Goal: Check status: Check status

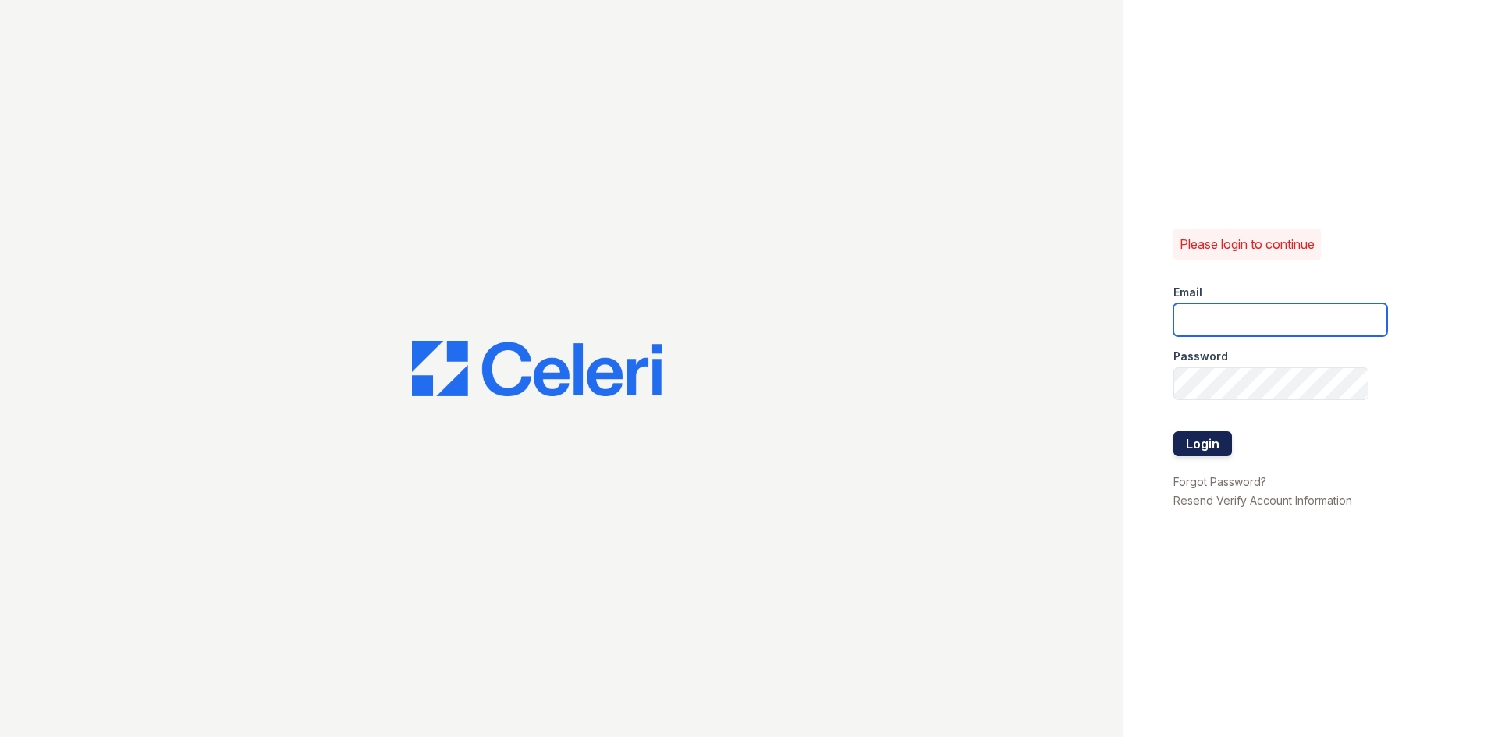
type input "[EMAIL_ADDRESS][DOMAIN_NAME]"
click at [1208, 445] on button "Login" at bounding box center [1202, 443] width 59 height 25
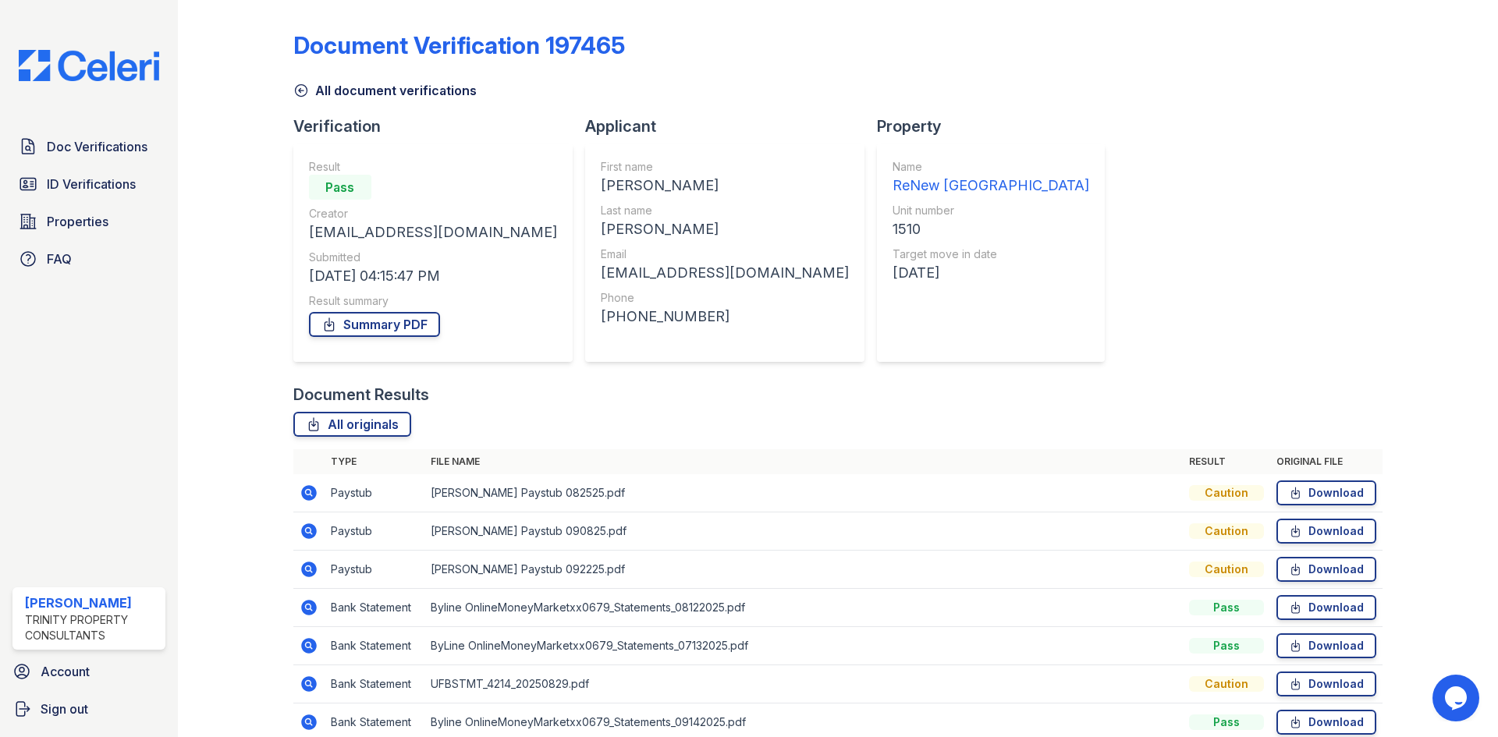
scroll to position [73, 0]
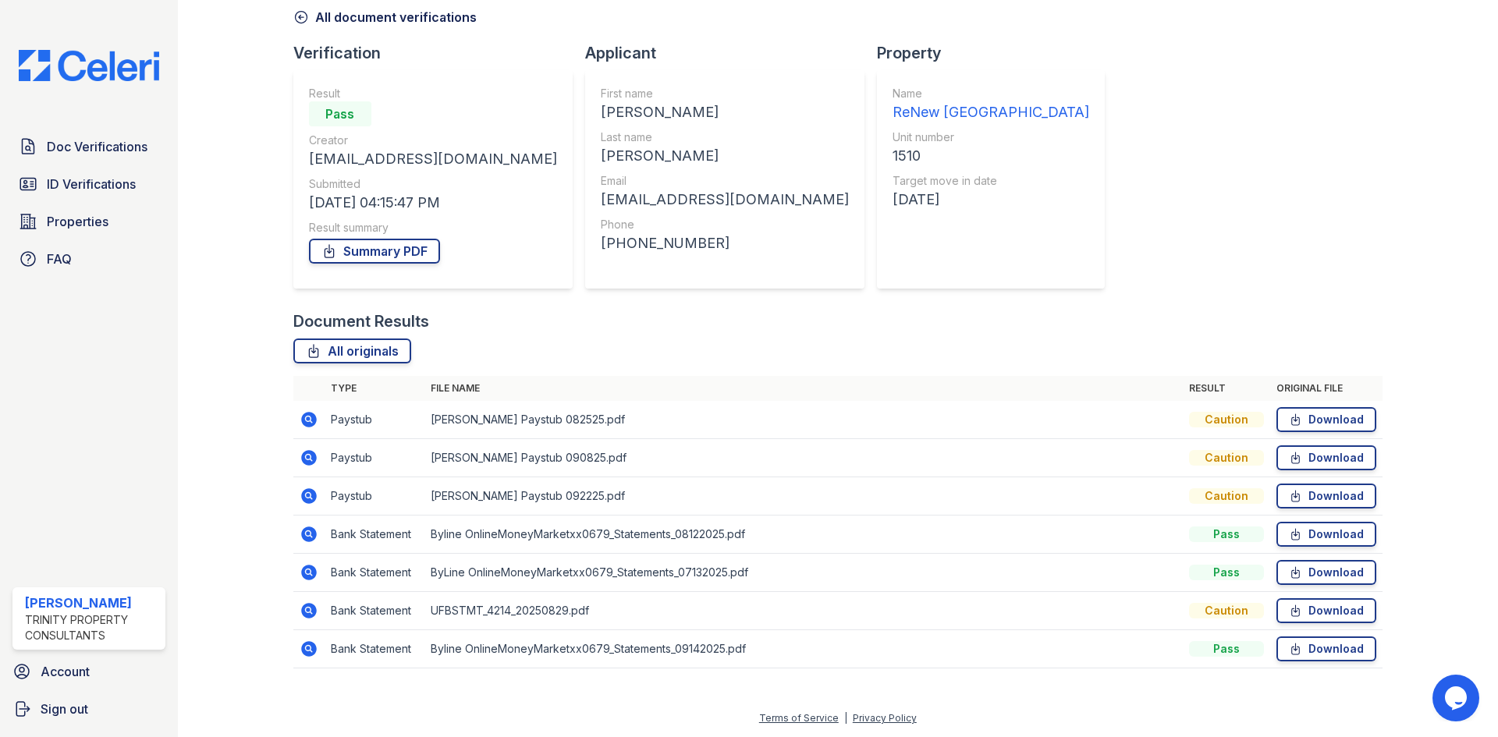
click at [312, 419] on icon at bounding box center [309, 420] width 16 height 16
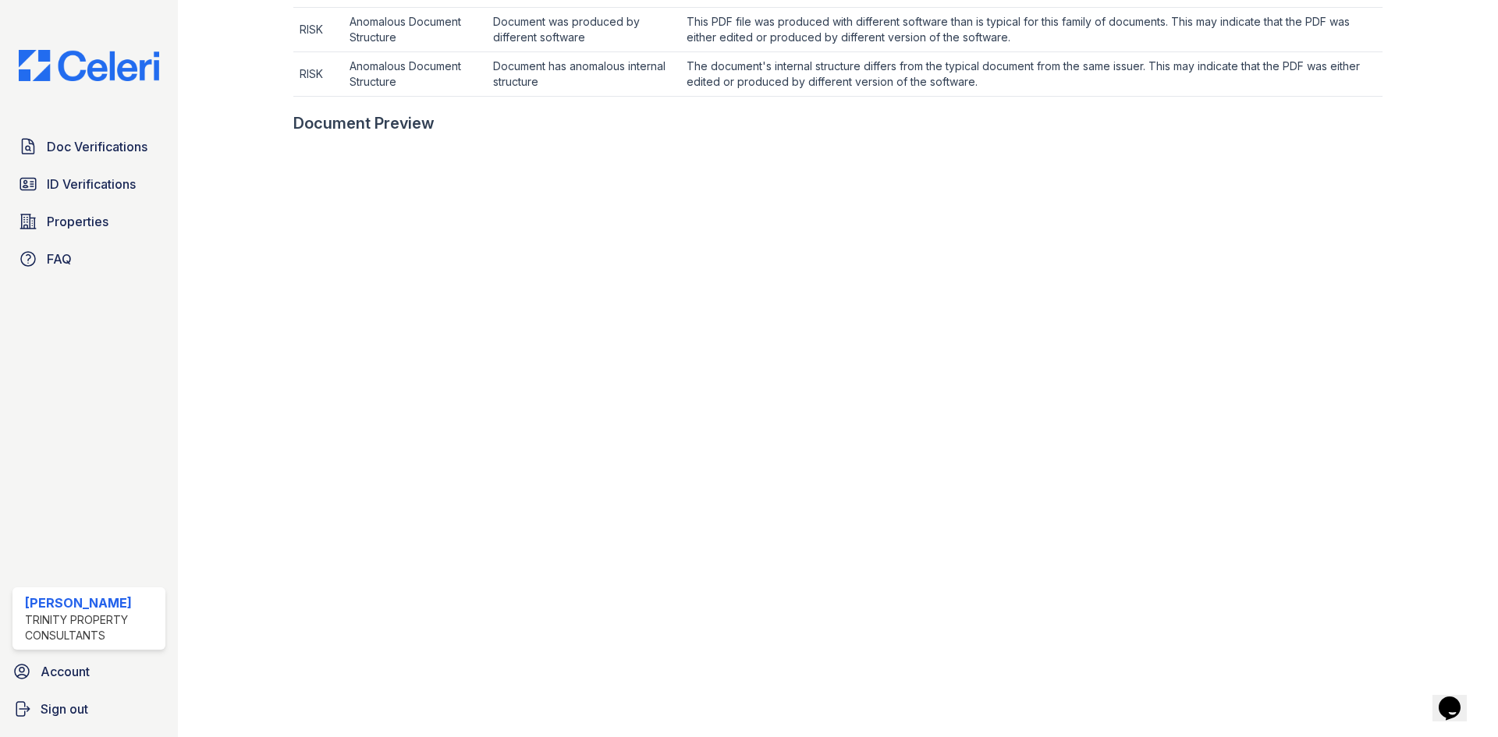
scroll to position [702, 0]
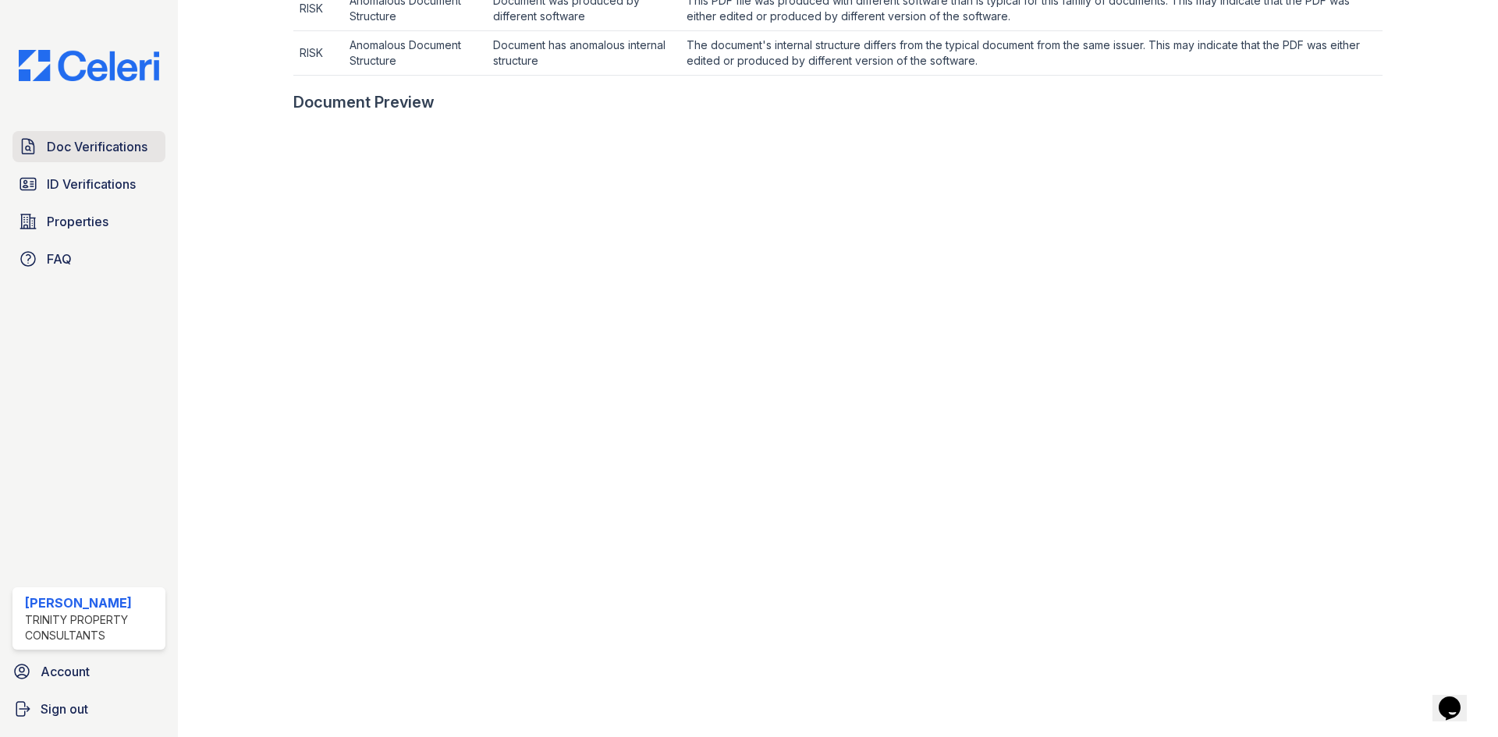
click at [83, 138] on span "Doc Verifications" at bounding box center [97, 146] width 101 height 19
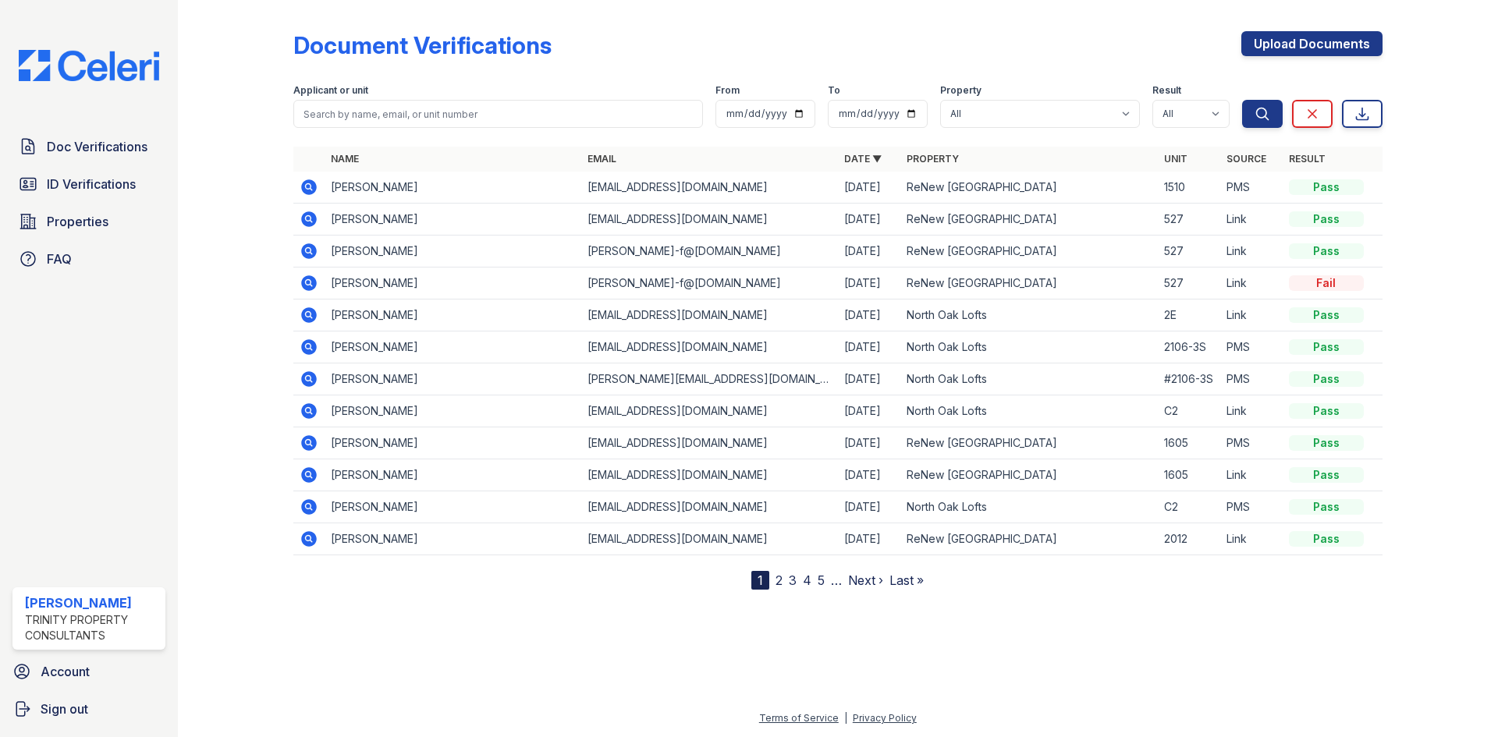
click at [309, 186] on icon at bounding box center [308, 186] width 4 height 4
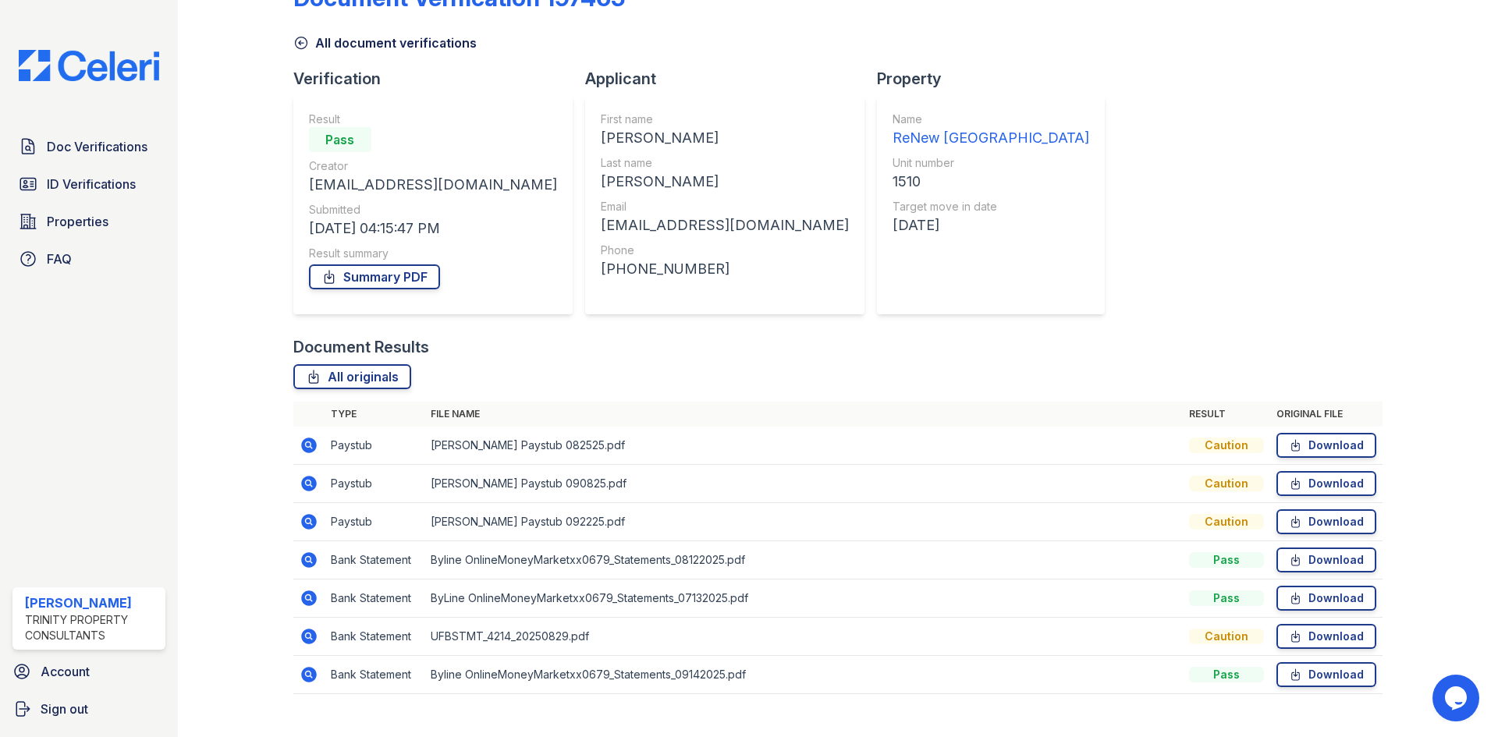
scroll to position [73, 0]
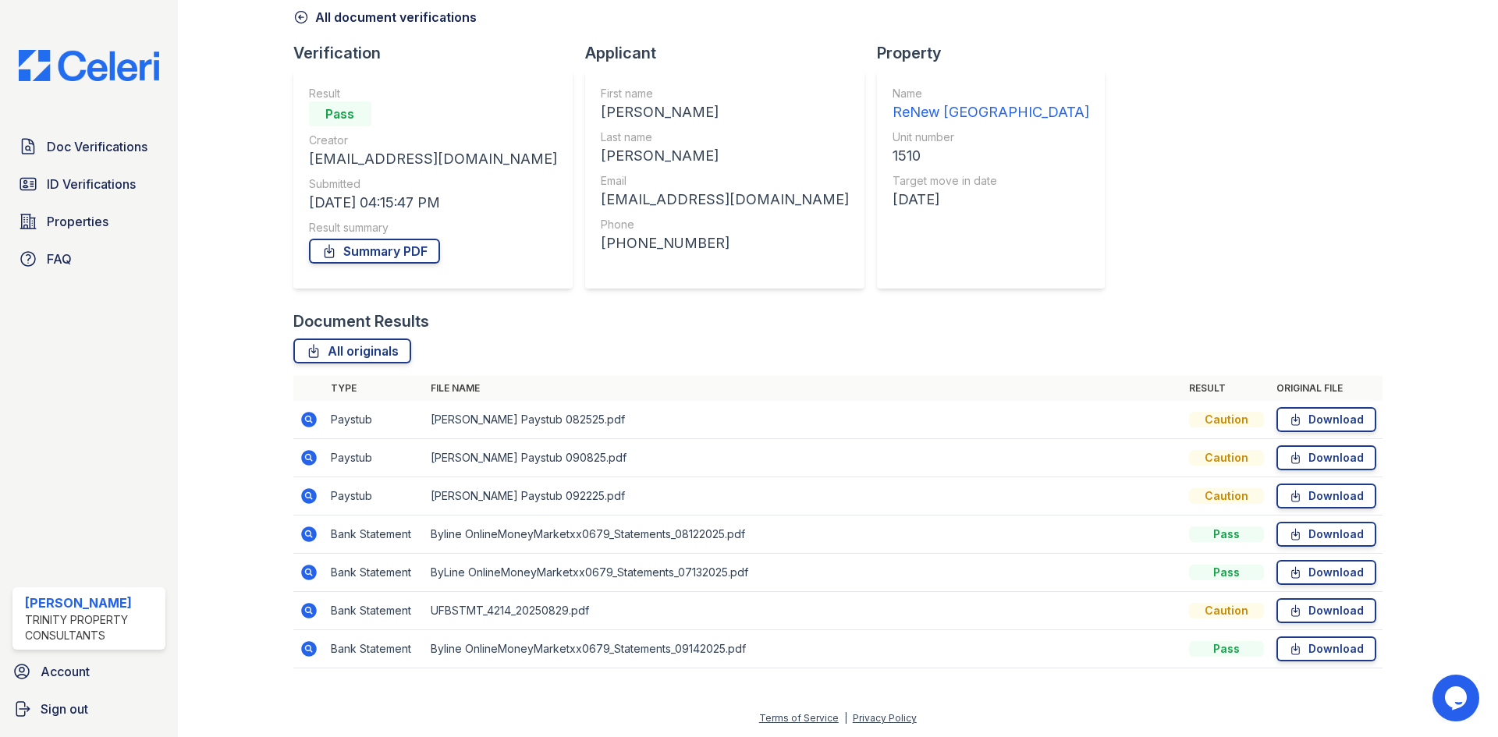
click at [308, 605] on icon at bounding box center [309, 611] width 16 height 16
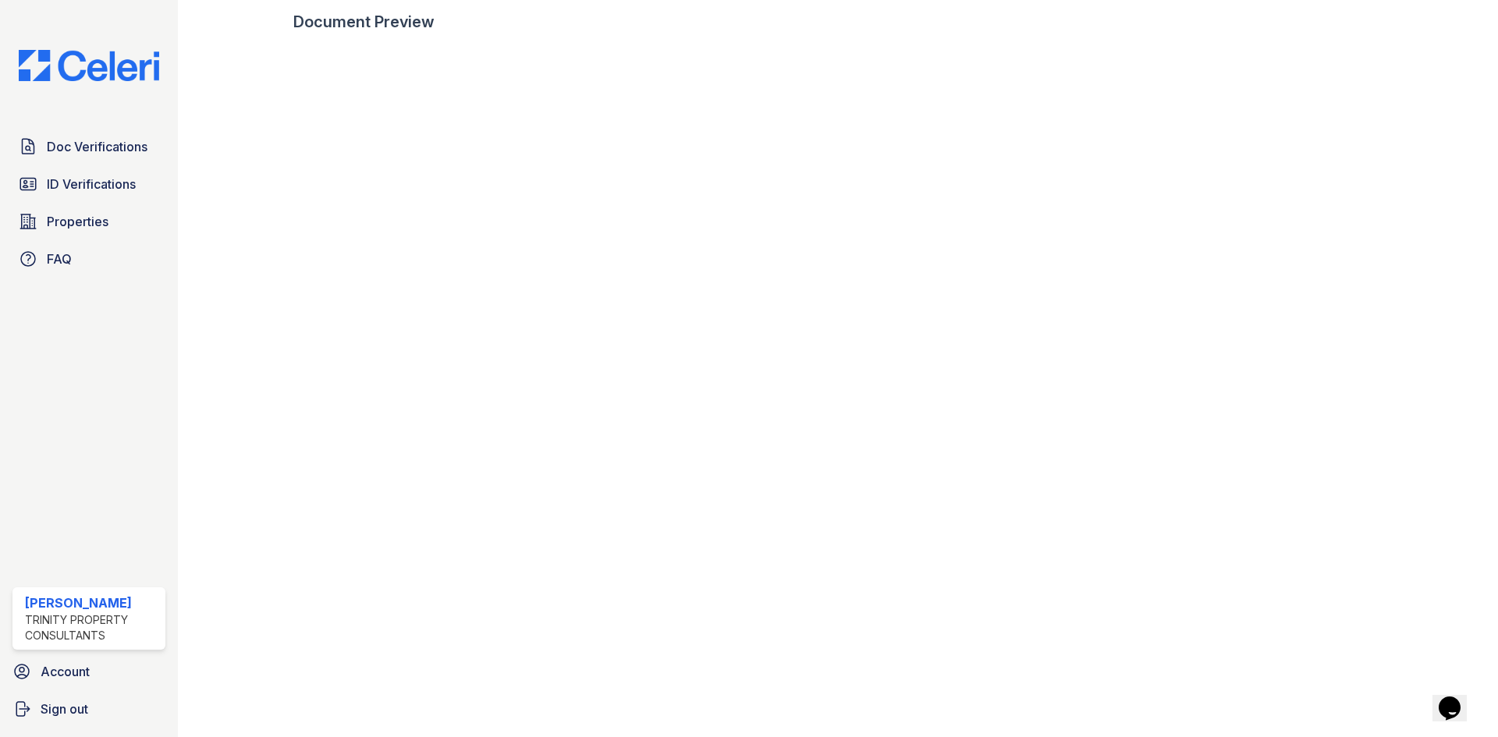
scroll to position [890, 0]
click at [108, 136] on link "Doc Verifications" at bounding box center [88, 146] width 153 height 31
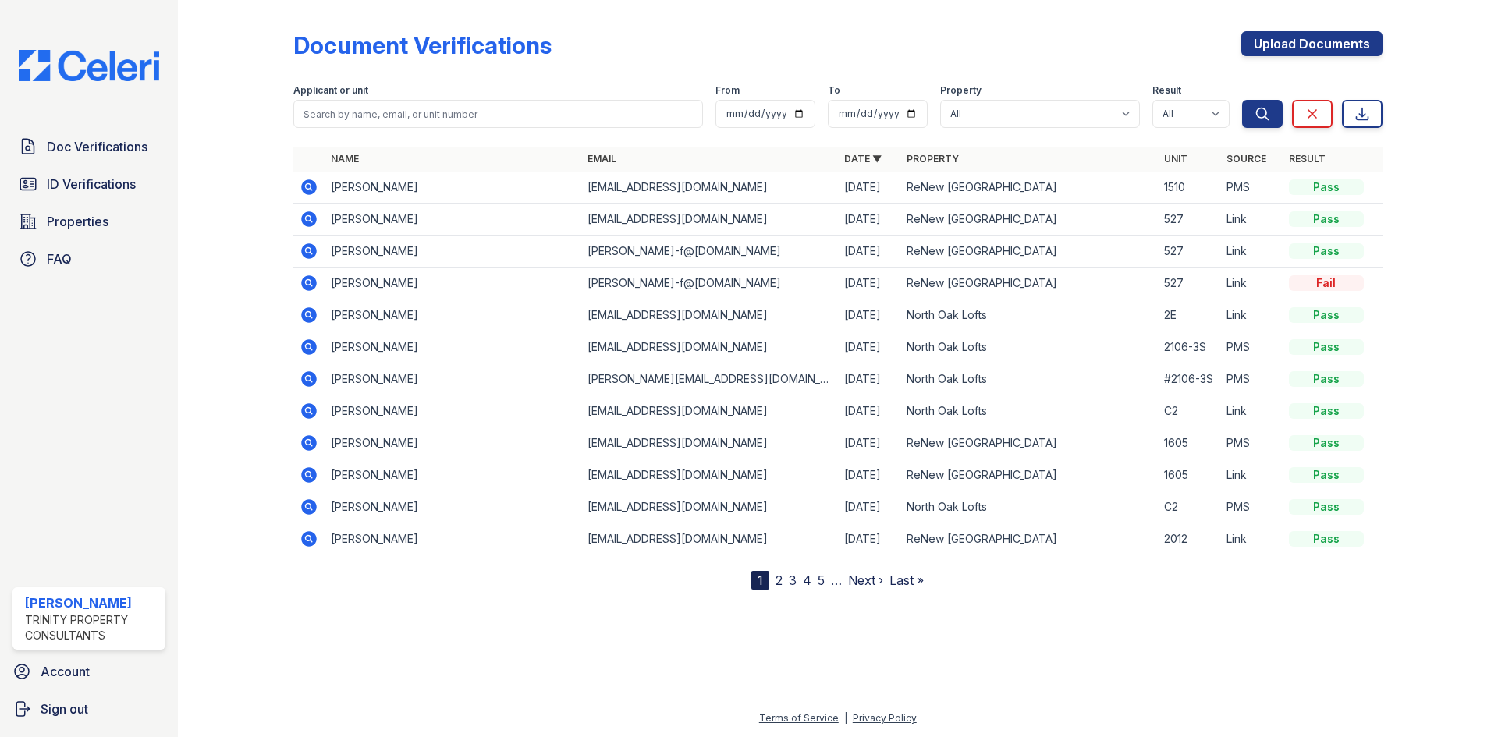
click at [310, 183] on icon at bounding box center [309, 187] width 16 height 16
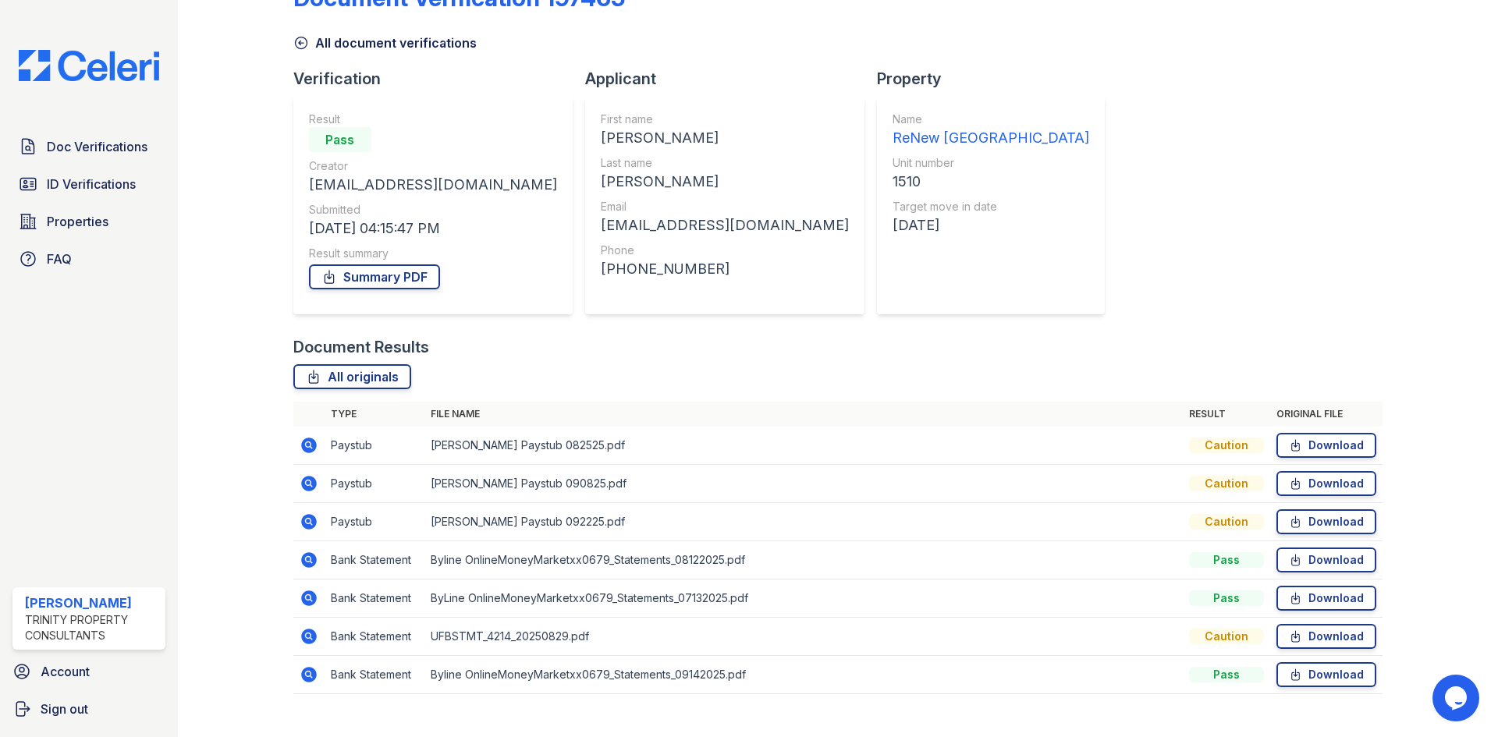
scroll to position [73, 0]
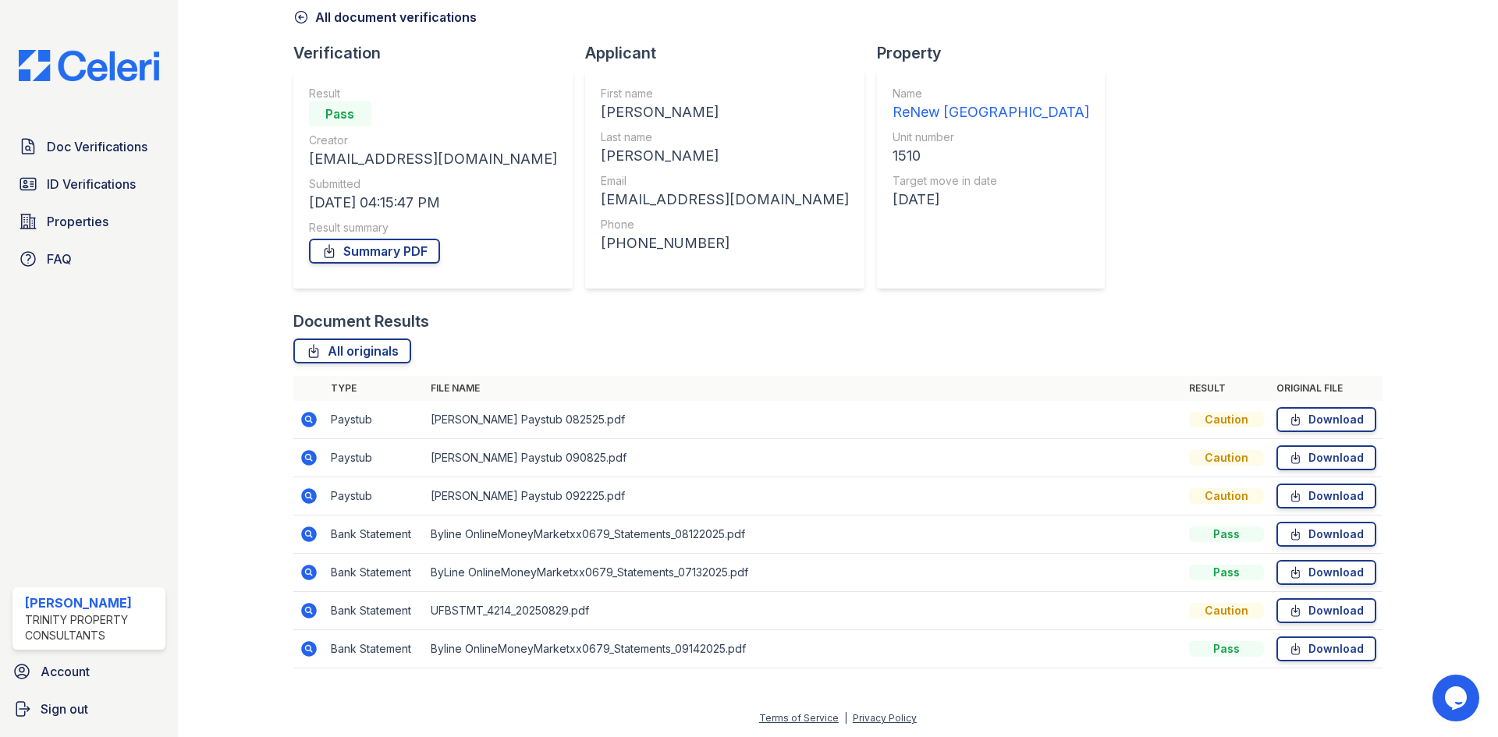
click at [304, 644] on icon at bounding box center [309, 649] width 16 height 16
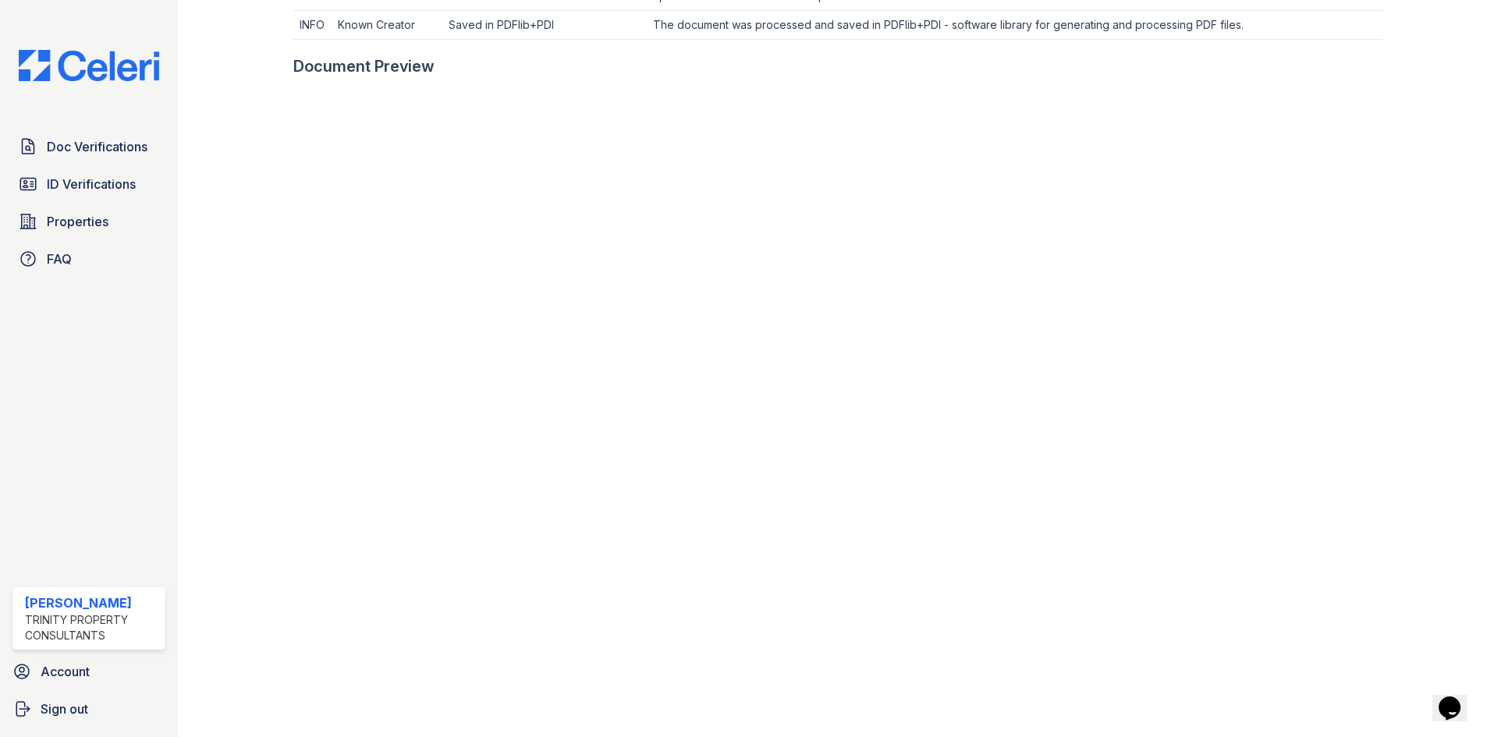
scroll to position [495, 0]
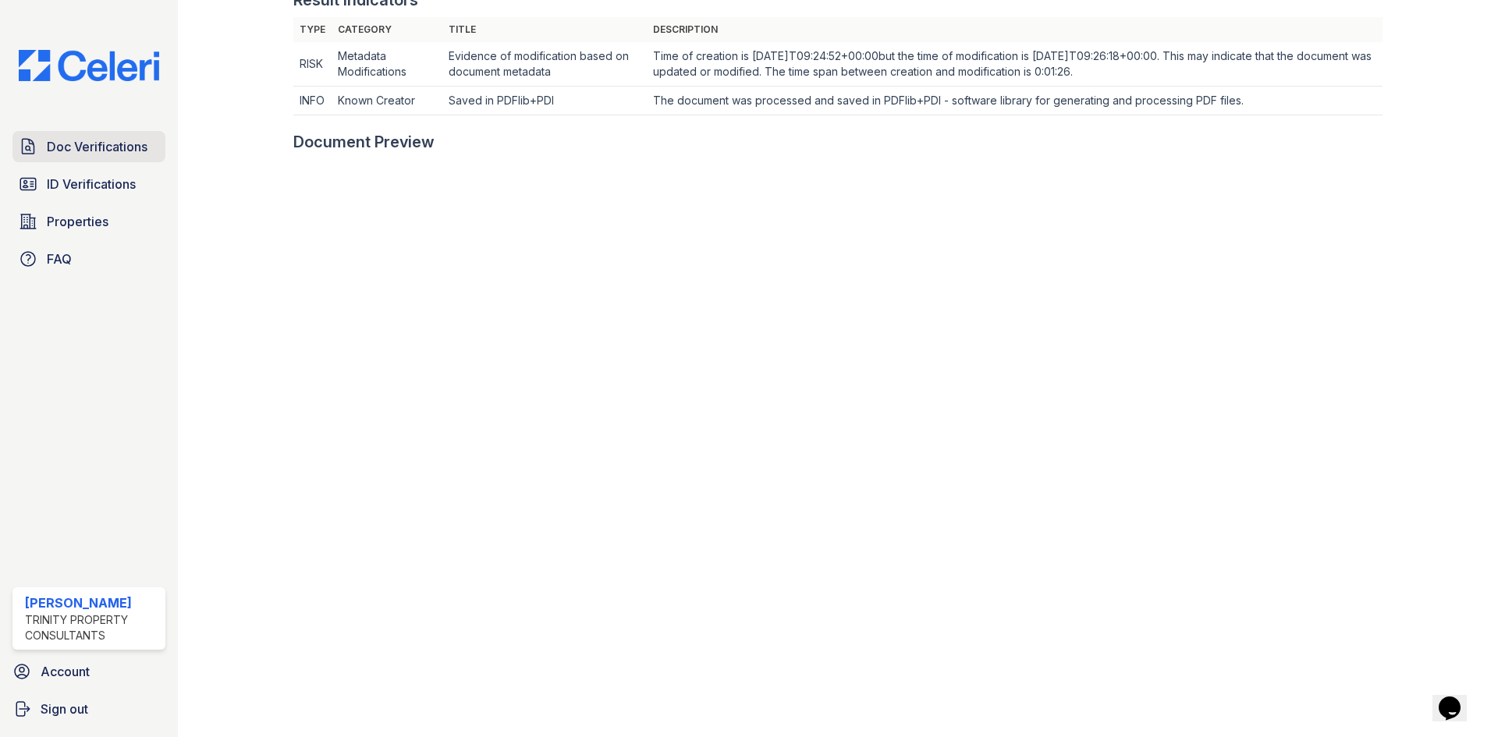
click at [82, 157] on link "Doc Verifications" at bounding box center [88, 146] width 153 height 31
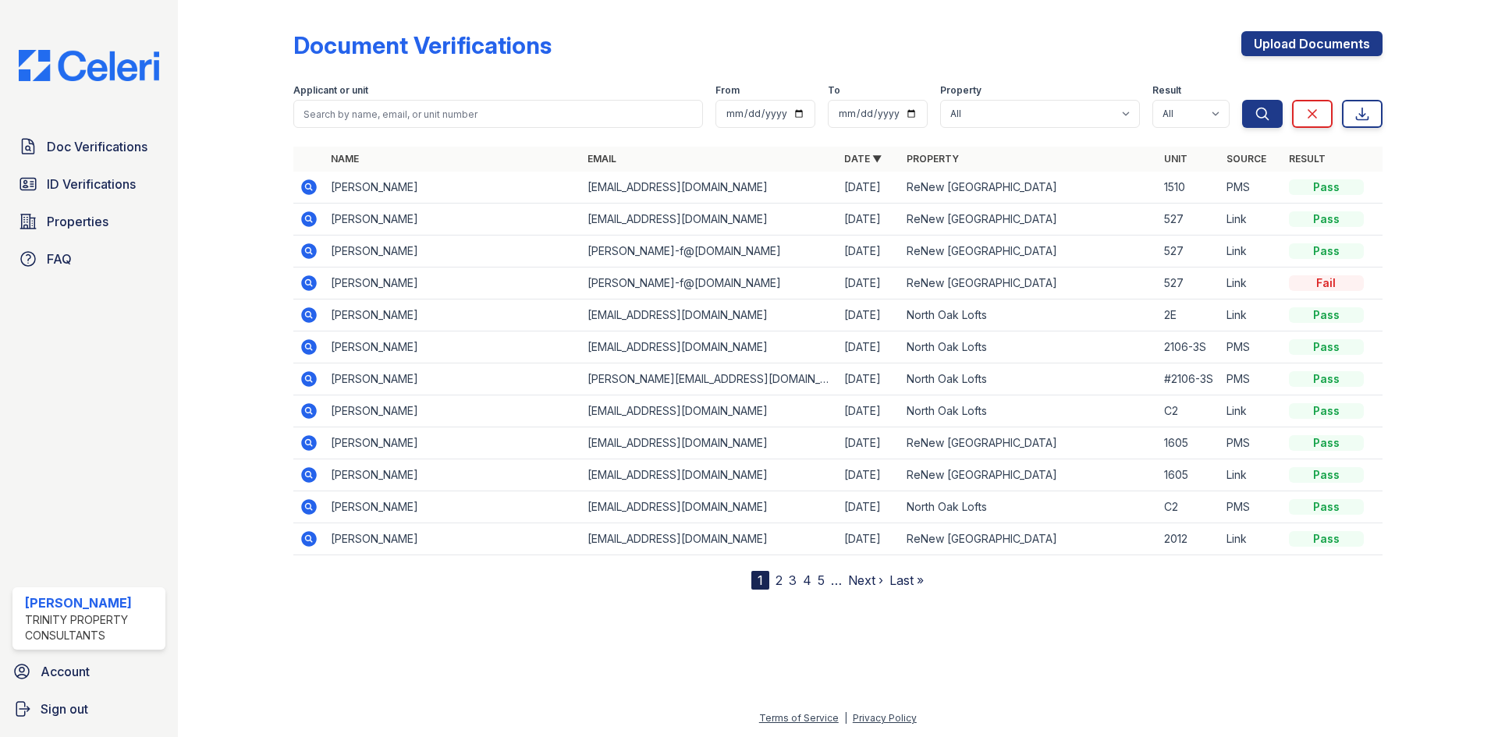
click at [300, 186] on icon at bounding box center [309, 187] width 19 height 19
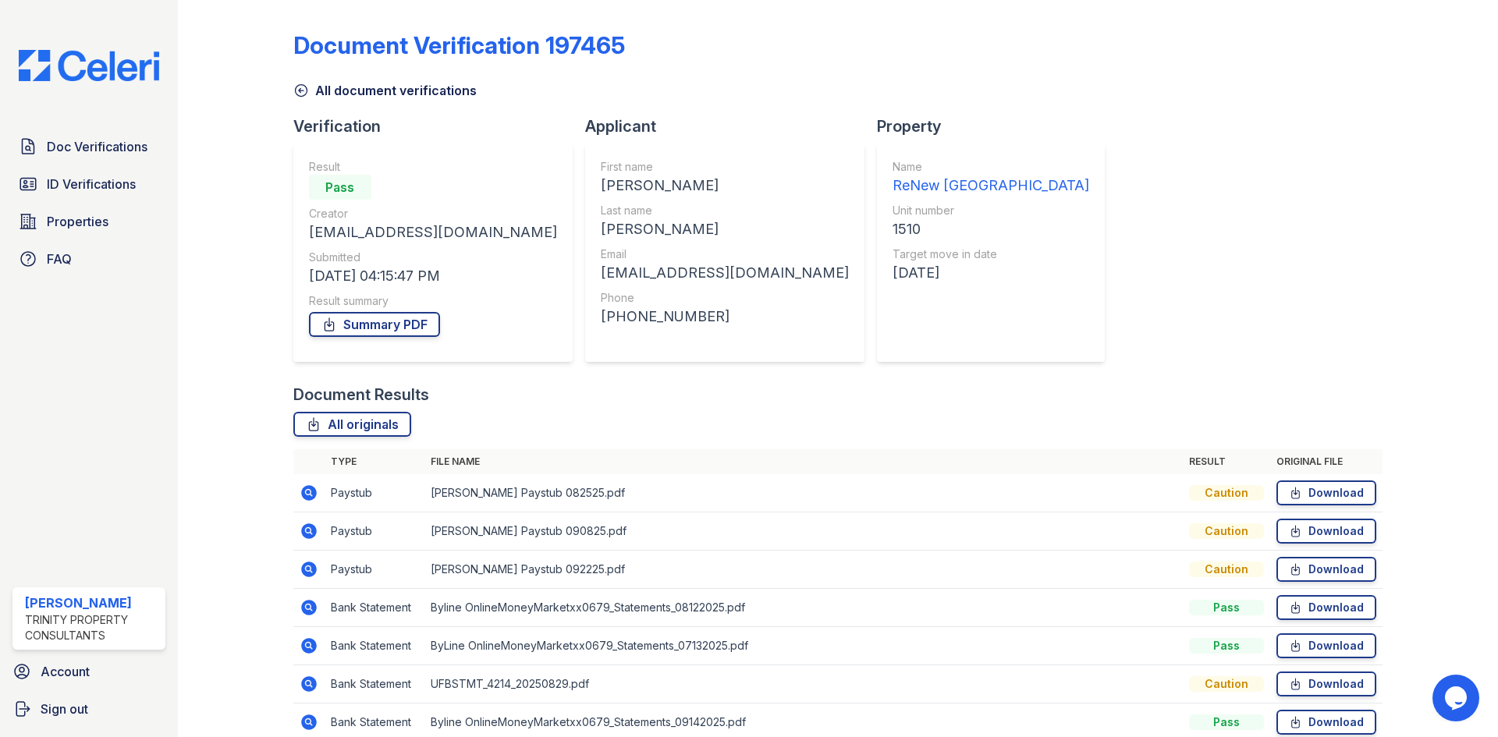
scroll to position [73, 0]
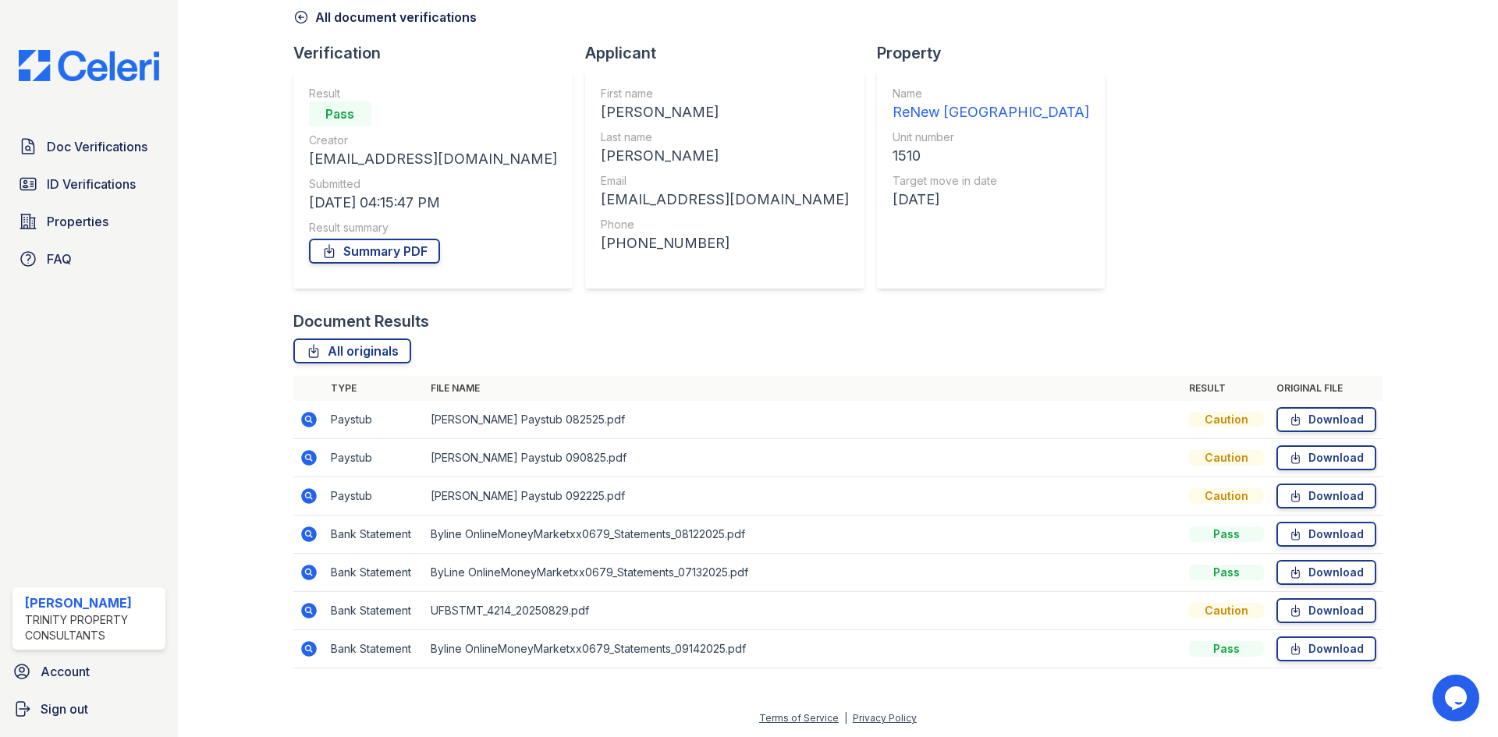
click at [308, 490] on icon at bounding box center [309, 496] width 16 height 16
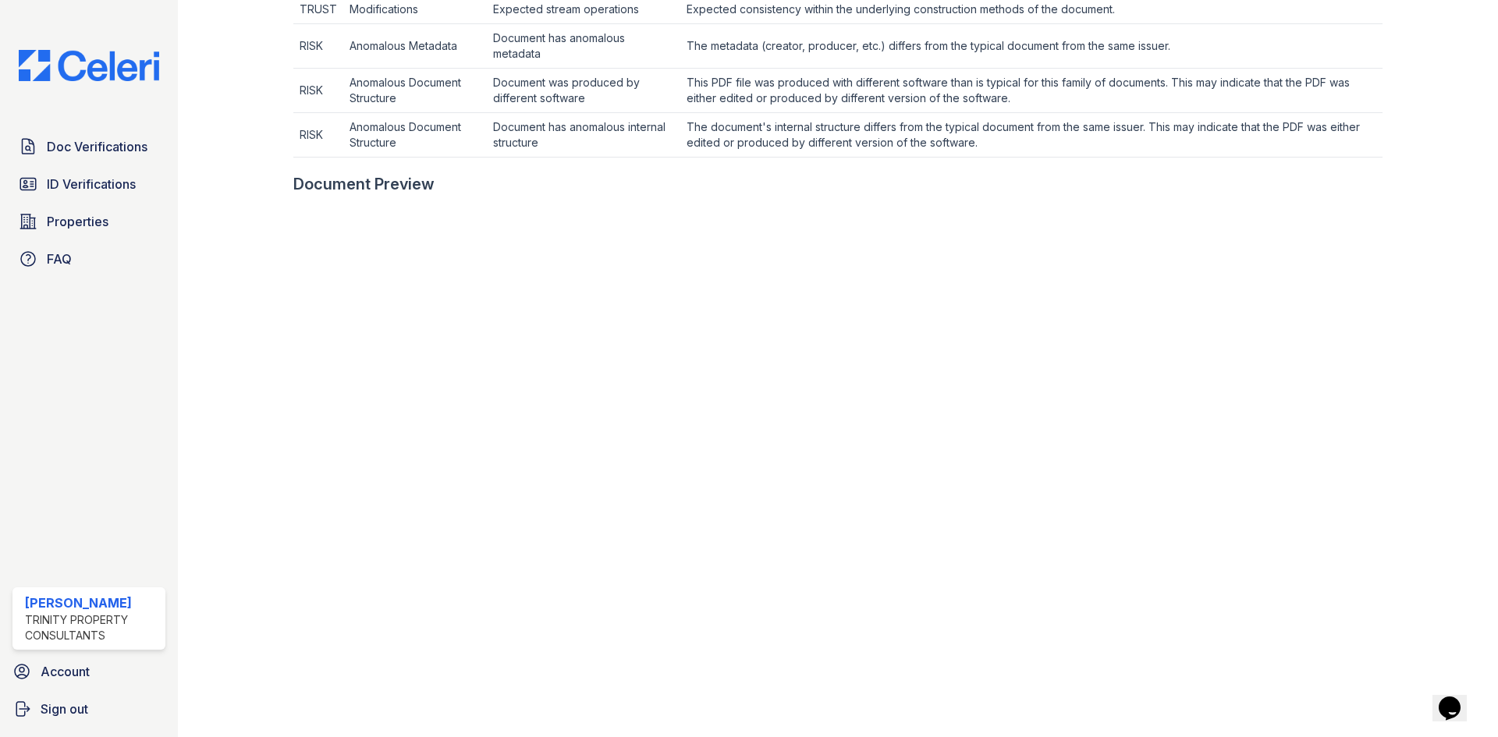
scroll to position [624, 0]
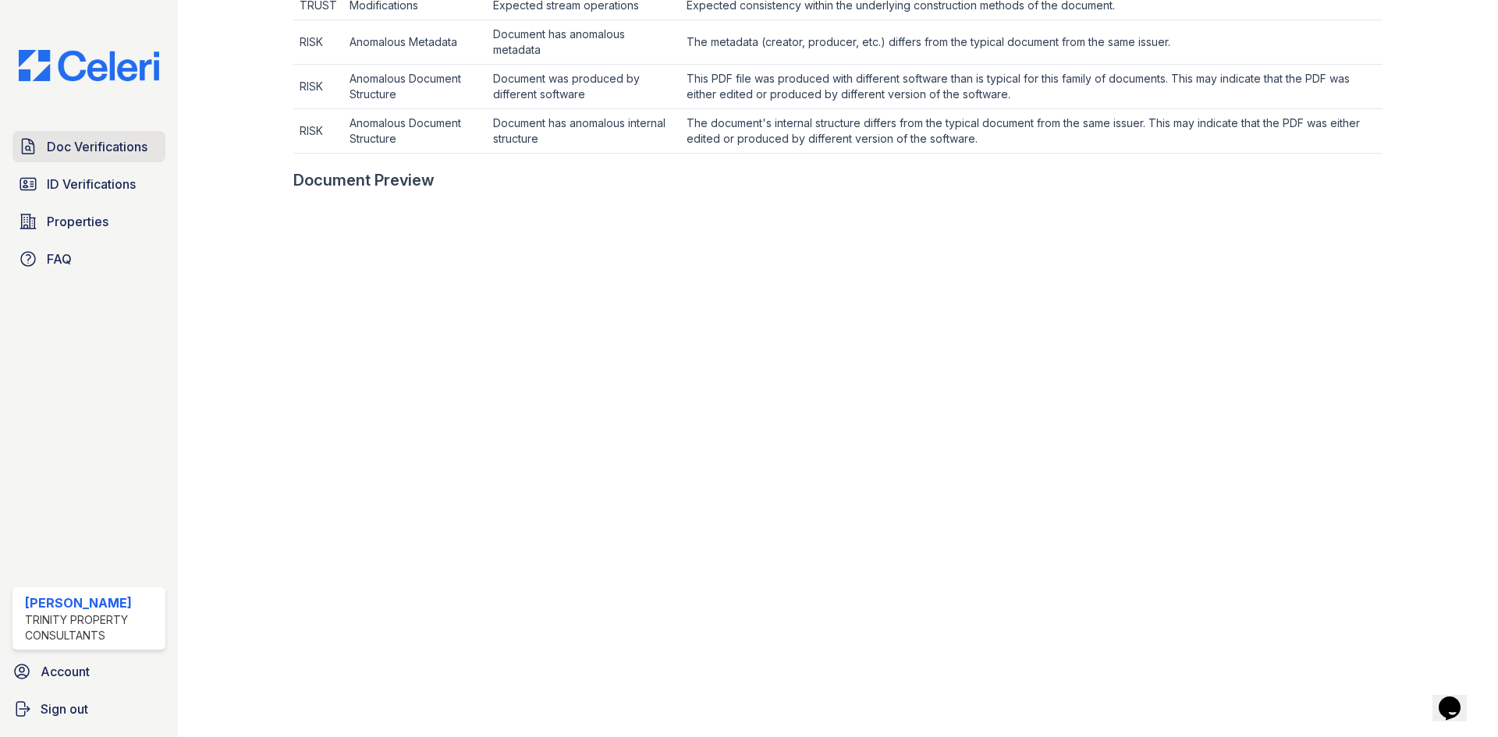
click at [119, 149] on span "Doc Verifications" at bounding box center [97, 146] width 101 height 19
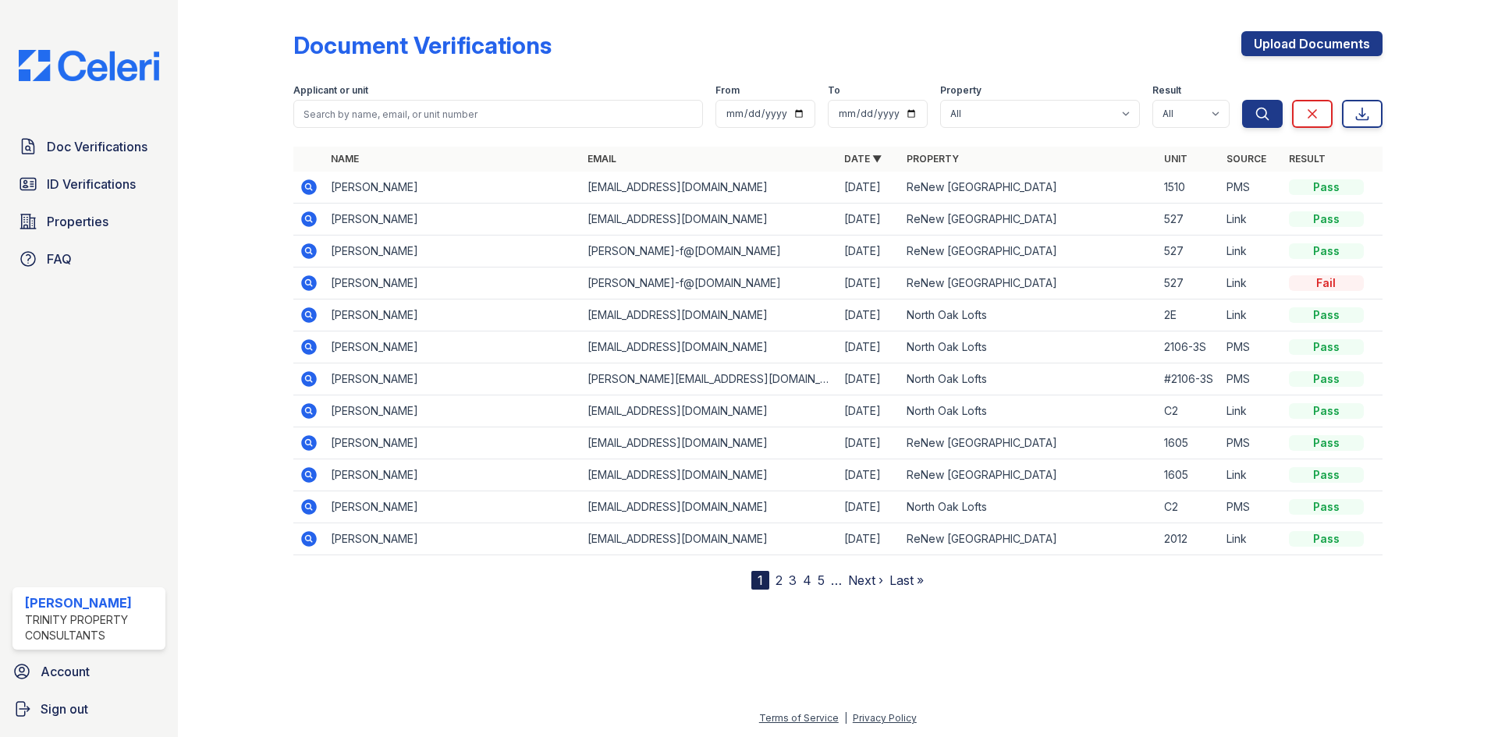
click at [303, 190] on icon at bounding box center [309, 187] width 16 height 16
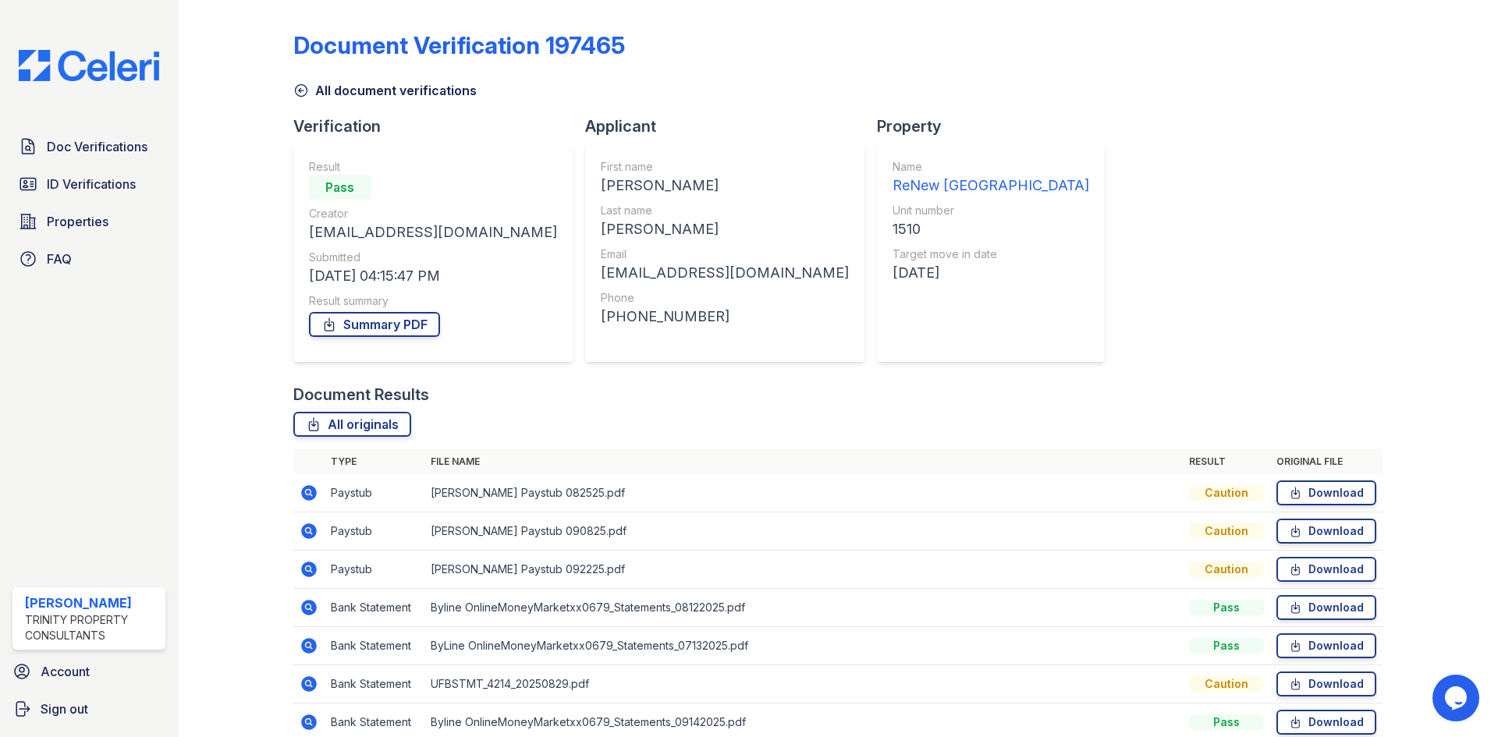
click at [302, 490] on icon at bounding box center [309, 493] width 16 height 16
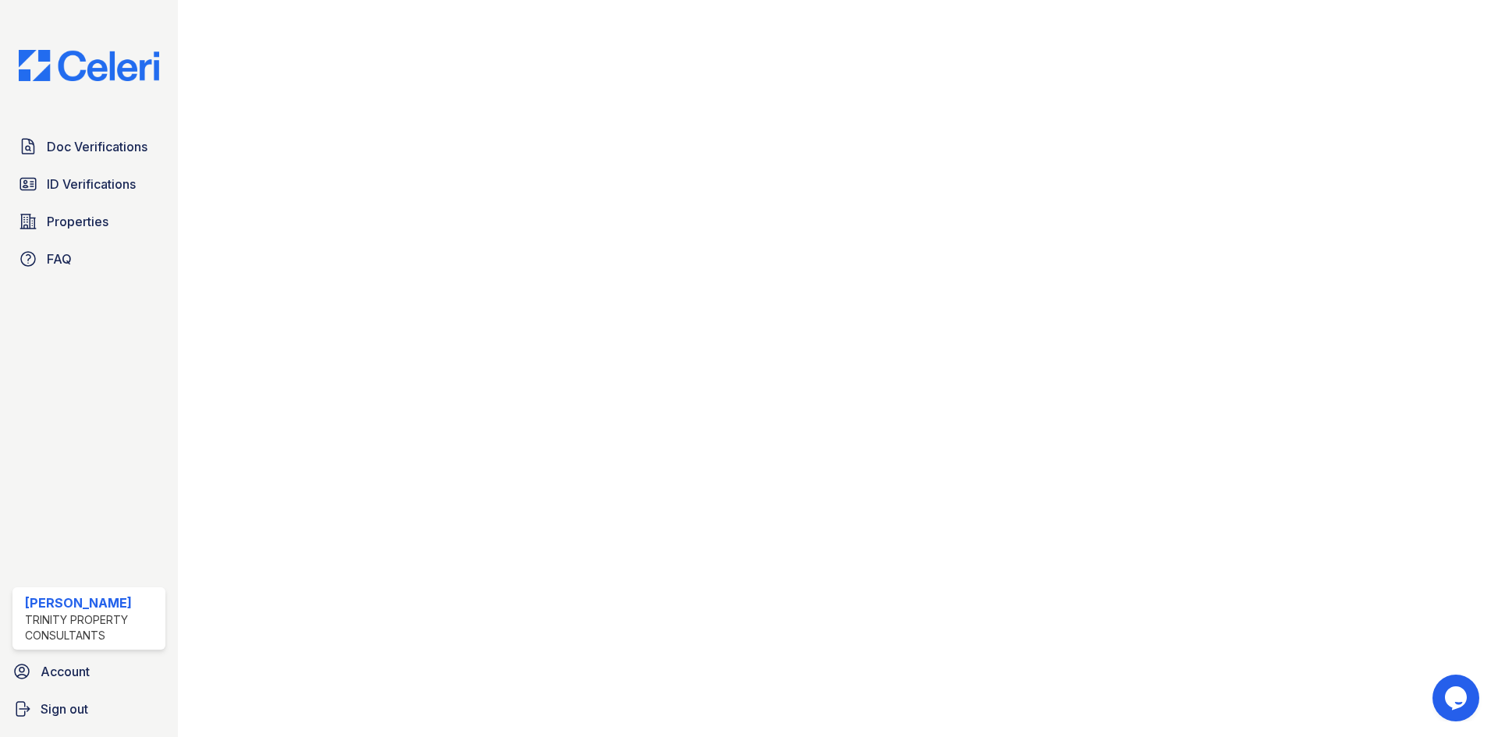
scroll to position [858, 0]
click at [122, 151] on span "Doc Verifications" at bounding box center [97, 146] width 101 height 19
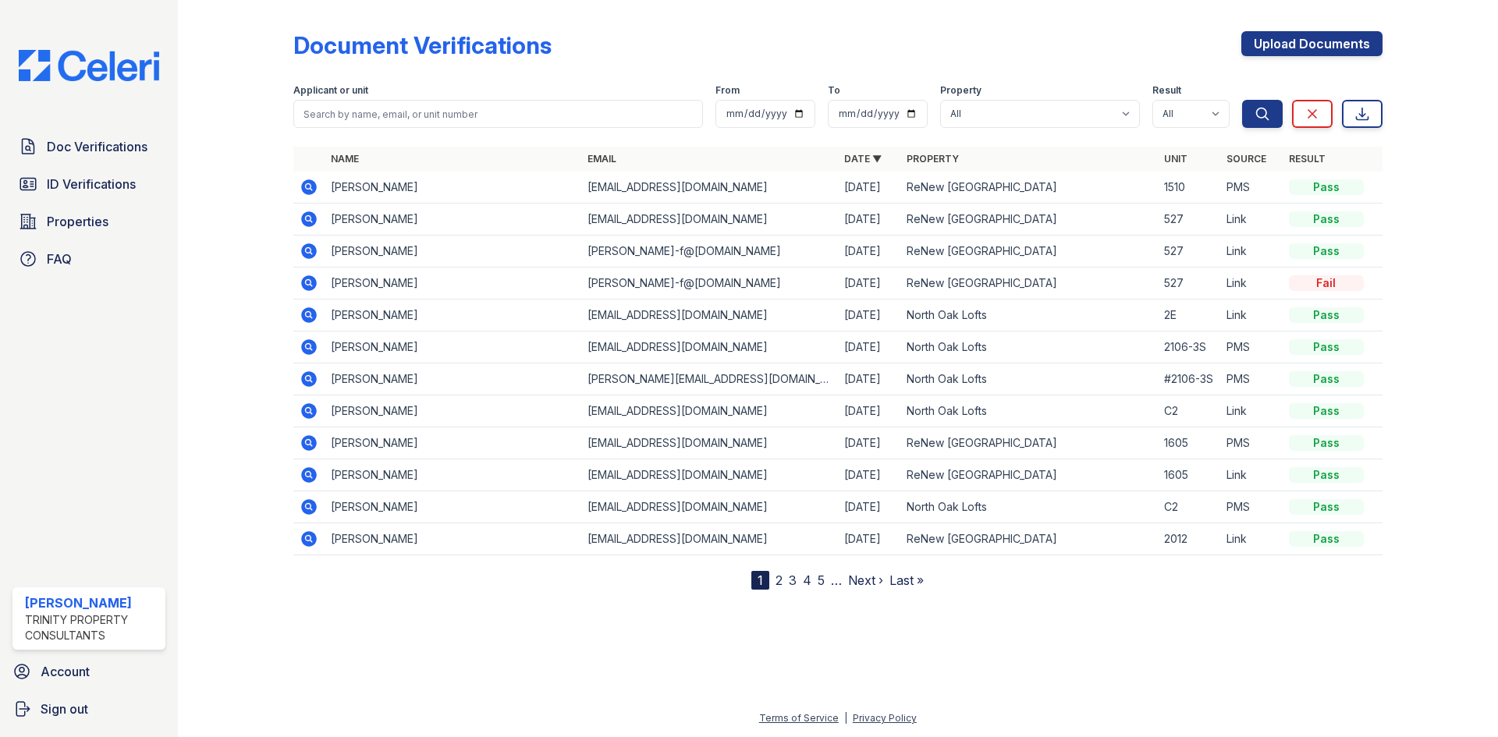
click at [295, 179] on td at bounding box center [308, 188] width 31 height 32
click at [303, 181] on icon at bounding box center [309, 187] width 19 height 19
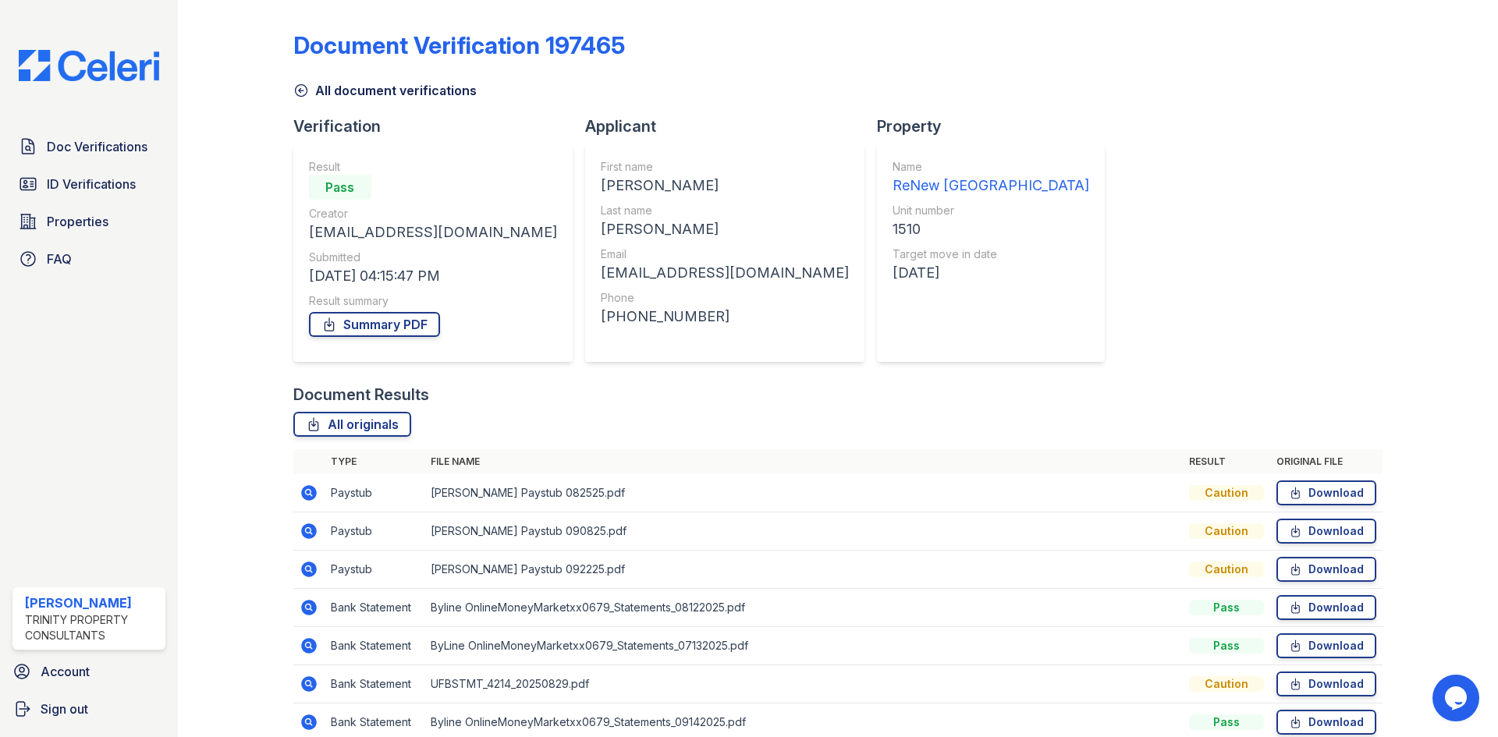
click at [308, 566] on icon at bounding box center [309, 569] width 19 height 19
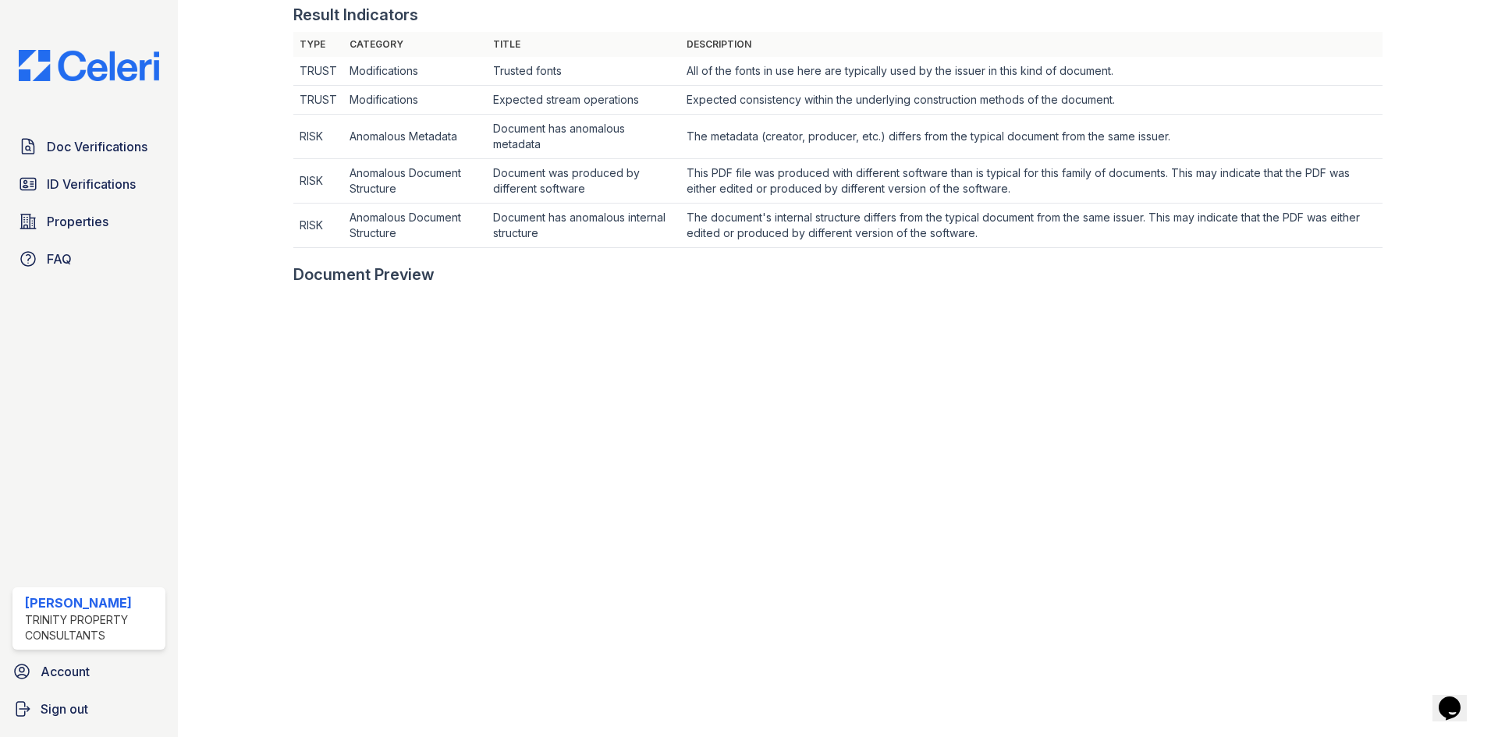
scroll to position [546, 0]
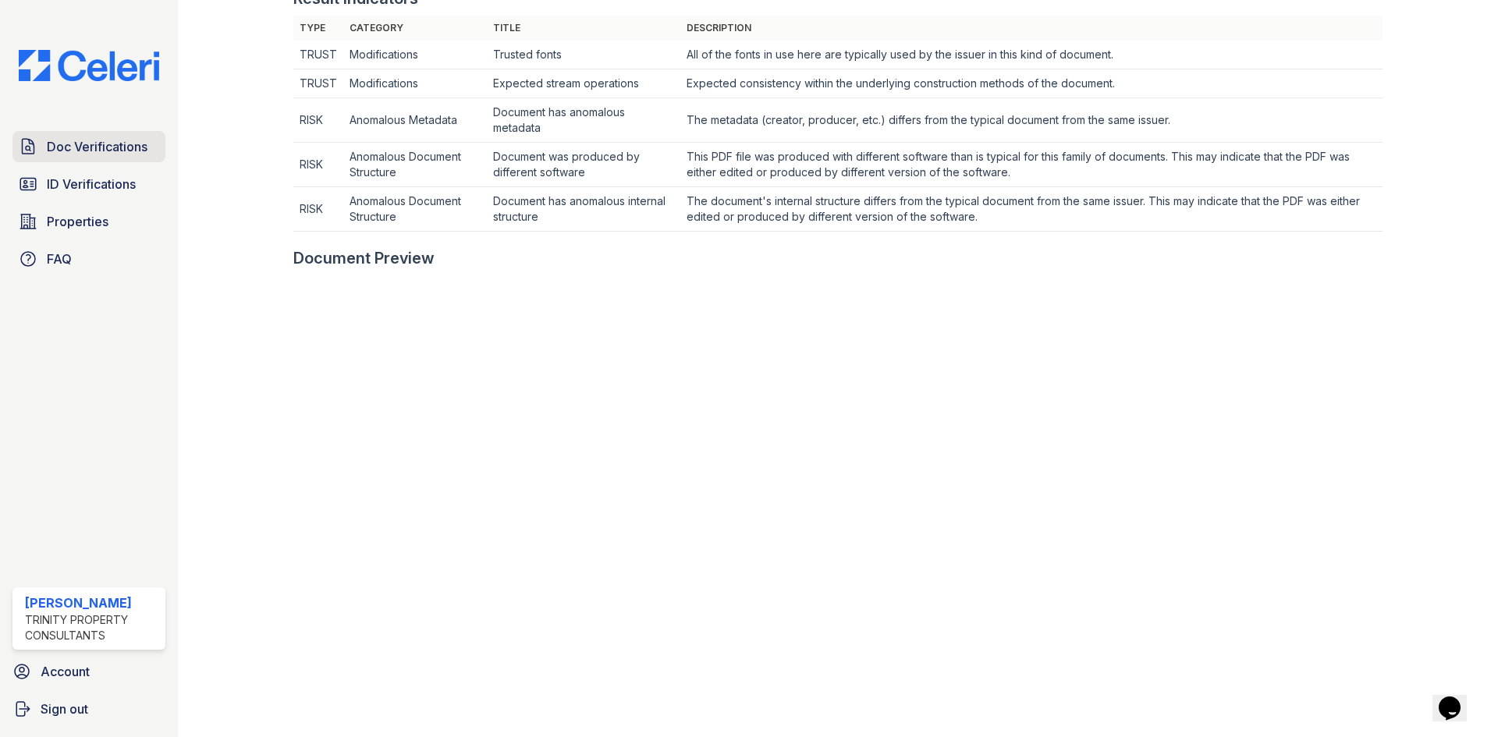
click at [97, 140] on span "Doc Verifications" at bounding box center [97, 146] width 101 height 19
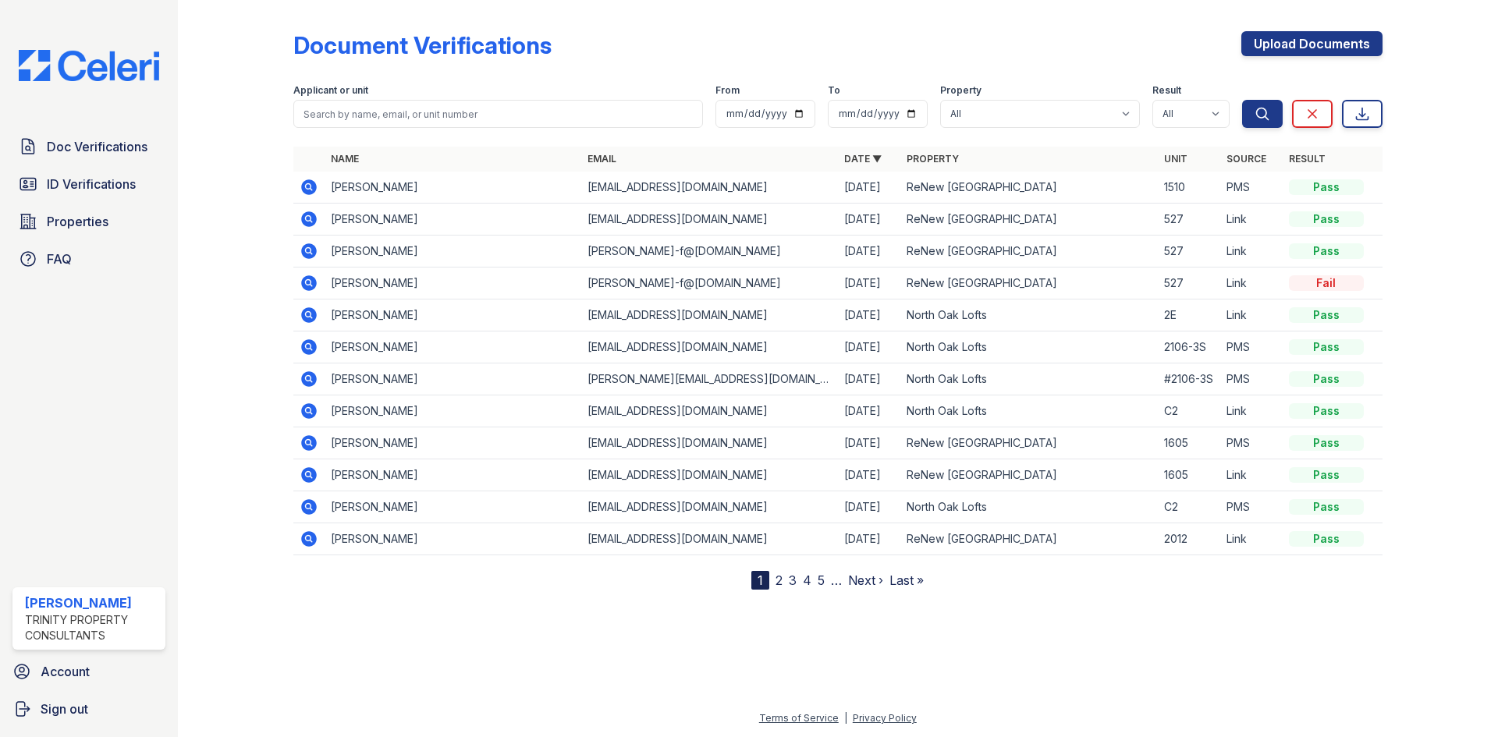
click at [307, 182] on icon at bounding box center [309, 187] width 16 height 16
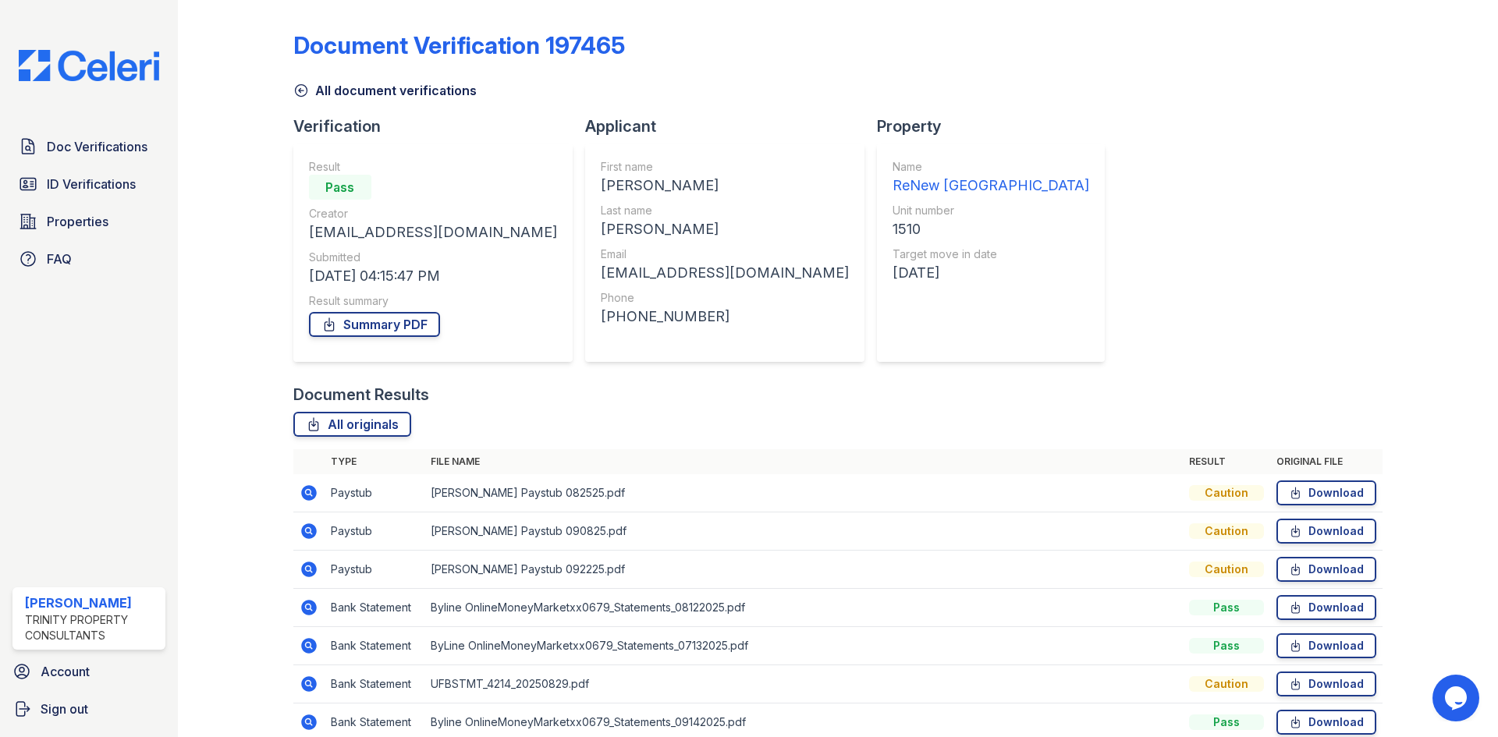
click at [310, 531] on icon at bounding box center [309, 531] width 19 height 19
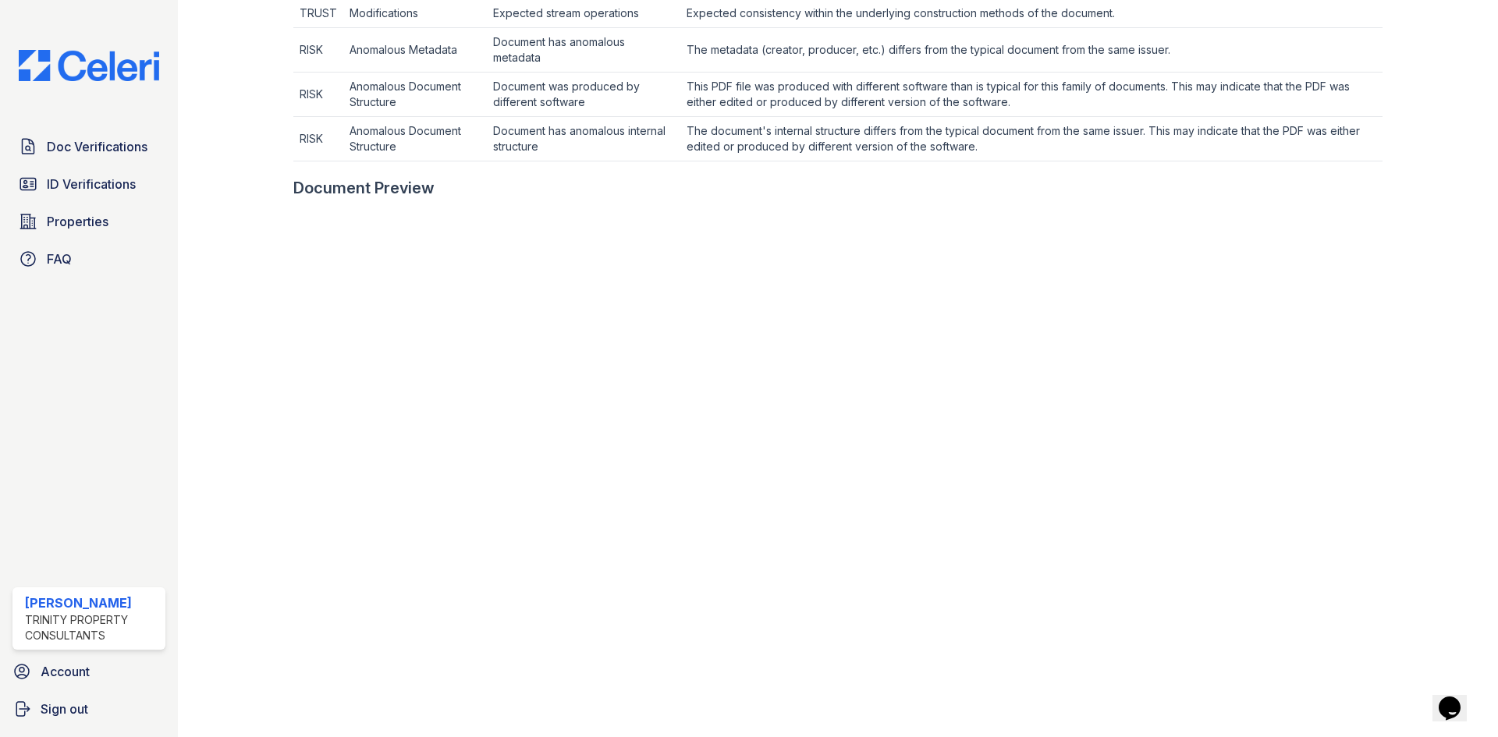
scroll to position [562, 0]
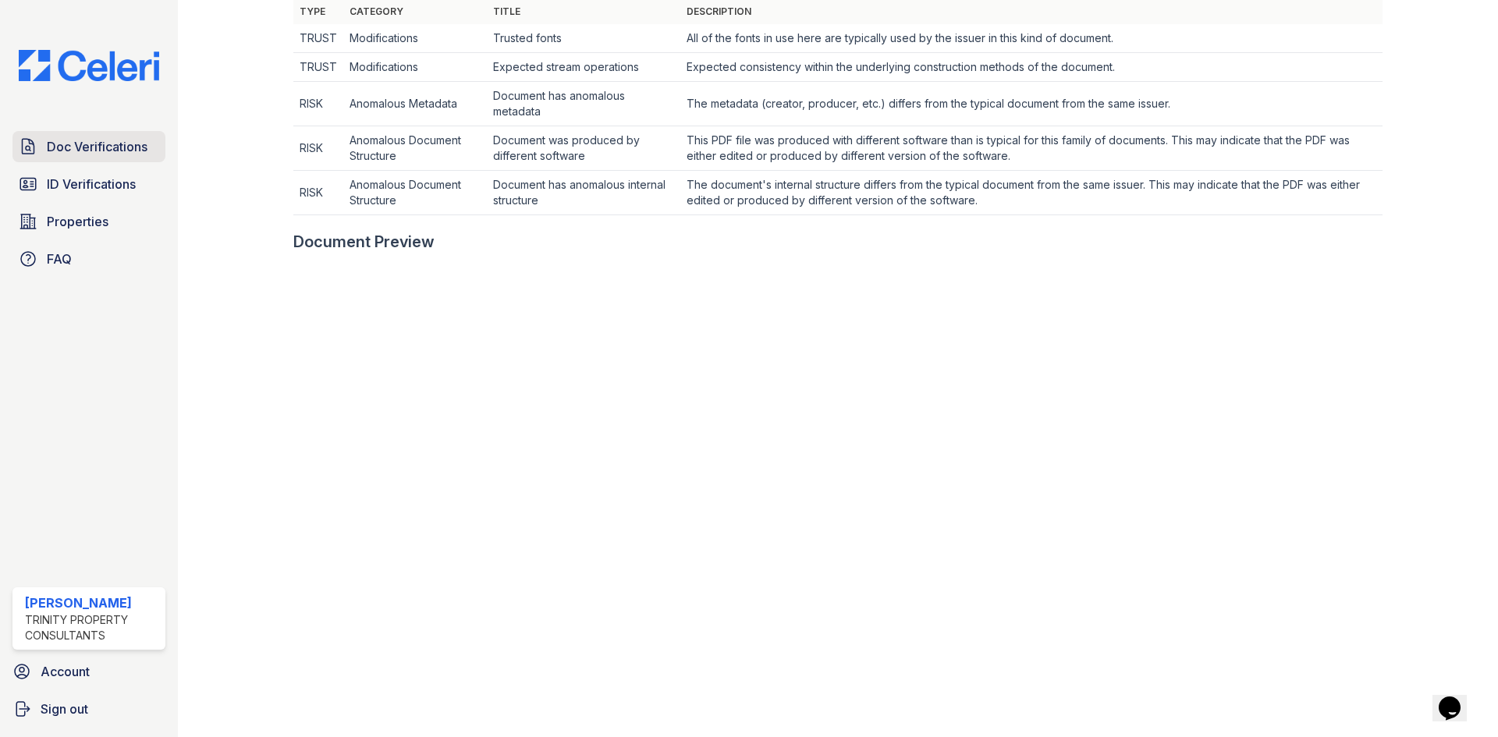
click at [119, 154] on span "Doc Verifications" at bounding box center [97, 146] width 101 height 19
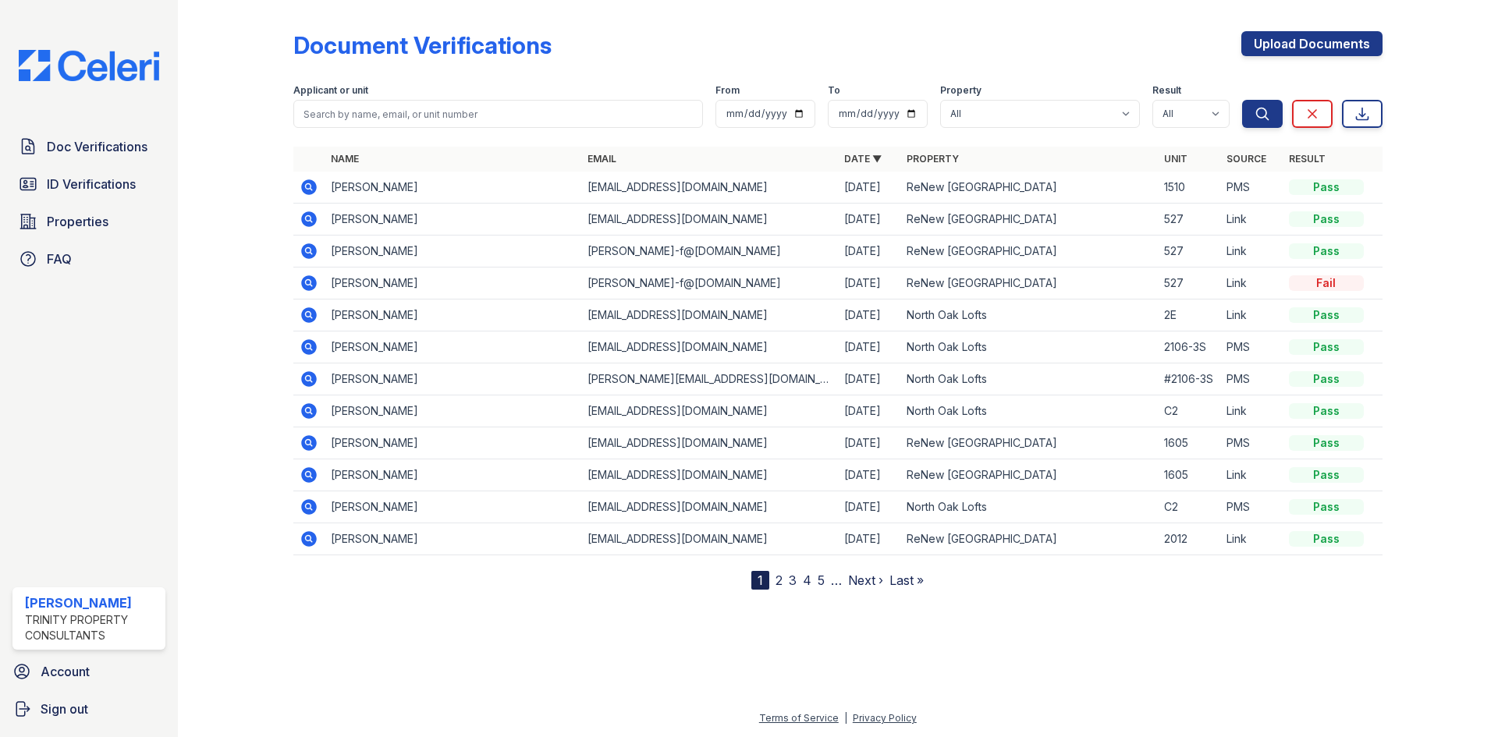
click at [315, 191] on icon at bounding box center [309, 187] width 16 height 16
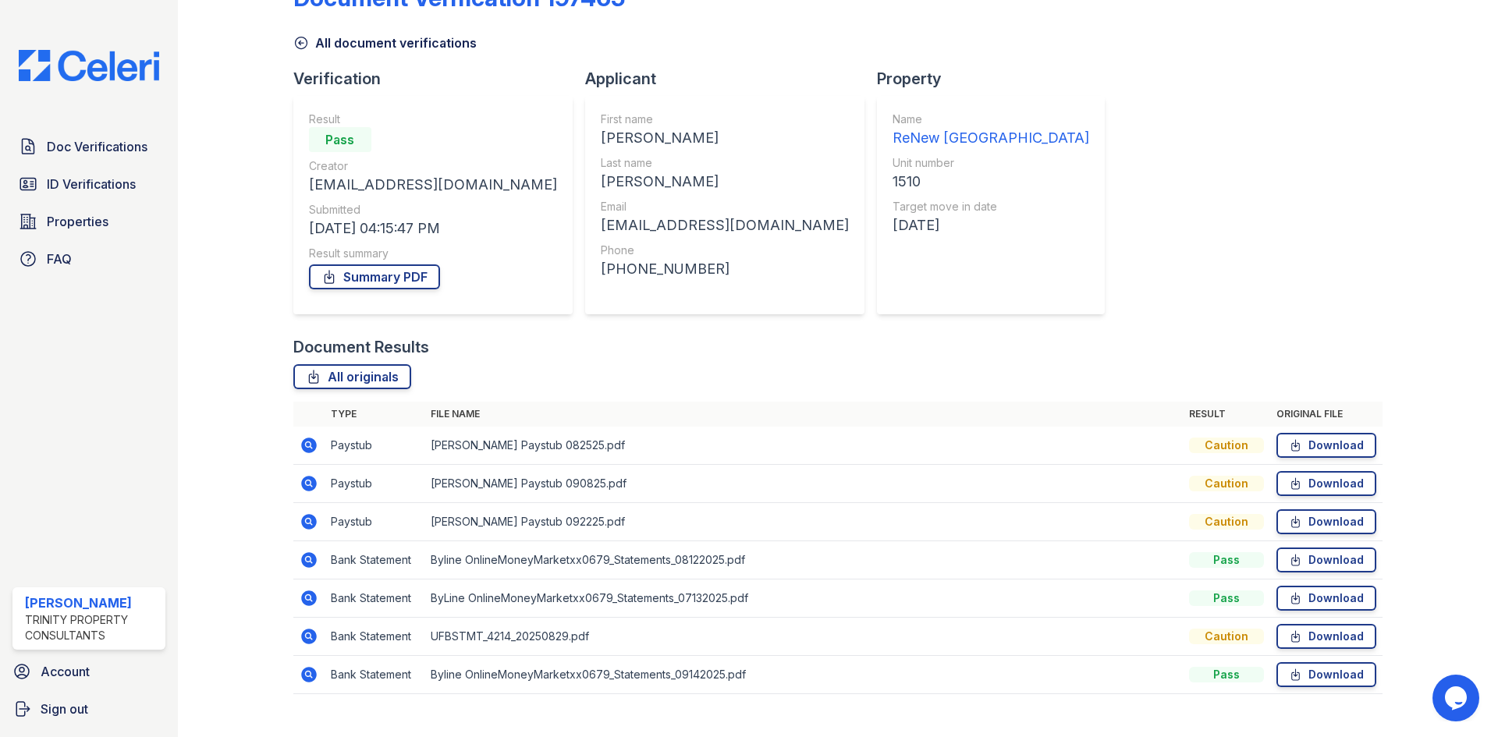
scroll to position [73, 0]
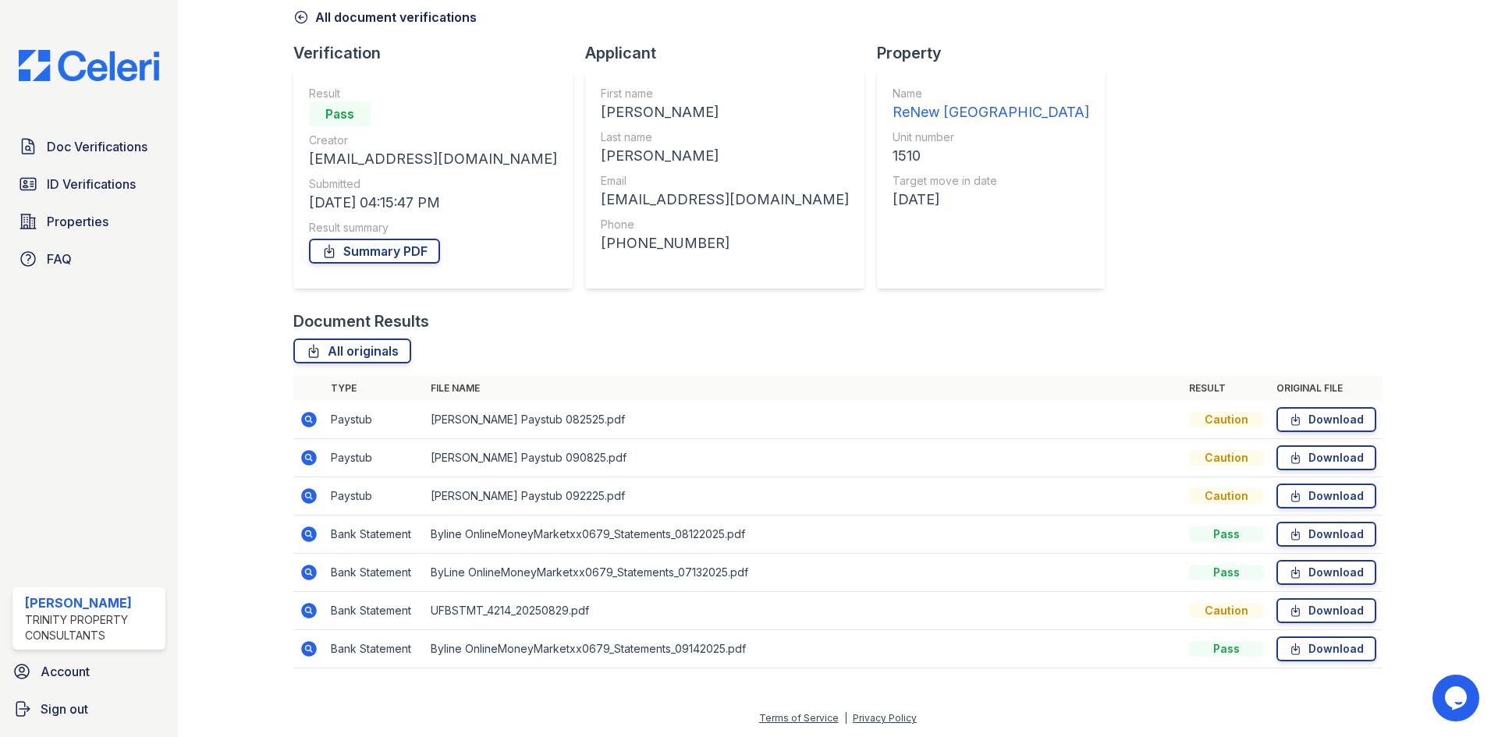
click at [308, 533] on icon at bounding box center [308, 533] width 4 height 4
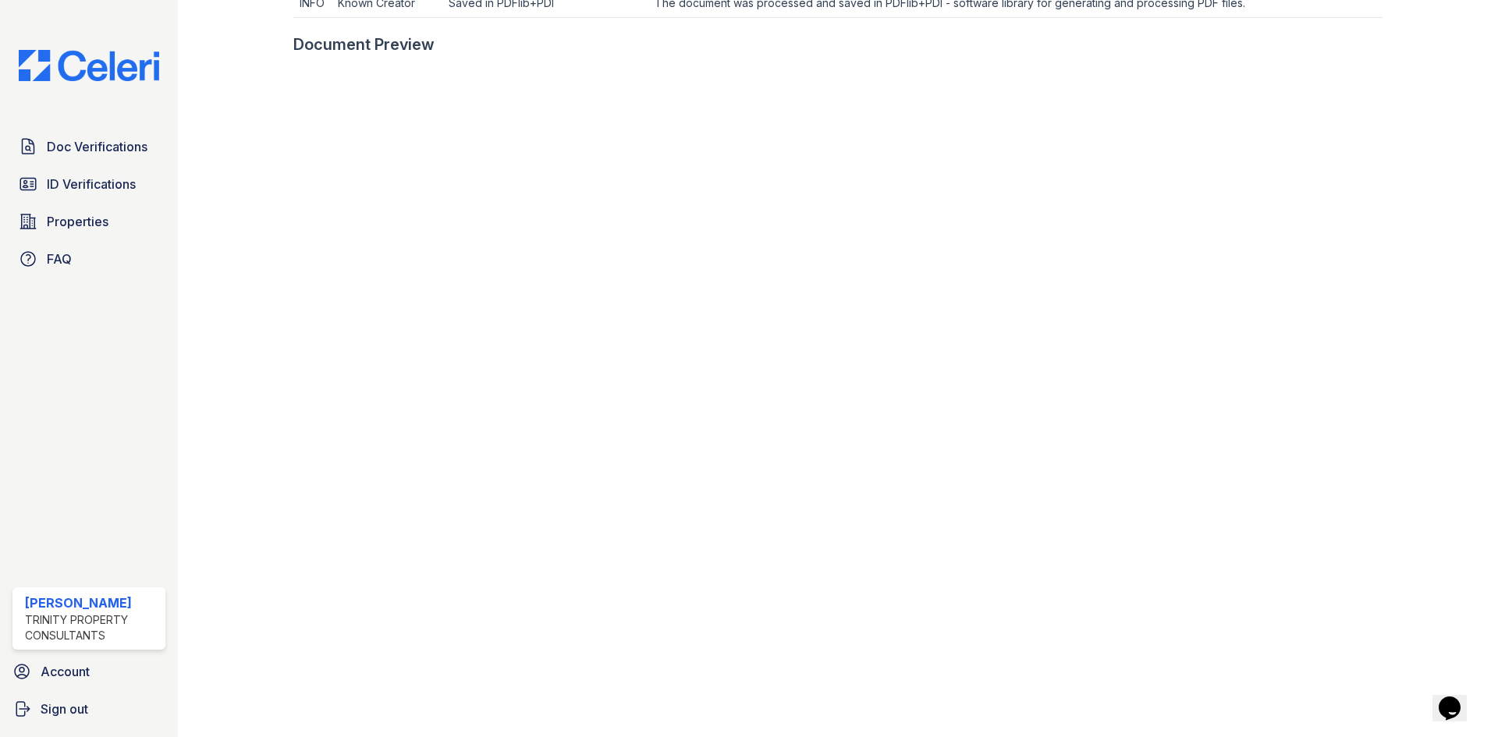
scroll to position [729, 0]
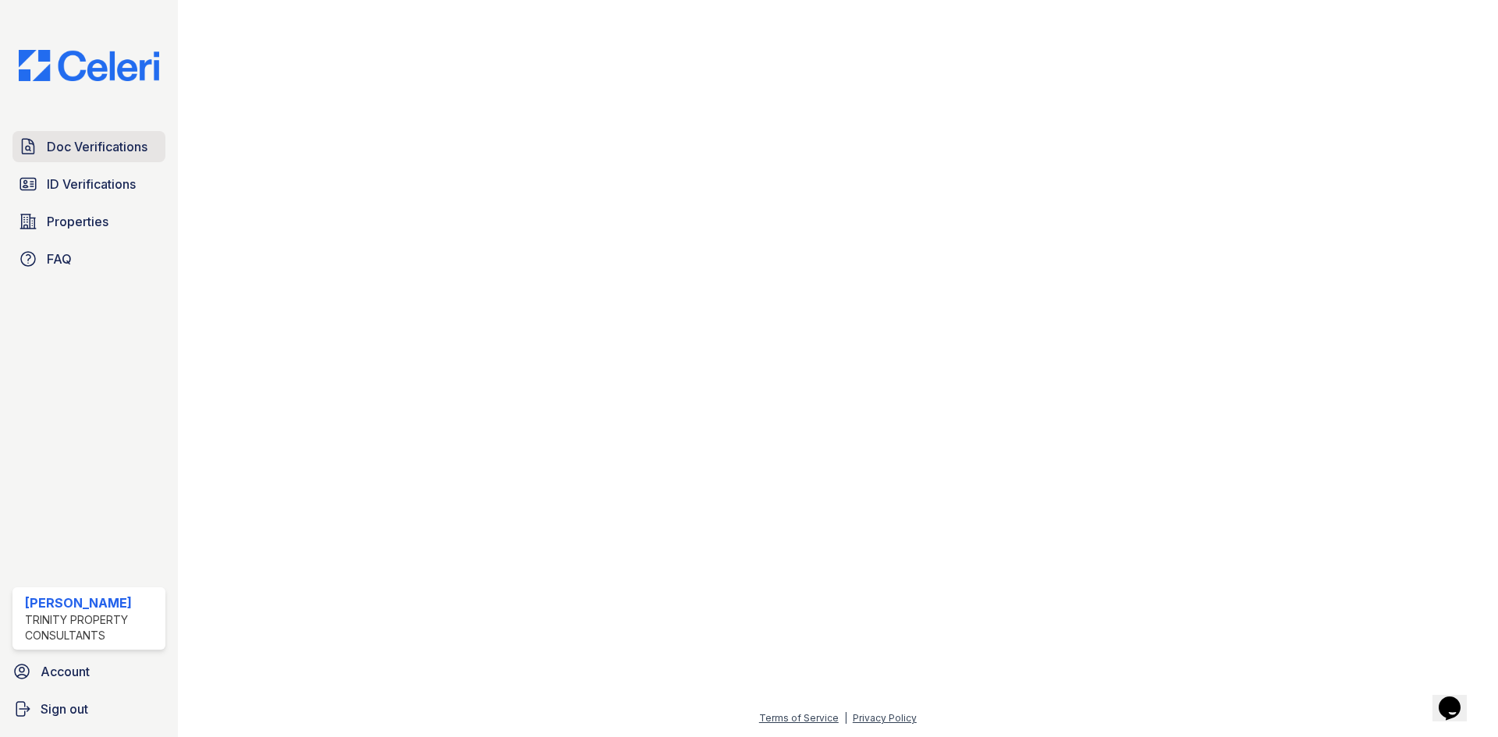
click at [115, 158] on link "Doc Verifications" at bounding box center [88, 146] width 153 height 31
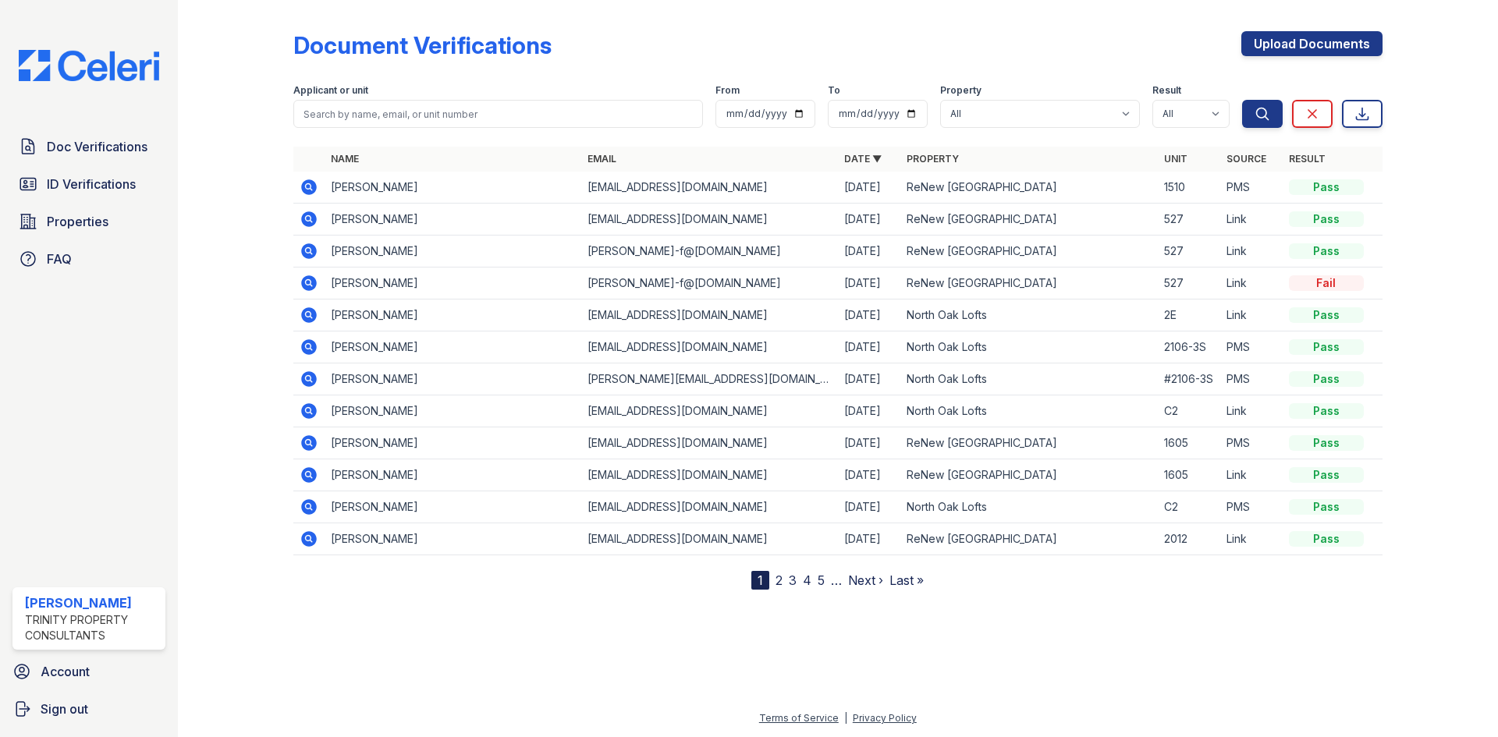
click at [307, 188] on icon at bounding box center [308, 186] width 4 height 4
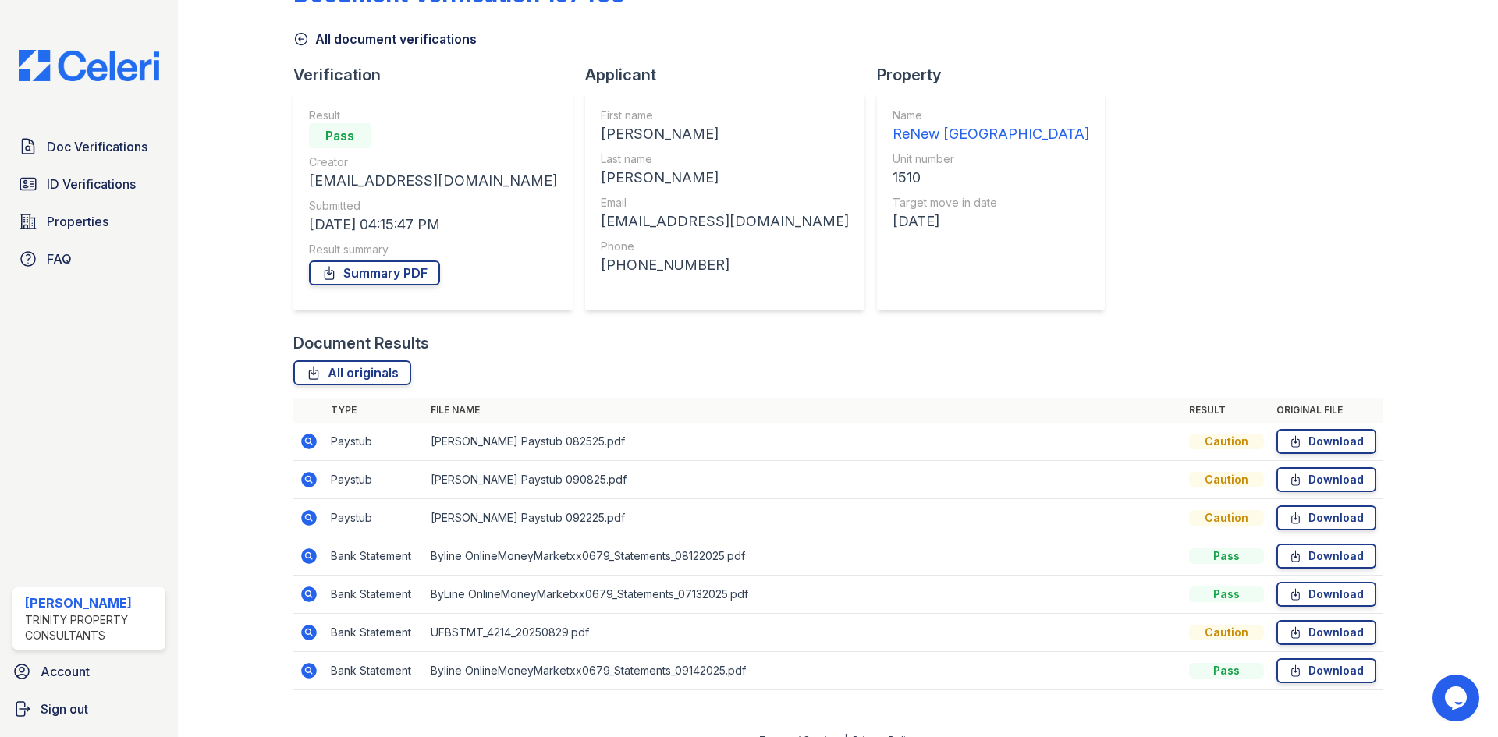
scroll to position [73, 0]
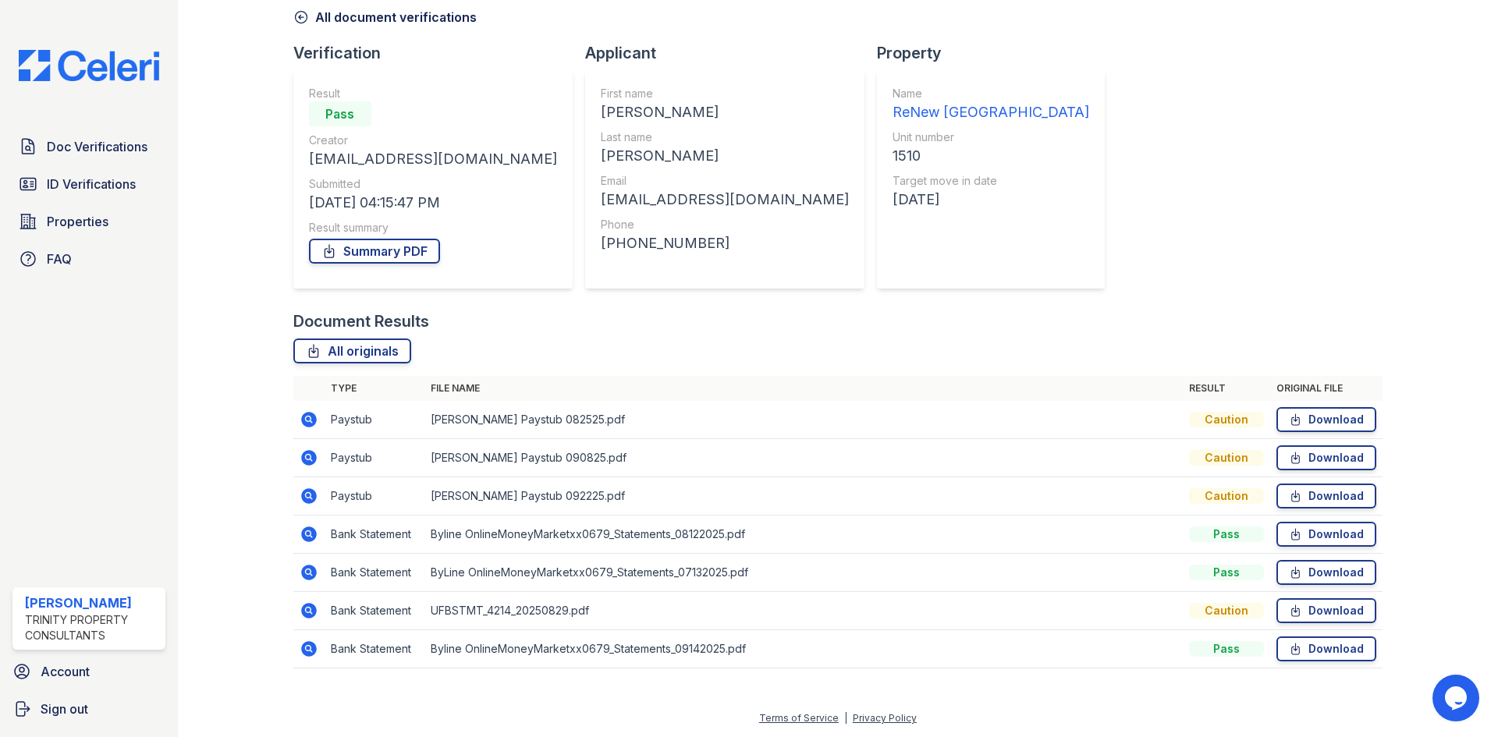
click at [314, 571] on icon at bounding box center [309, 573] width 16 height 16
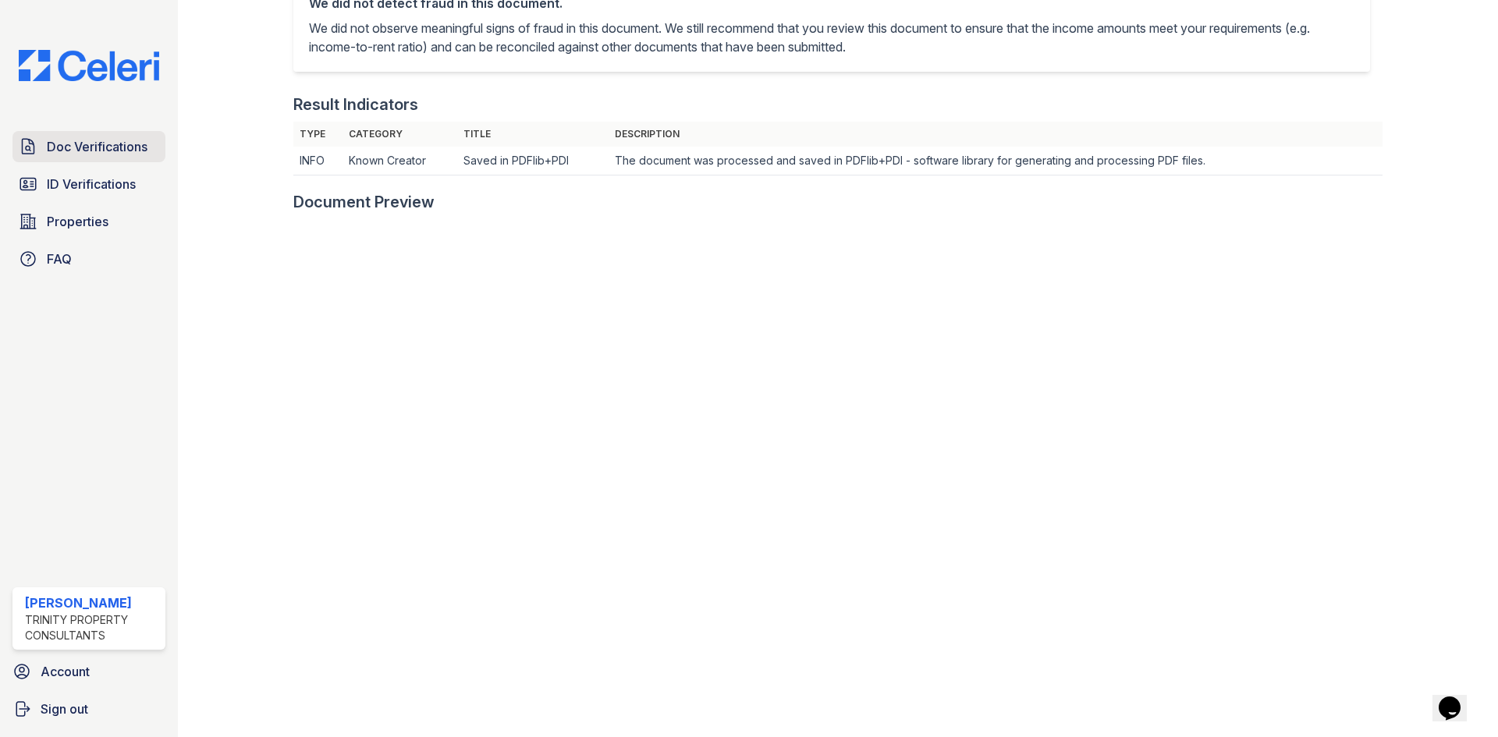
click at [124, 144] on span "Doc Verifications" at bounding box center [97, 146] width 101 height 19
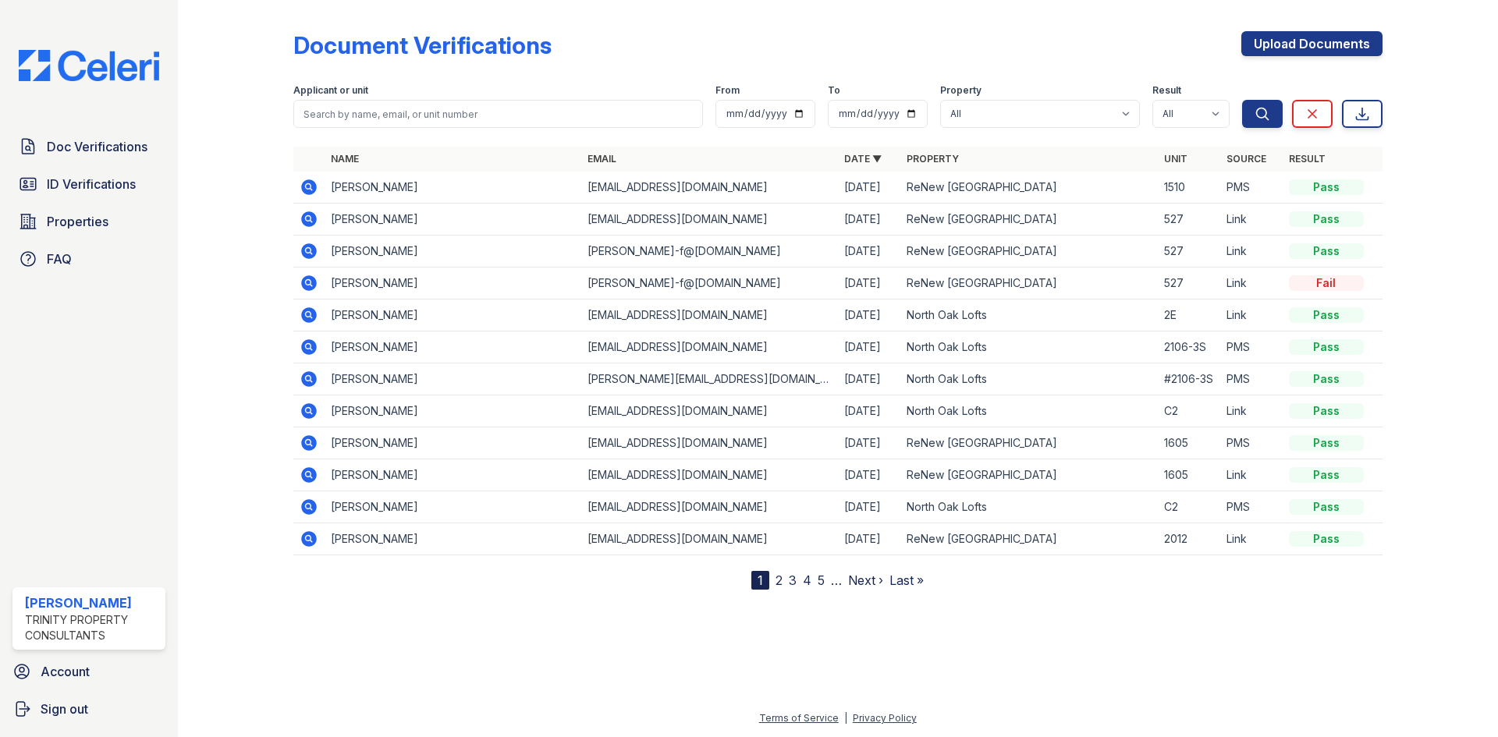
click at [310, 189] on icon at bounding box center [309, 187] width 19 height 19
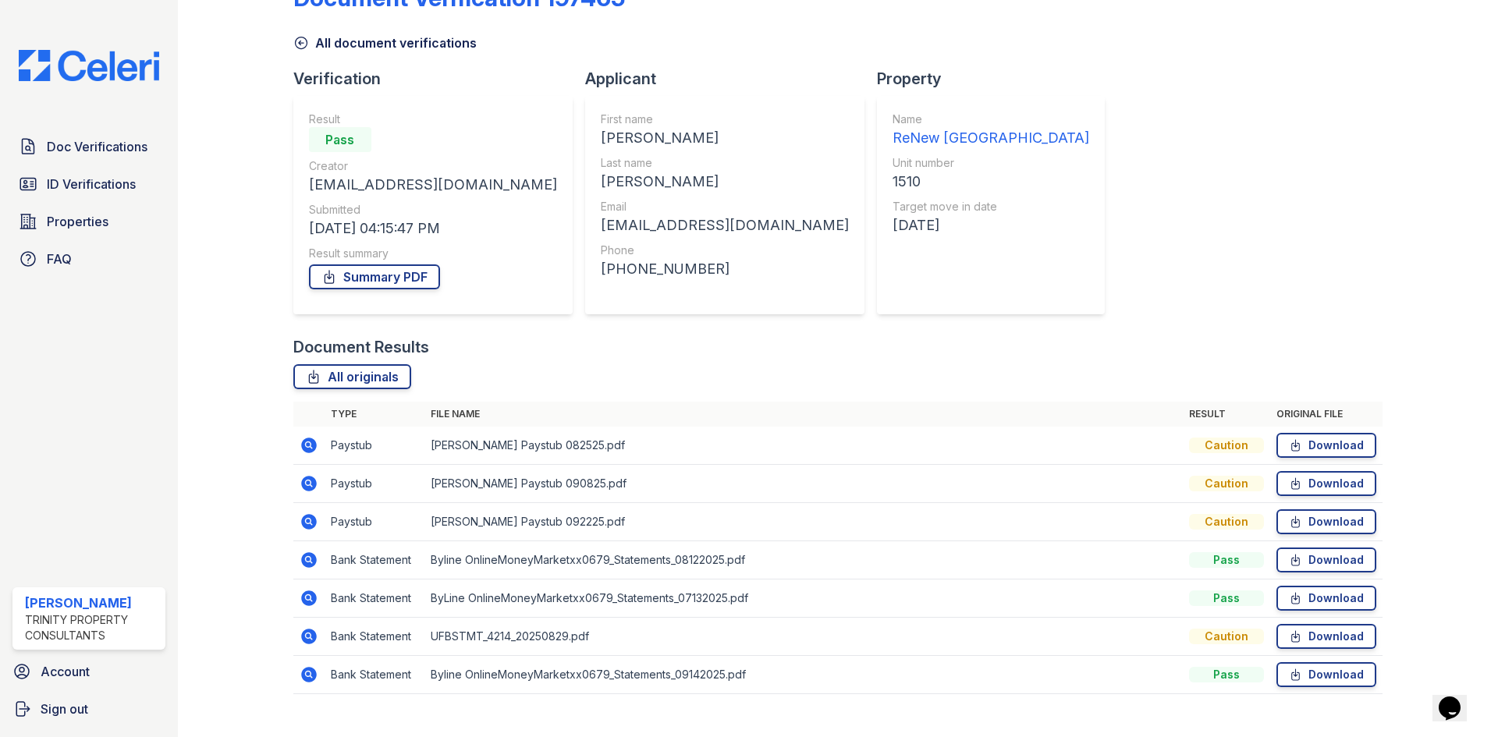
scroll to position [73, 0]
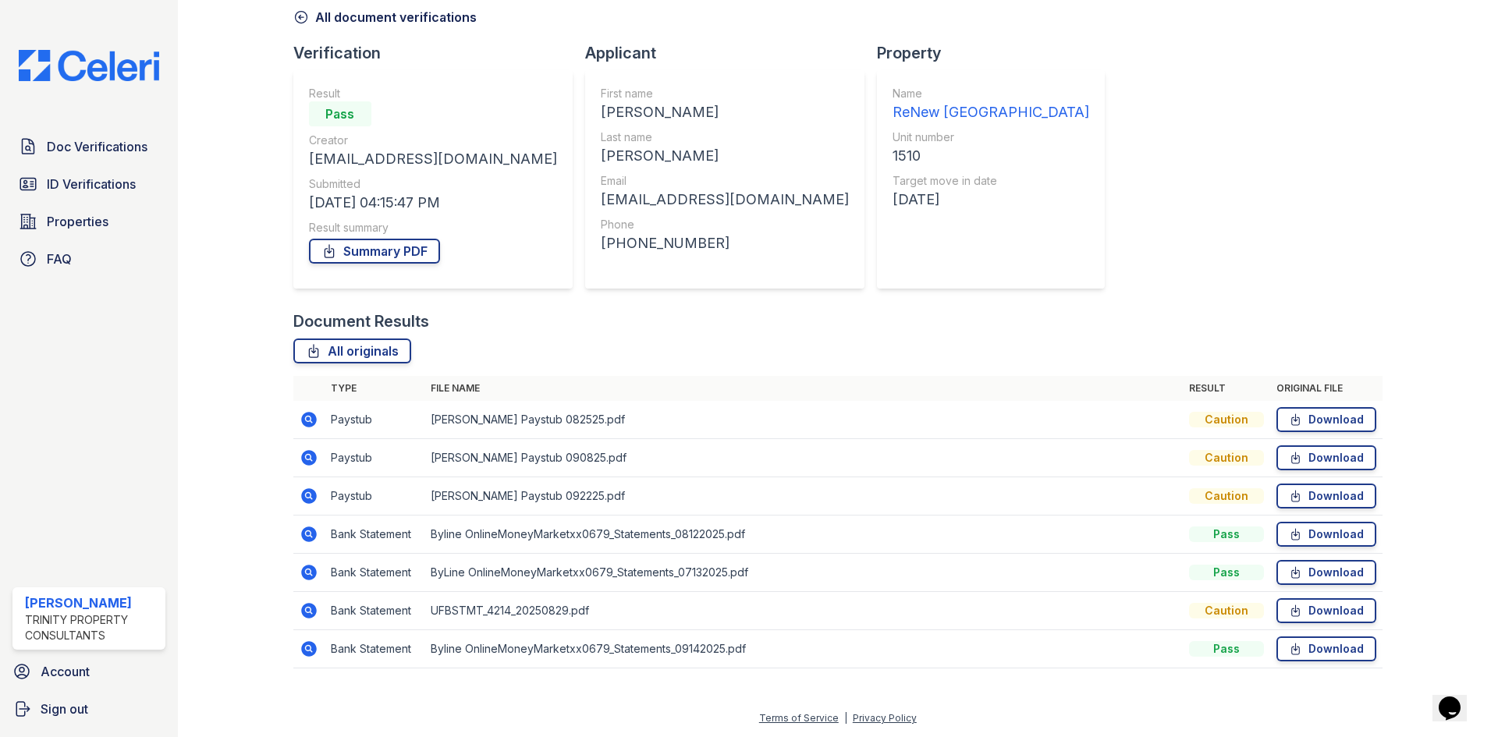
click at [315, 607] on icon at bounding box center [309, 610] width 19 height 19
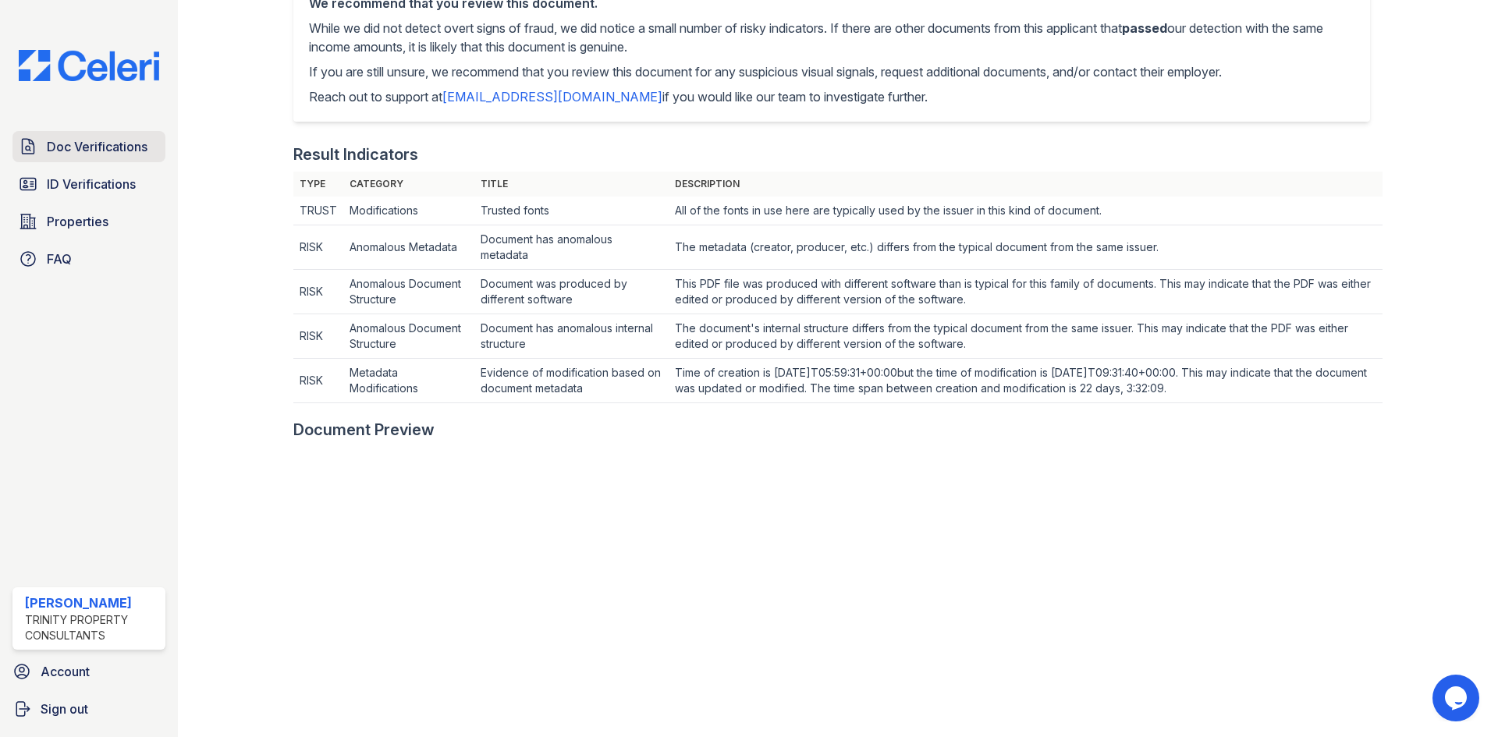
click at [118, 154] on span "Doc Verifications" at bounding box center [97, 146] width 101 height 19
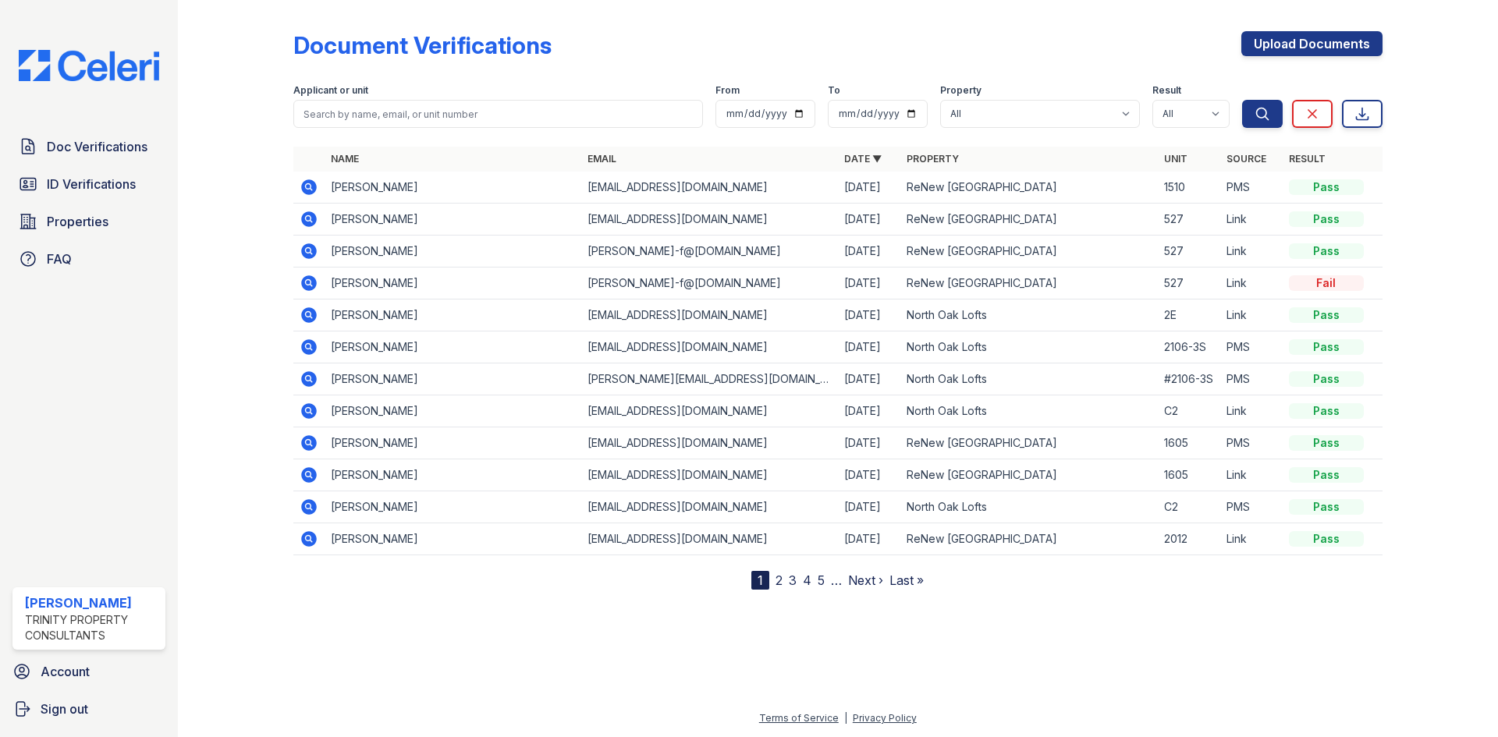
click at [305, 190] on icon at bounding box center [309, 187] width 16 height 16
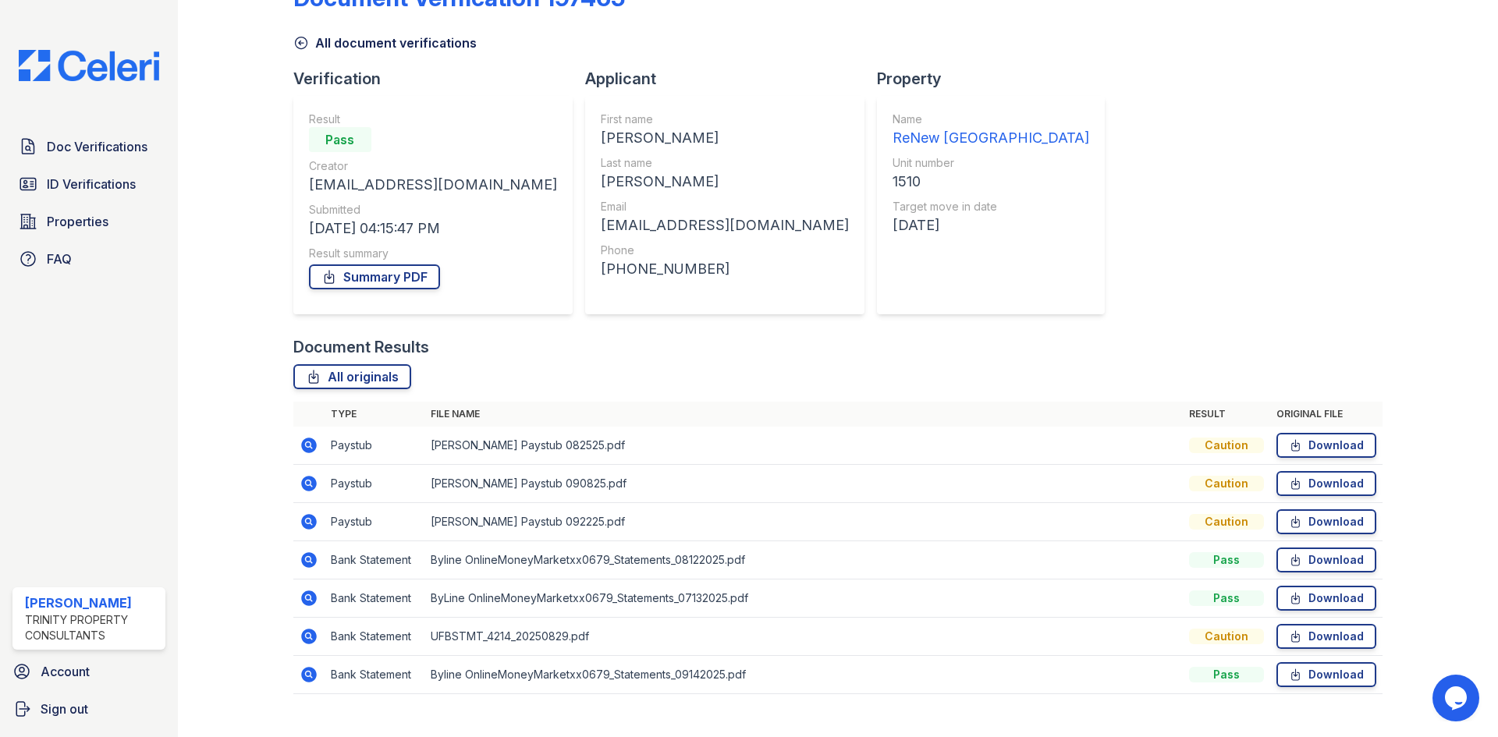
scroll to position [73, 0]
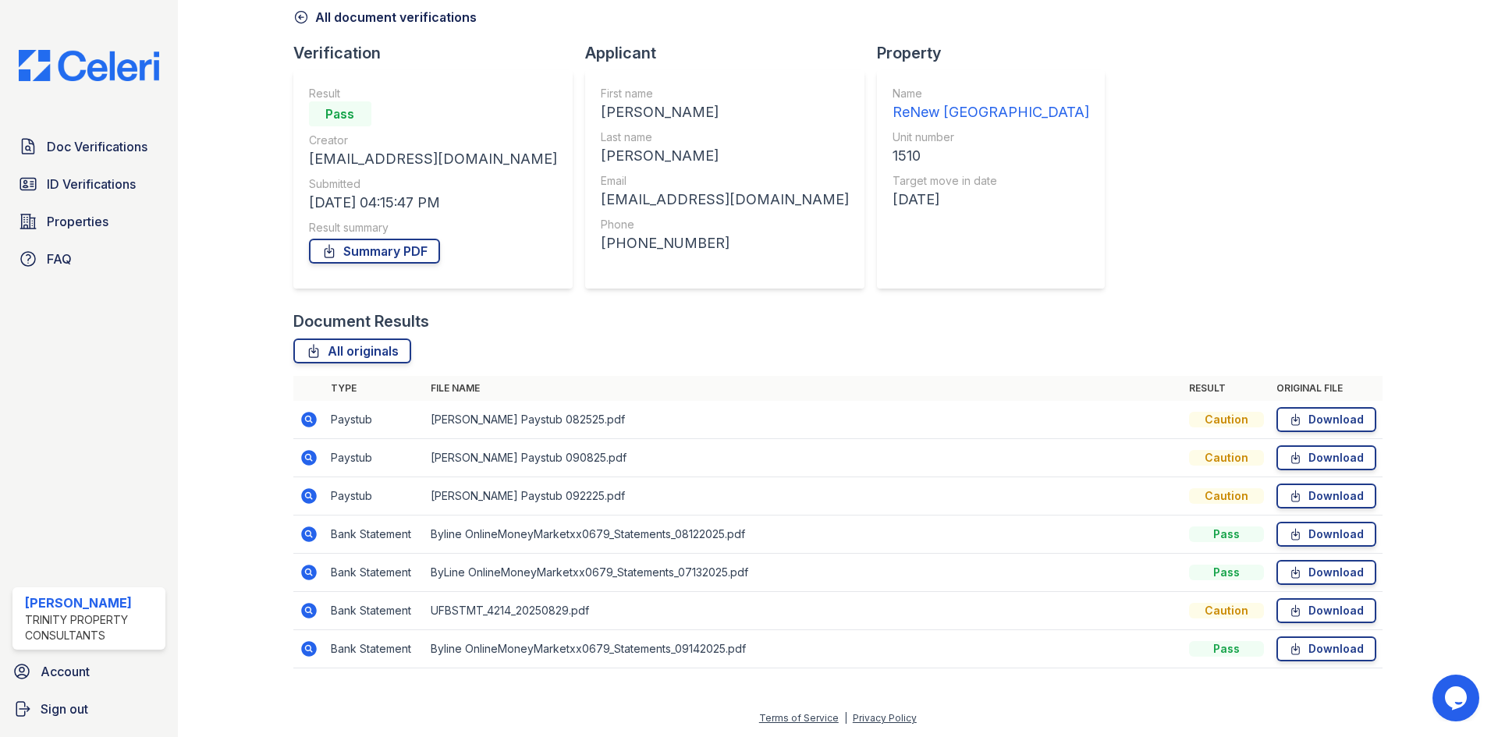
click at [307, 573] on icon at bounding box center [308, 572] width 4 height 4
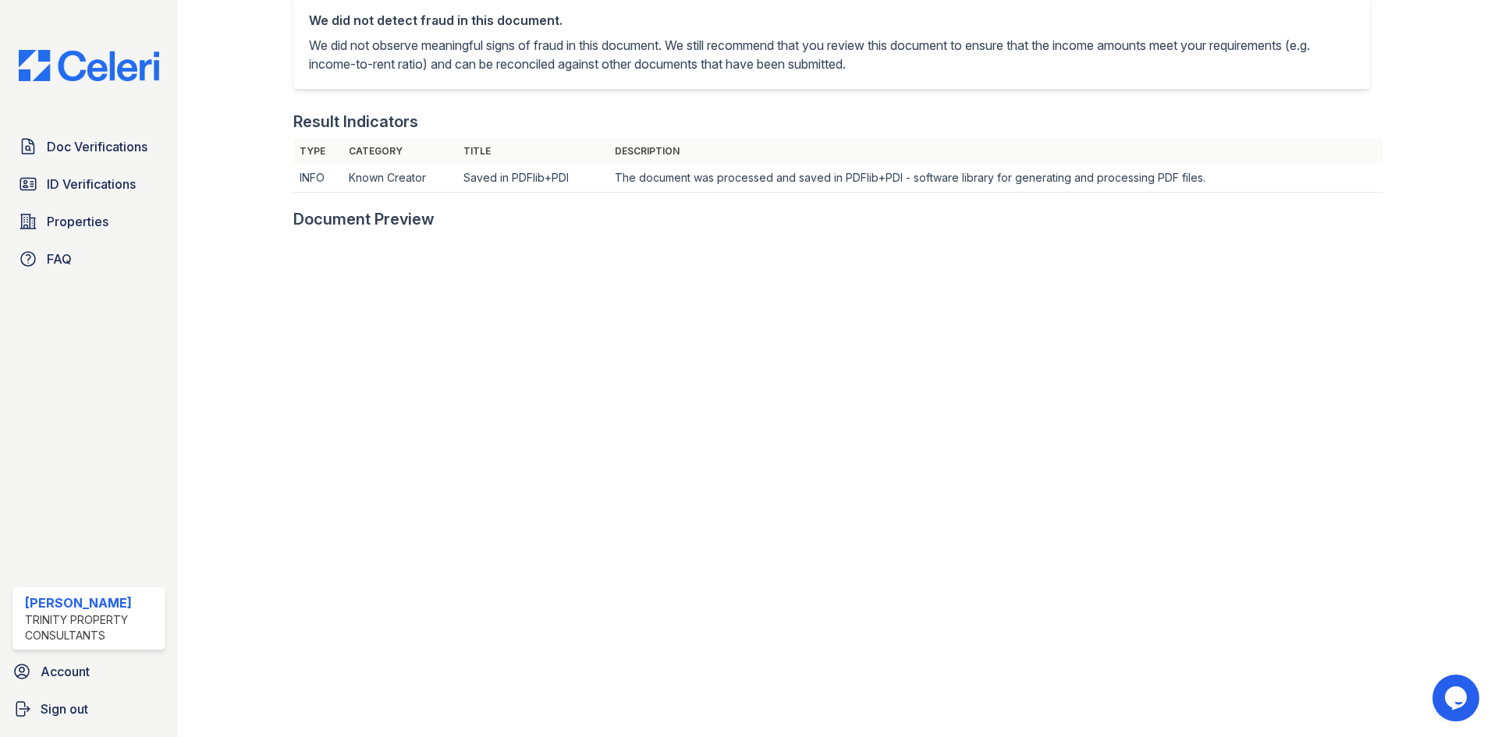
scroll to position [372, 0]
click at [97, 148] on span "Doc Verifications" at bounding box center [97, 146] width 101 height 19
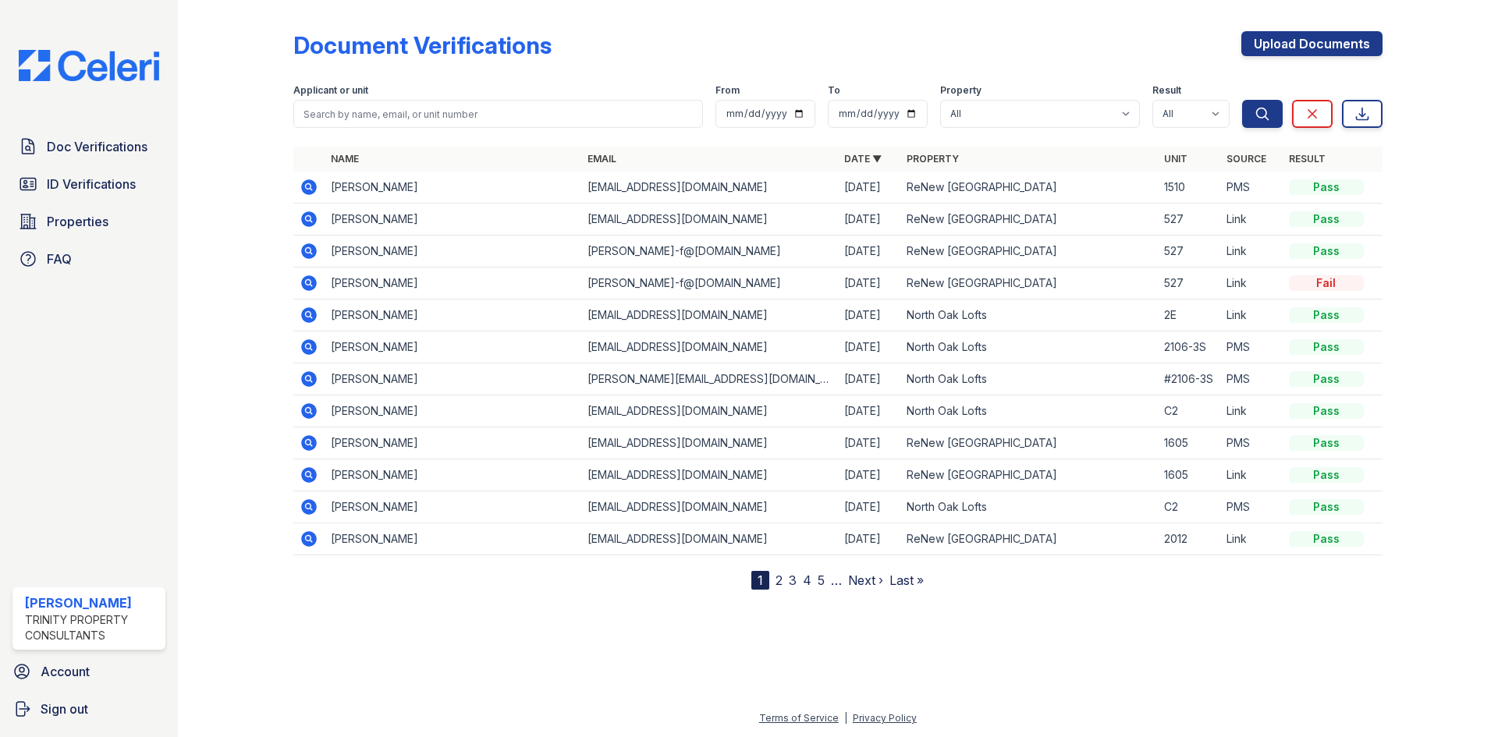
click at [304, 183] on icon at bounding box center [309, 187] width 16 height 16
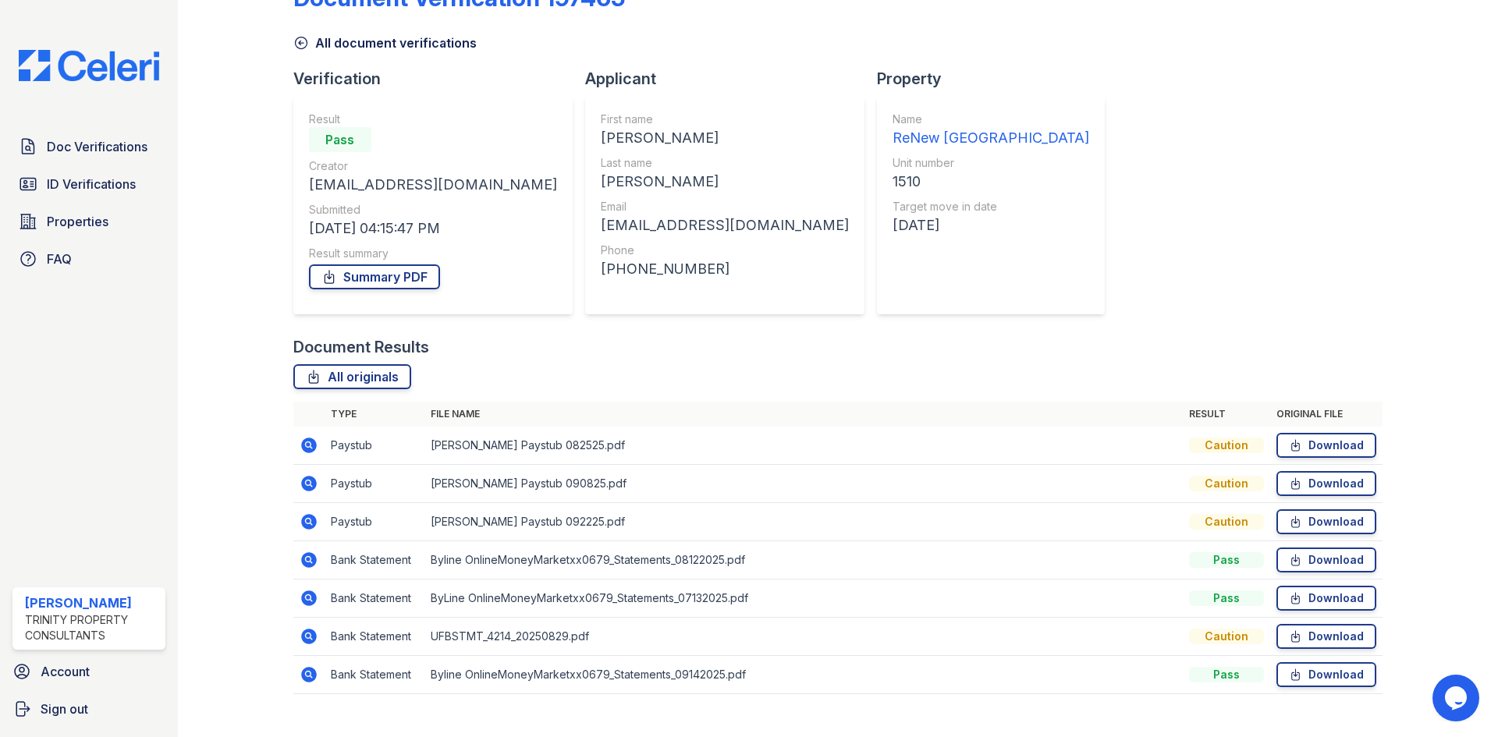
scroll to position [73, 0]
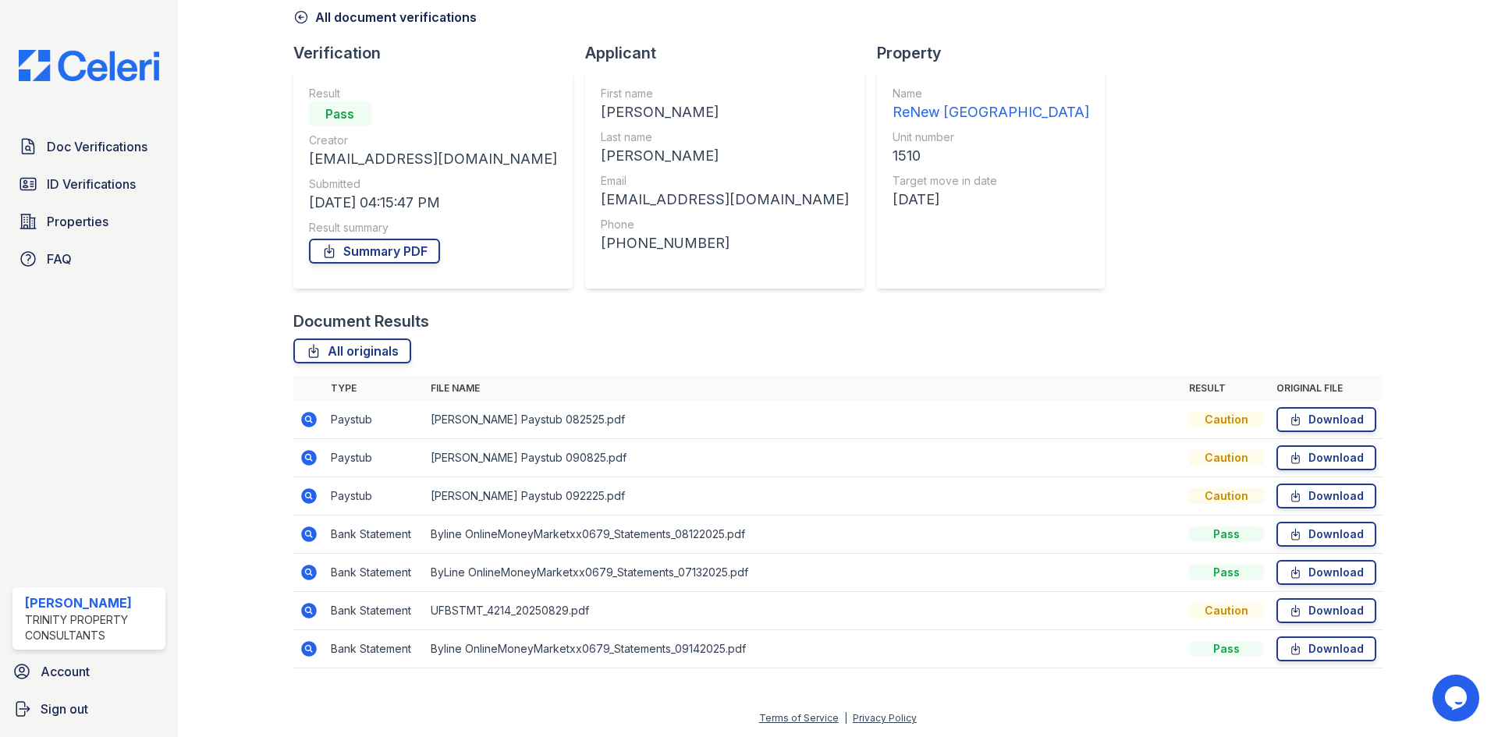
click at [309, 541] on icon at bounding box center [309, 535] width 16 height 16
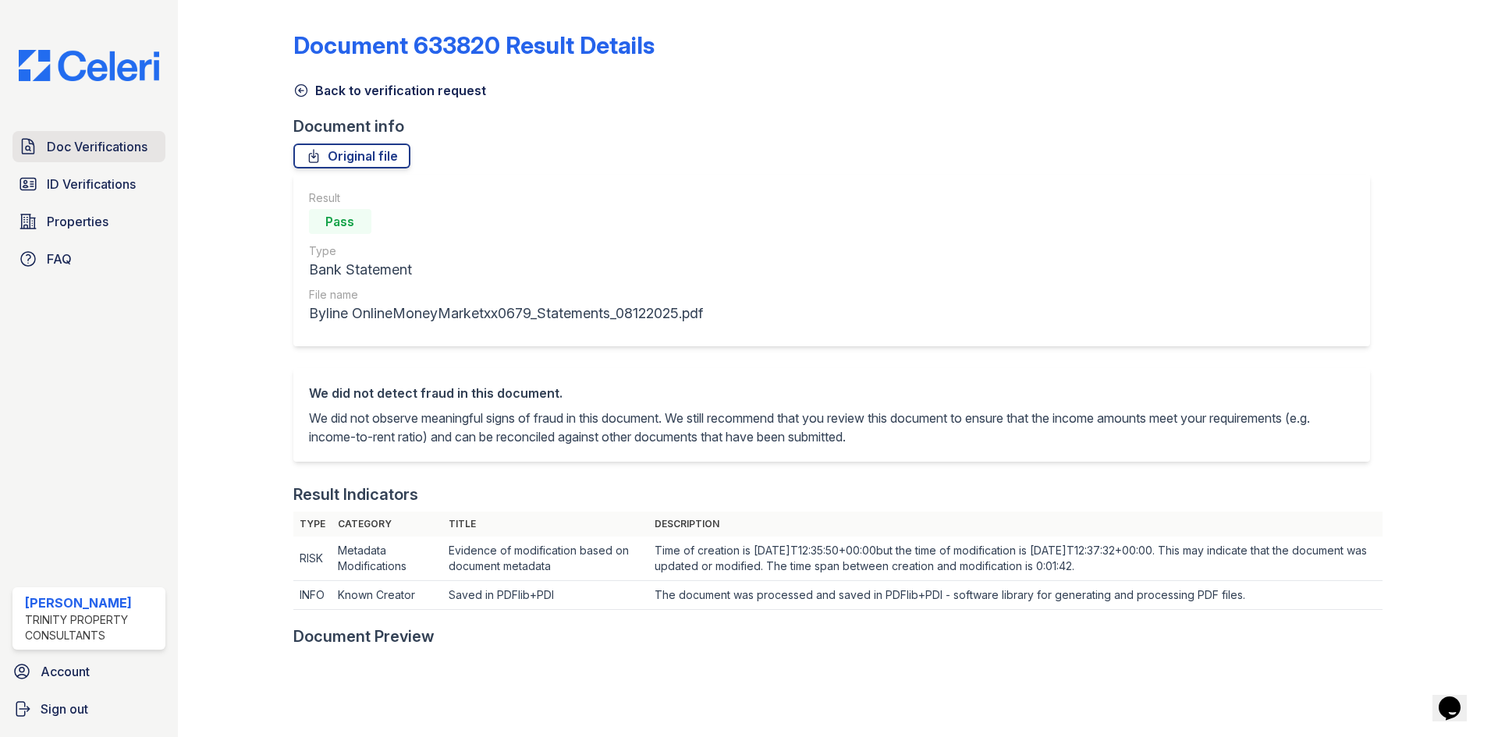
click at [87, 160] on link "Doc Verifications" at bounding box center [88, 146] width 153 height 31
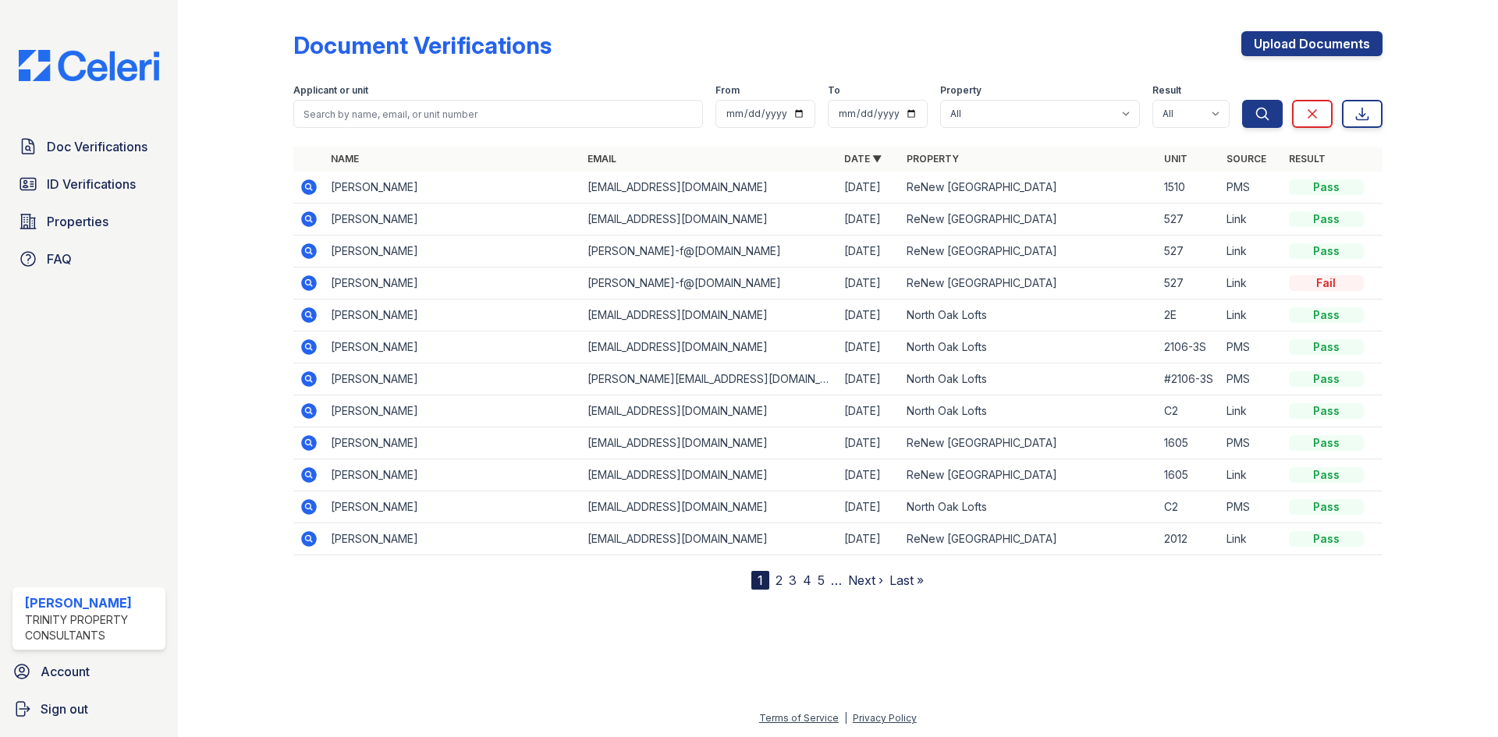
click at [307, 187] on icon at bounding box center [308, 186] width 4 height 4
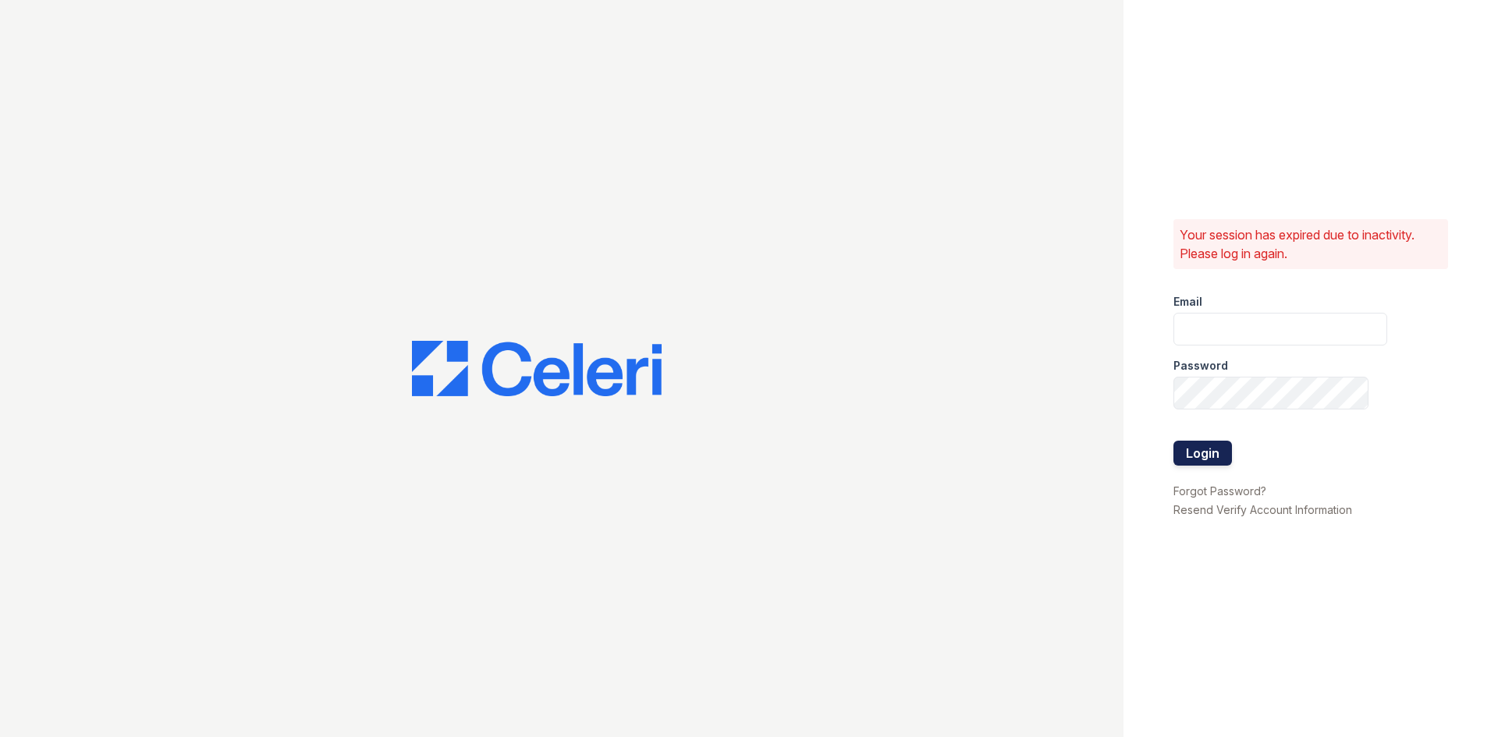
type input "kdixon@trinity-pm.com"
click at [1204, 446] on button "Login" at bounding box center [1202, 453] width 59 height 25
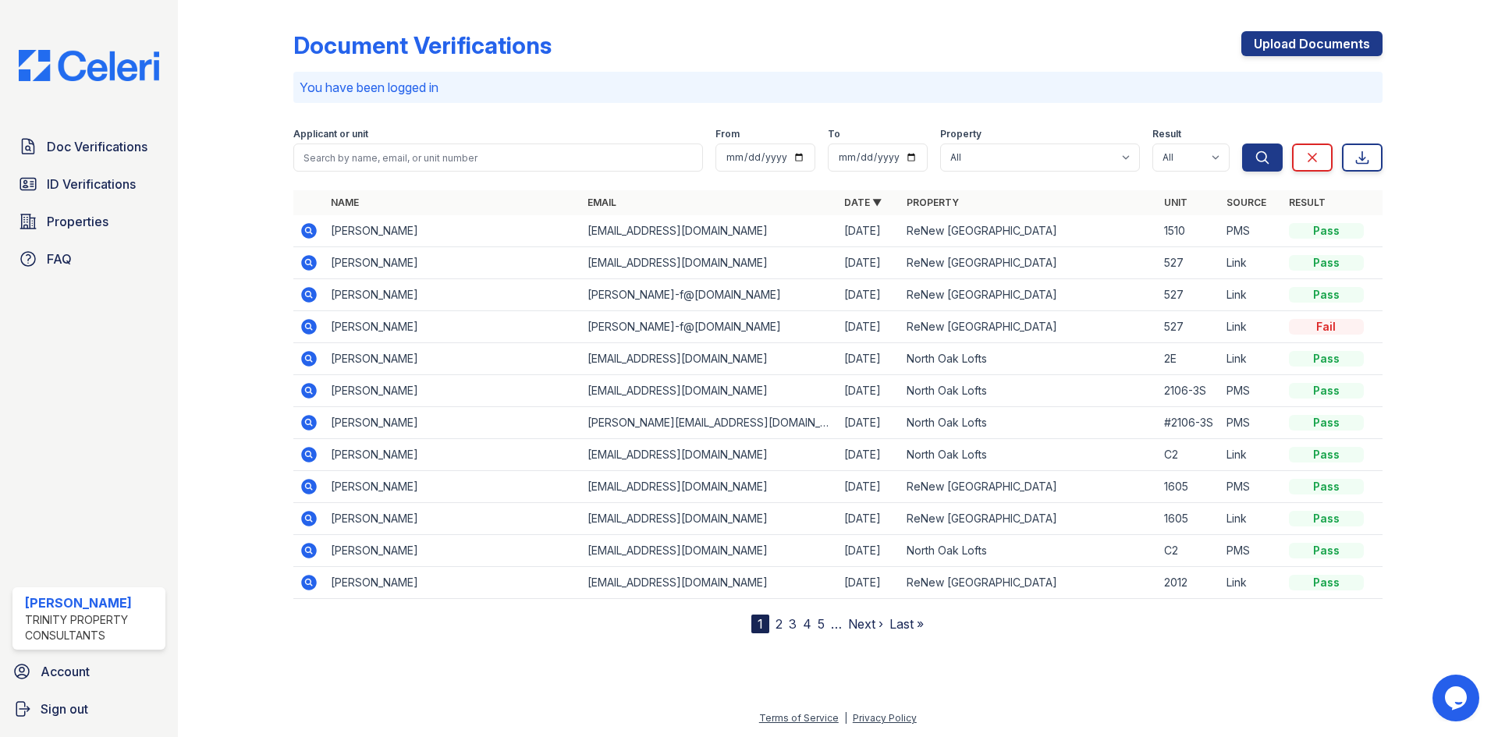
click at [315, 219] on td at bounding box center [308, 231] width 31 height 32
click at [310, 231] on icon at bounding box center [308, 230] width 4 height 4
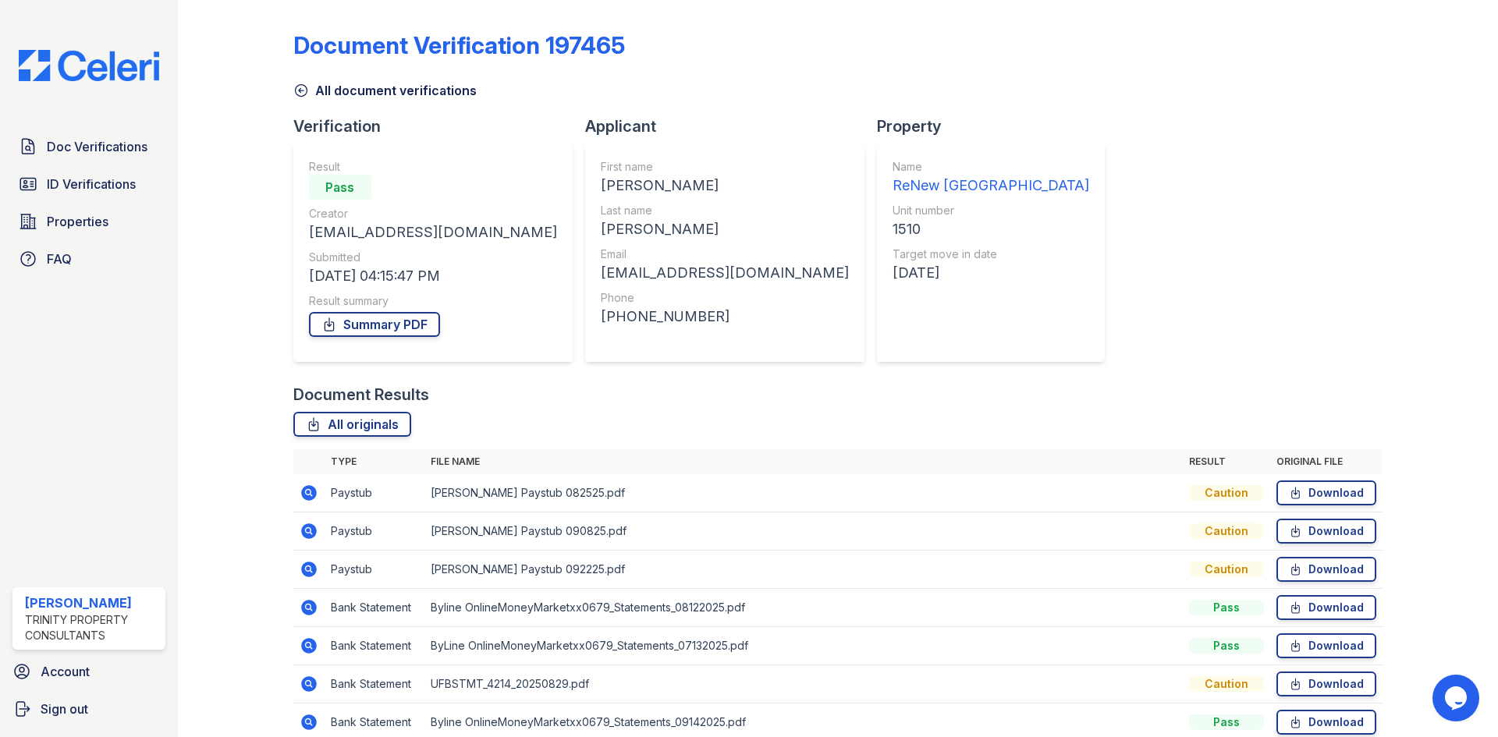
click at [307, 566] on icon at bounding box center [309, 569] width 19 height 19
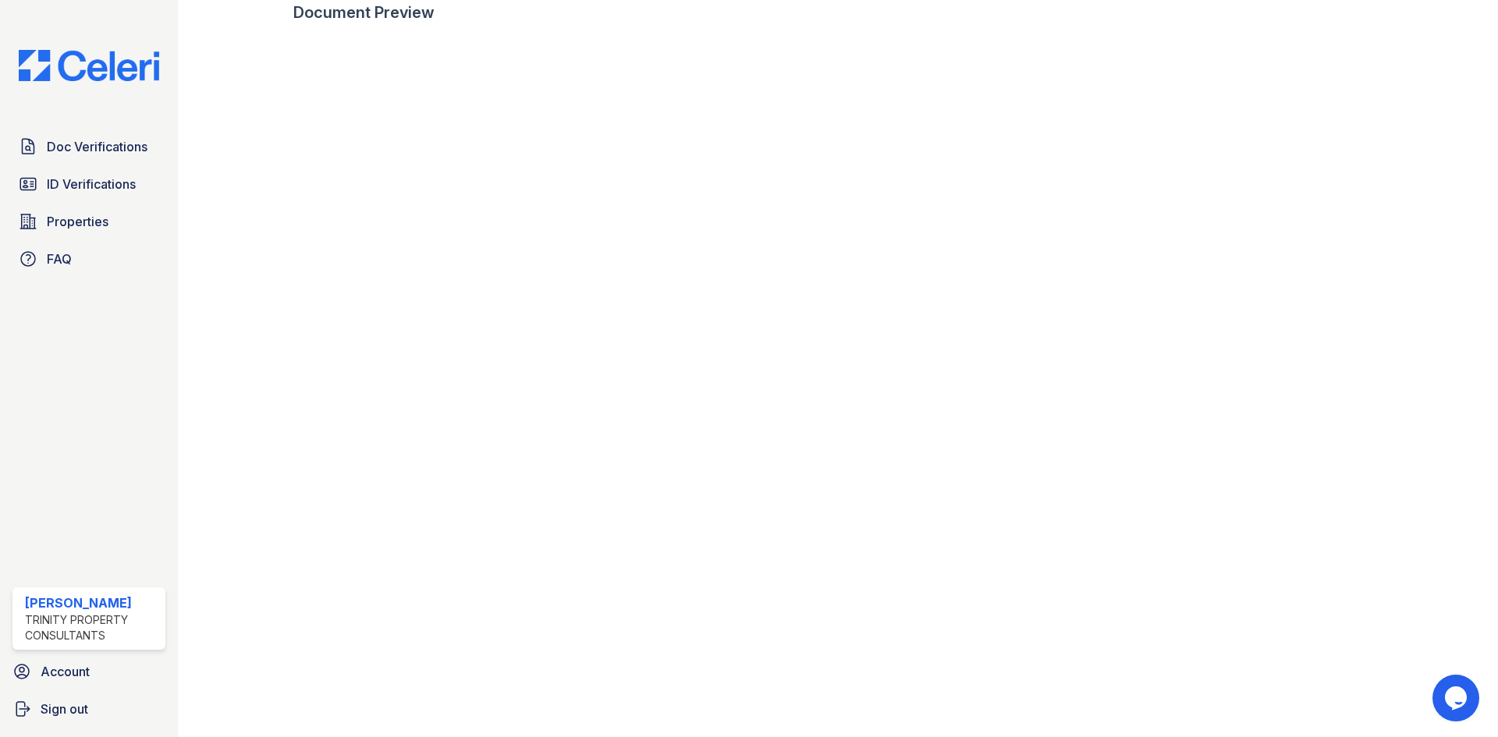
scroll to position [875, 0]
click at [109, 137] on link "Doc Verifications" at bounding box center [88, 146] width 153 height 31
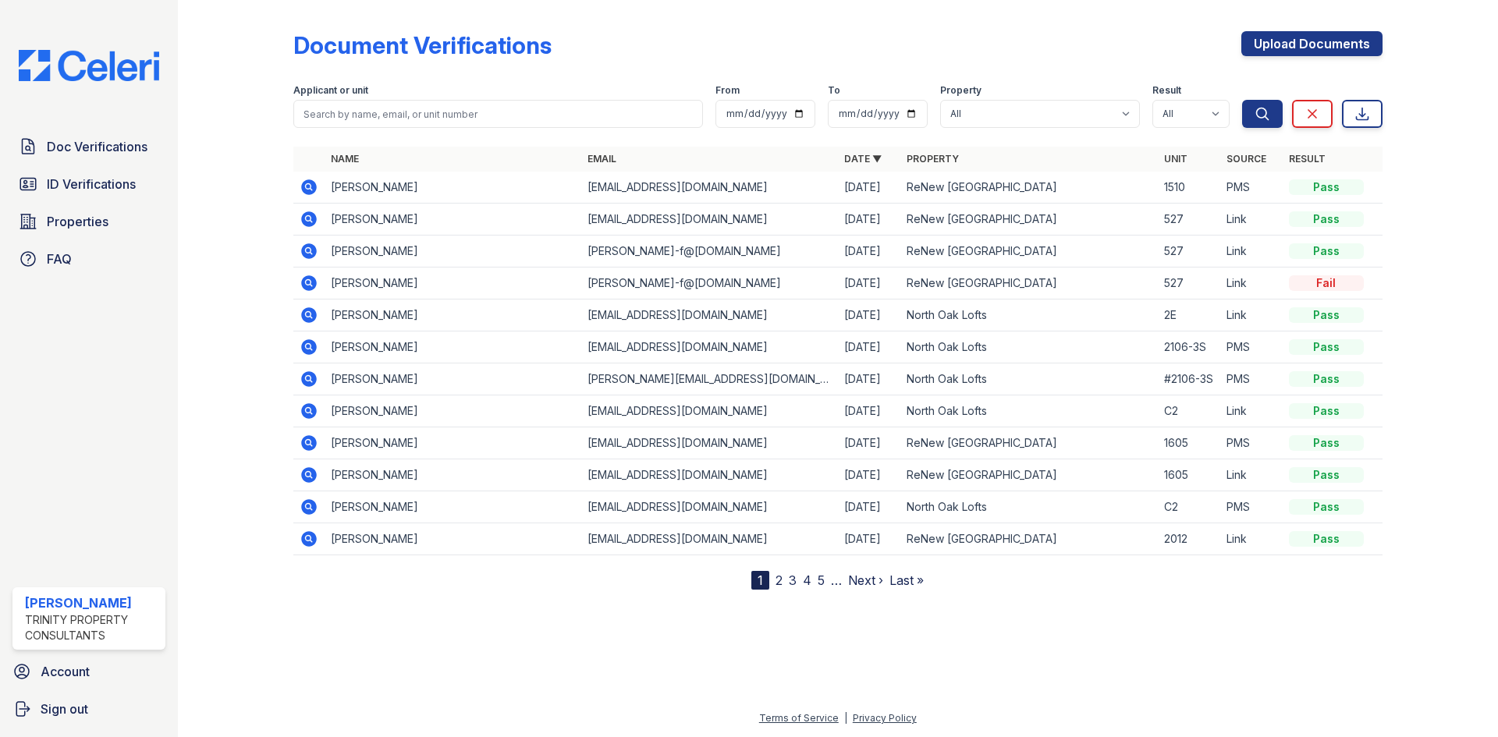
click at [312, 188] on icon at bounding box center [309, 187] width 16 height 16
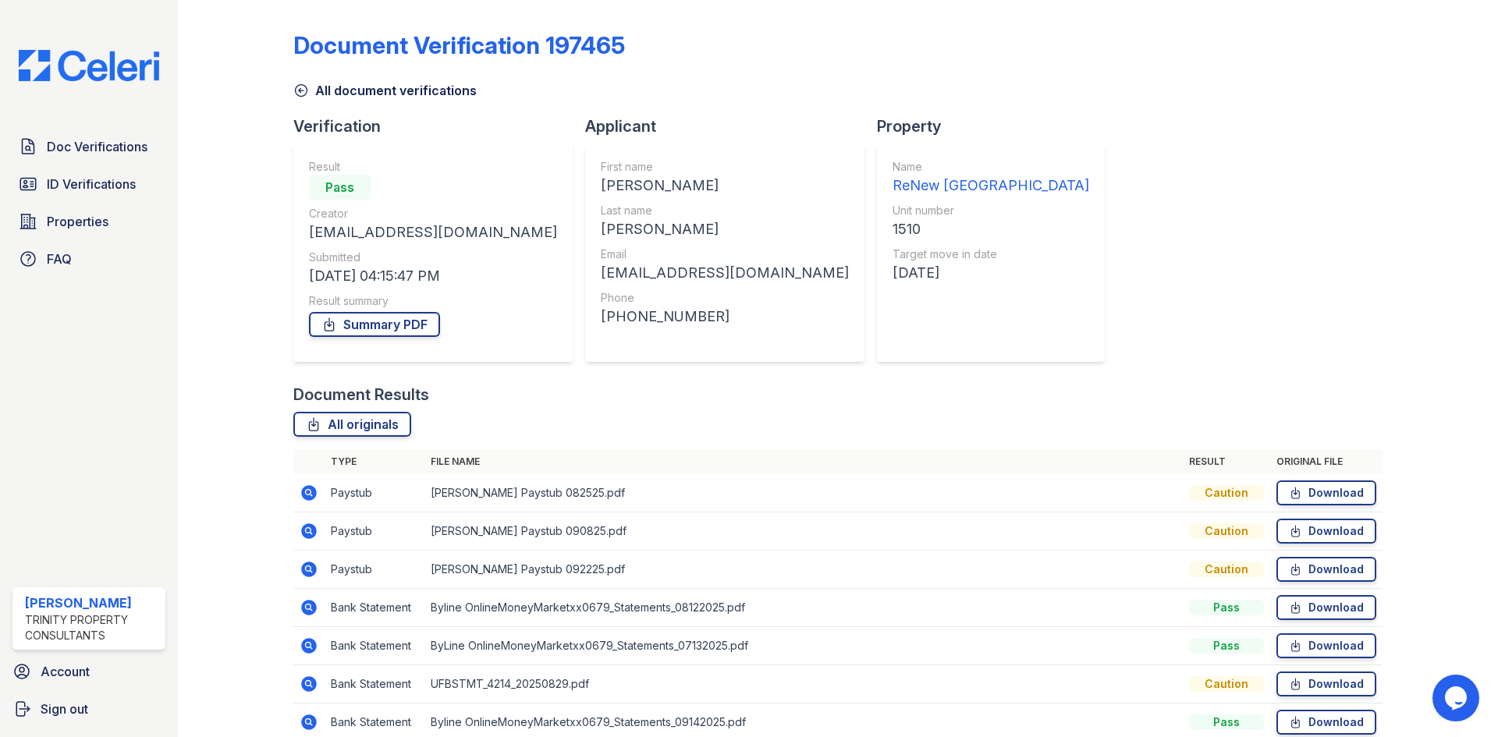
click at [308, 519] on td at bounding box center [308, 532] width 31 height 38
click at [303, 524] on icon at bounding box center [309, 531] width 19 height 19
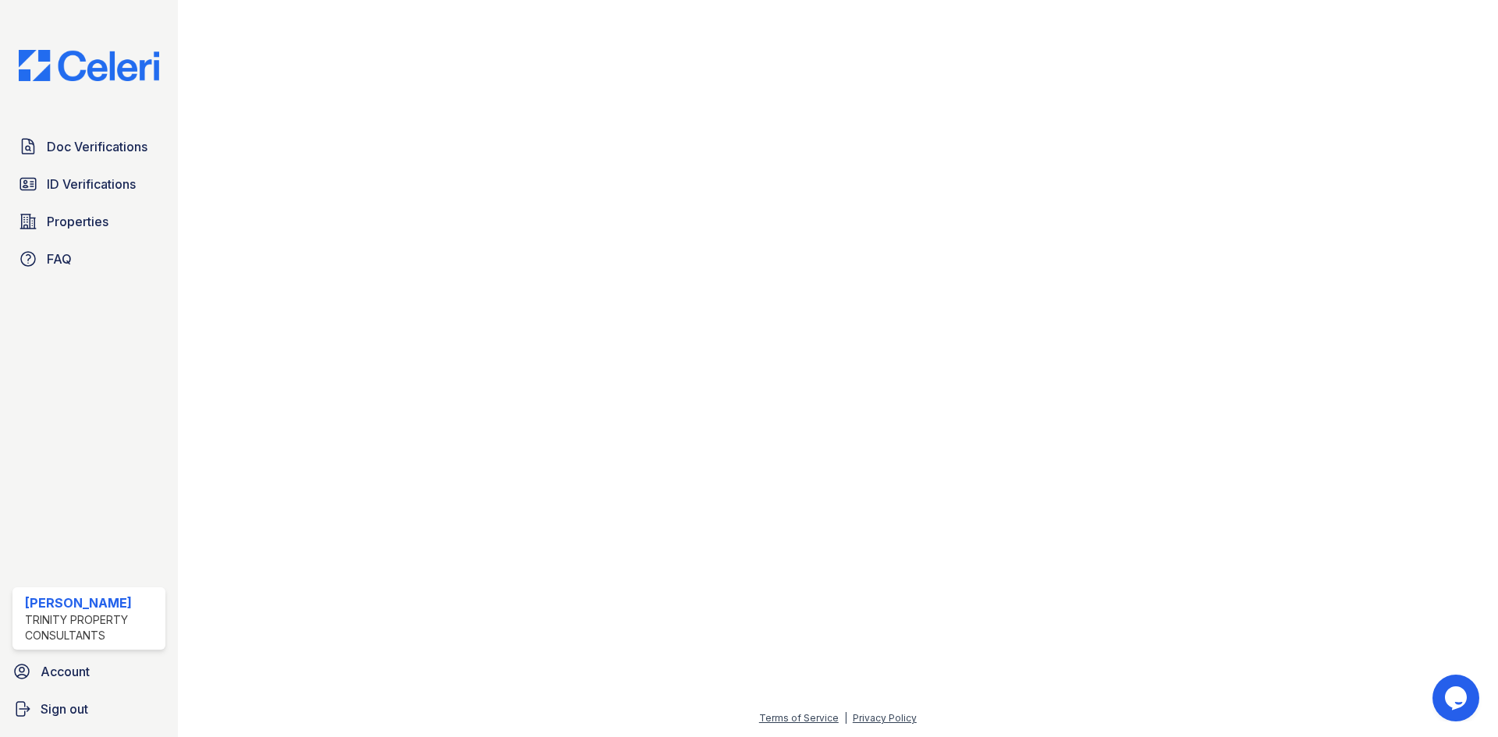
scroll to position [797, 0]
click at [102, 151] on span "Doc Verifications" at bounding box center [97, 146] width 101 height 19
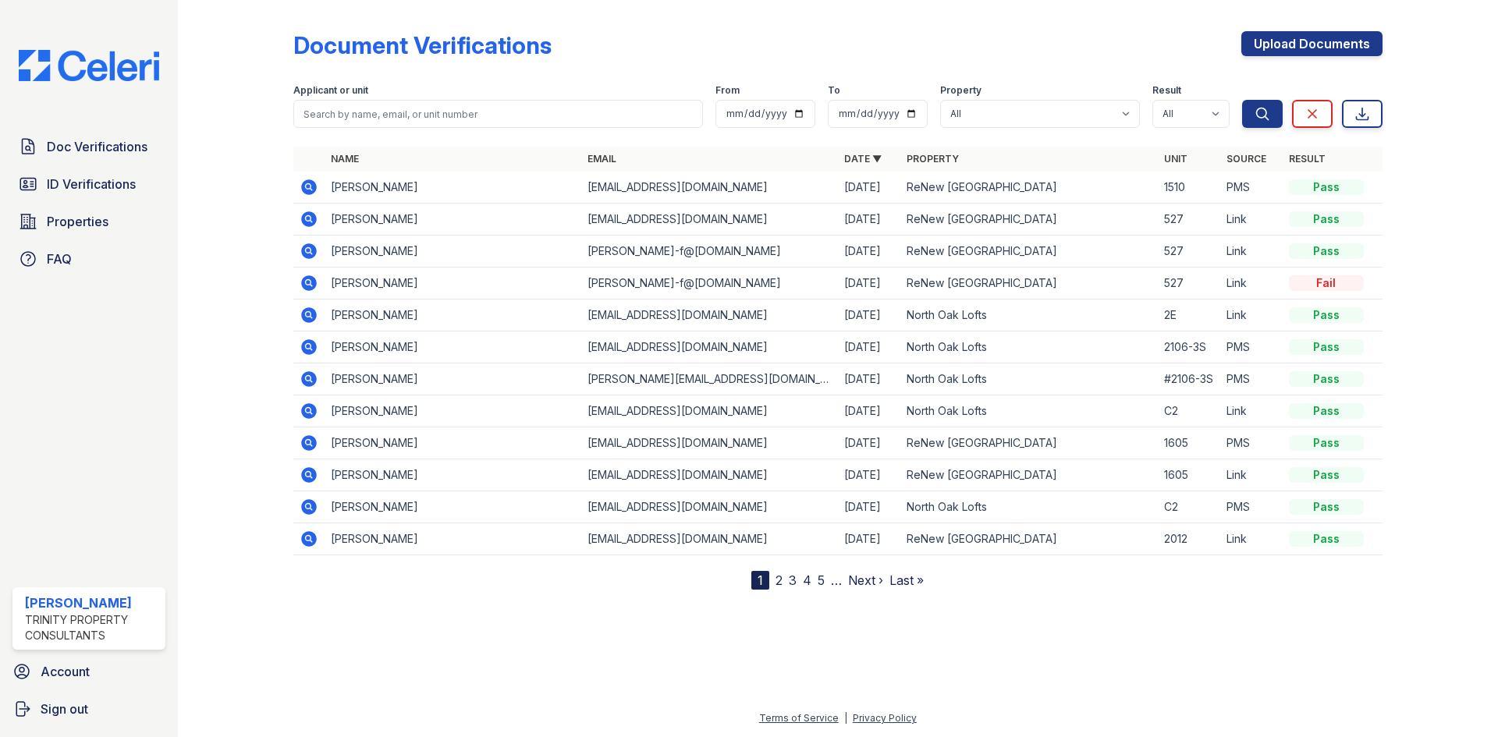
click at [309, 190] on icon at bounding box center [309, 187] width 16 height 16
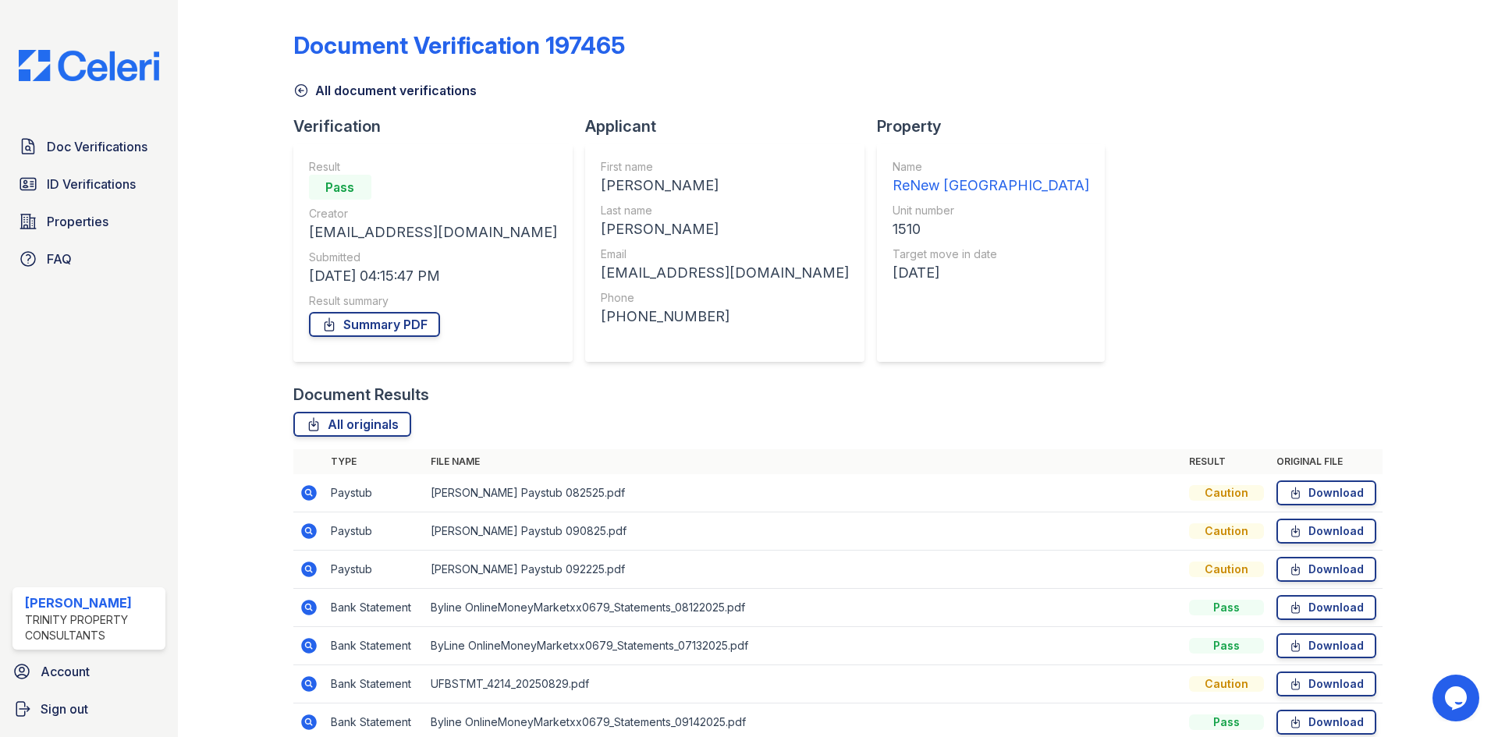
click at [300, 599] on icon at bounding box center [309, 607] width 19 height 19
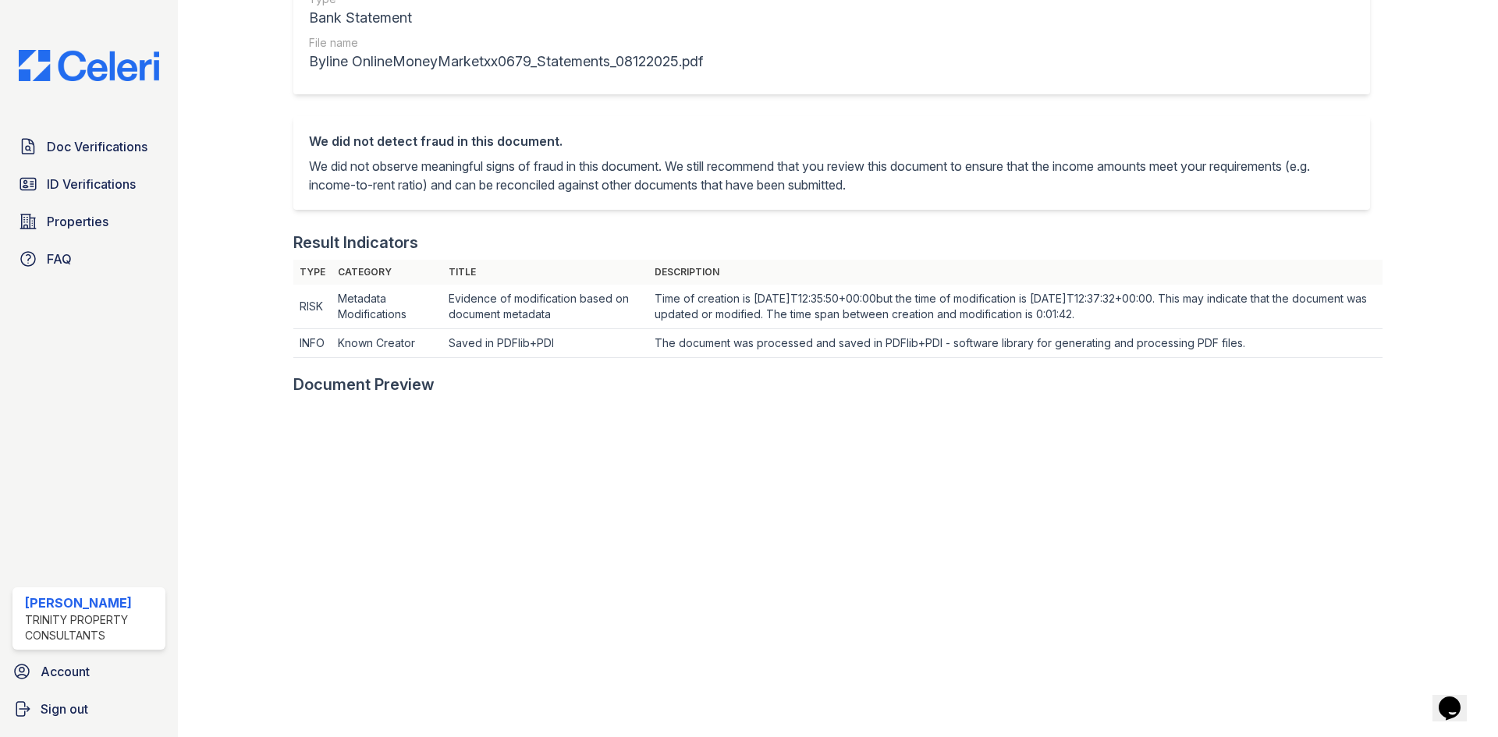
scroll to position [234, 0]
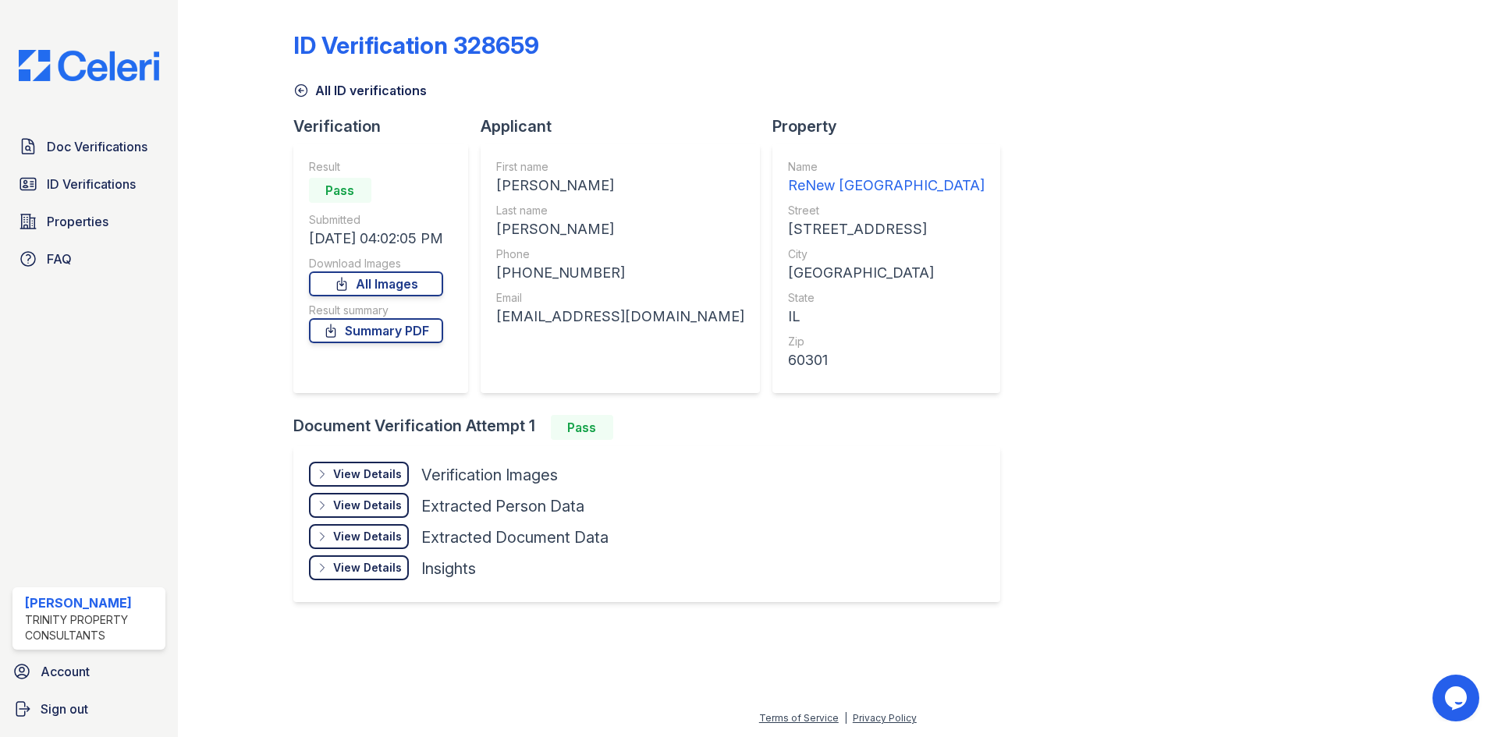
click at [385, 481] on div "View Details" at bounding box center [367, 475] width 69 height 16
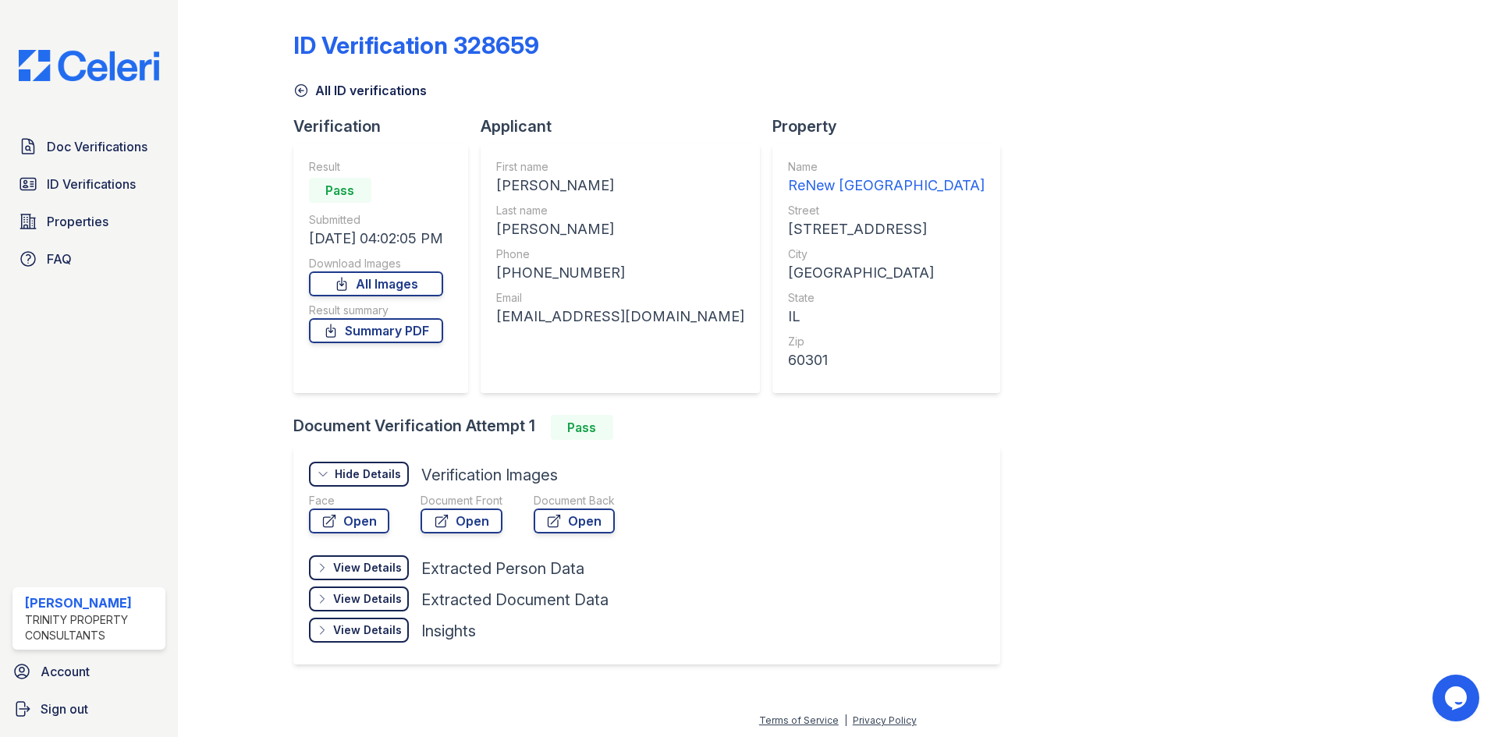
drag, startPoint x: 1231, startPoint y: 264, endPoint x: 1167, endPoint y: 265, distance: 64.0
click at [1231, 265] on div "ID Verification 328659 All ID verifications Verification Result Pass Submitted …" at bounding box center [837, 346] width 1089 height 680
click at [130, 154] on span "Doc Verifications" at bounding box center [97, 146] width 101 height 19
click at [120, 151] on span "Doc Verifications" at bounding box center [97, 146] width 101 height 19
click at [112, 148] on span "Doc Verifications" at bounding box center [97, 146] width 101 height 19
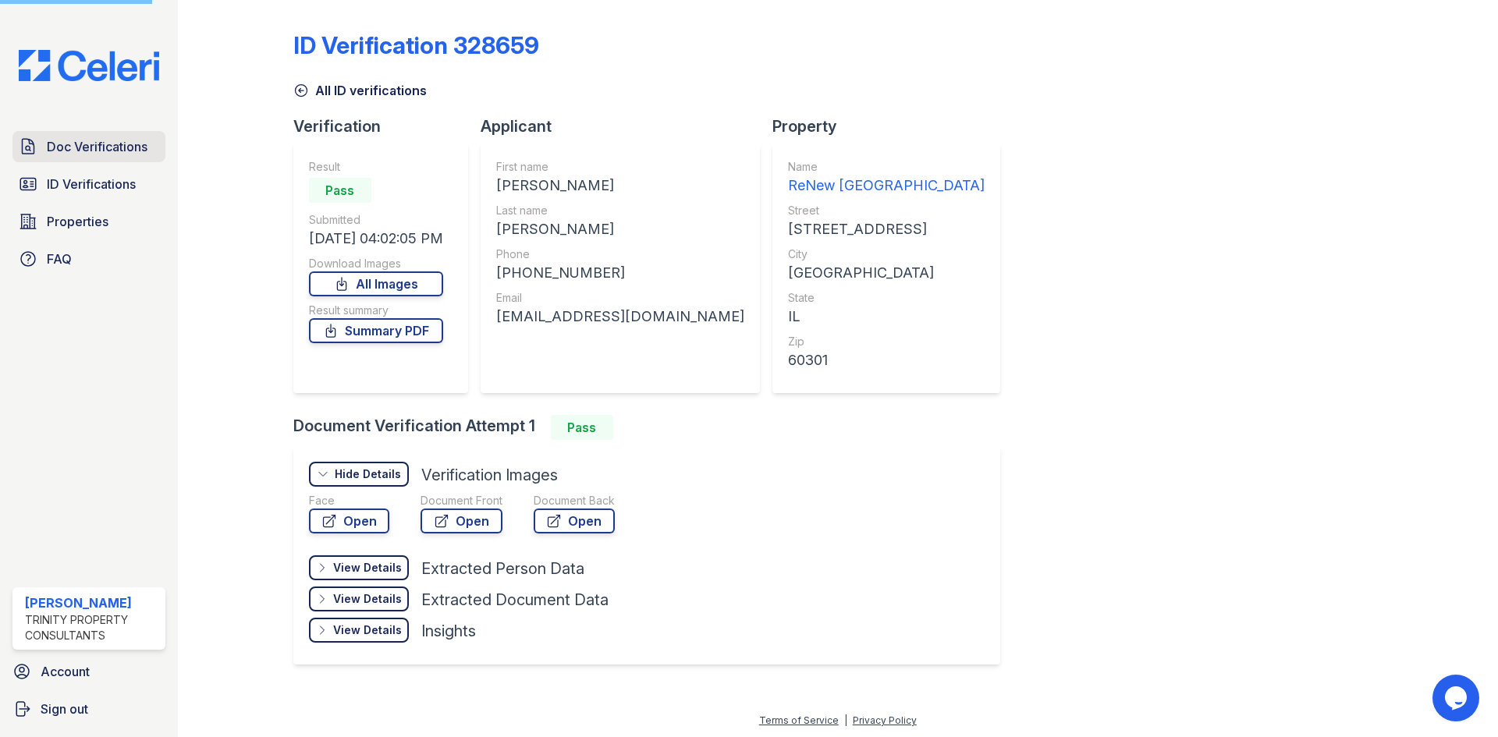
click at [112, 148] on span "Doc Verifications" at bounding box center [97, 146] width 101 height 19
click at [80, 189] on span "ID Verifications" at bounding box center [91, 184] width 89 height 19
click at [83, 183] on span "ID Verifications" at bounding box center [91, 184] width 89 height 19
click at [98, 140] on span "Doc Verifications" at bounding box center [97, 146] width 101 height 19
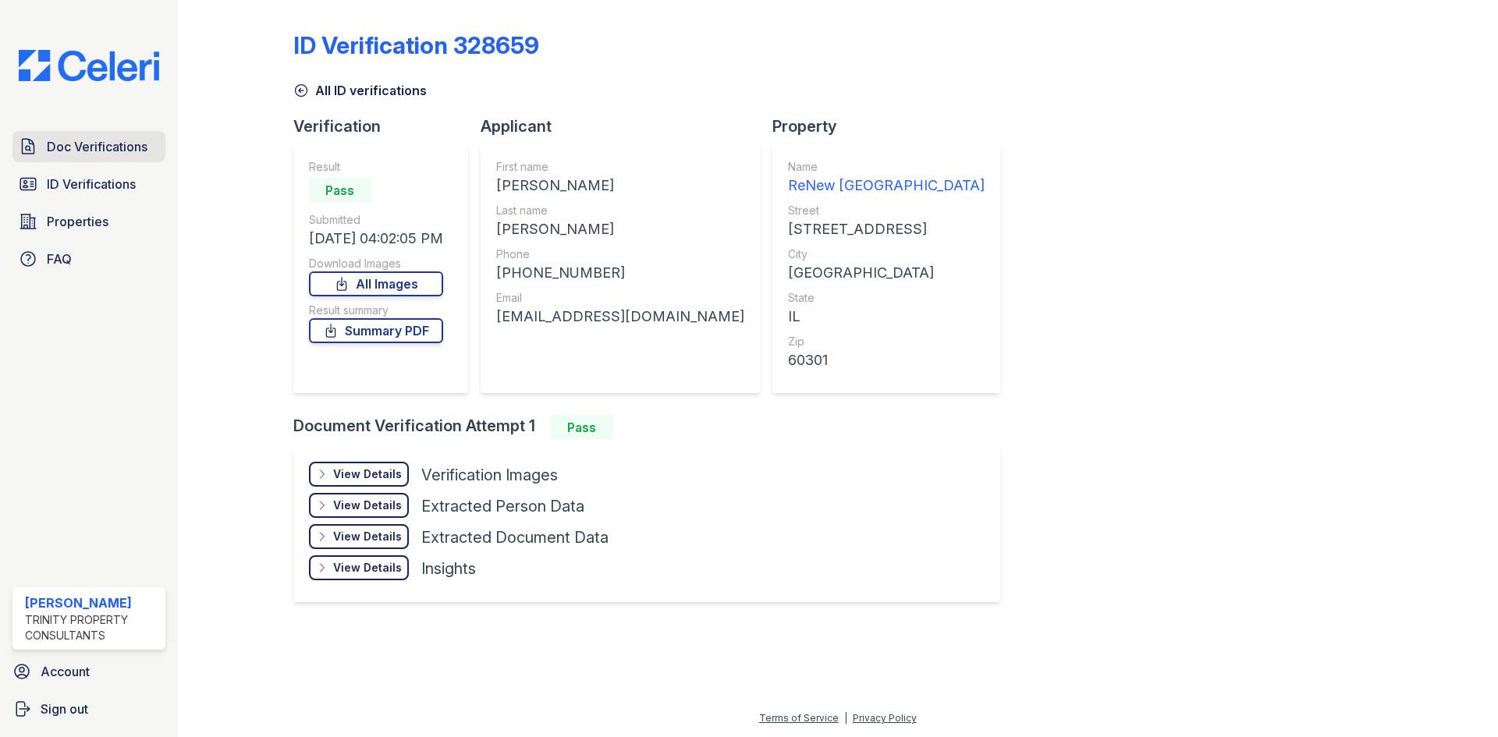
click at [91, 144] on span "Doc Verifications" at bounding box center [97, 146] width 101 height 19
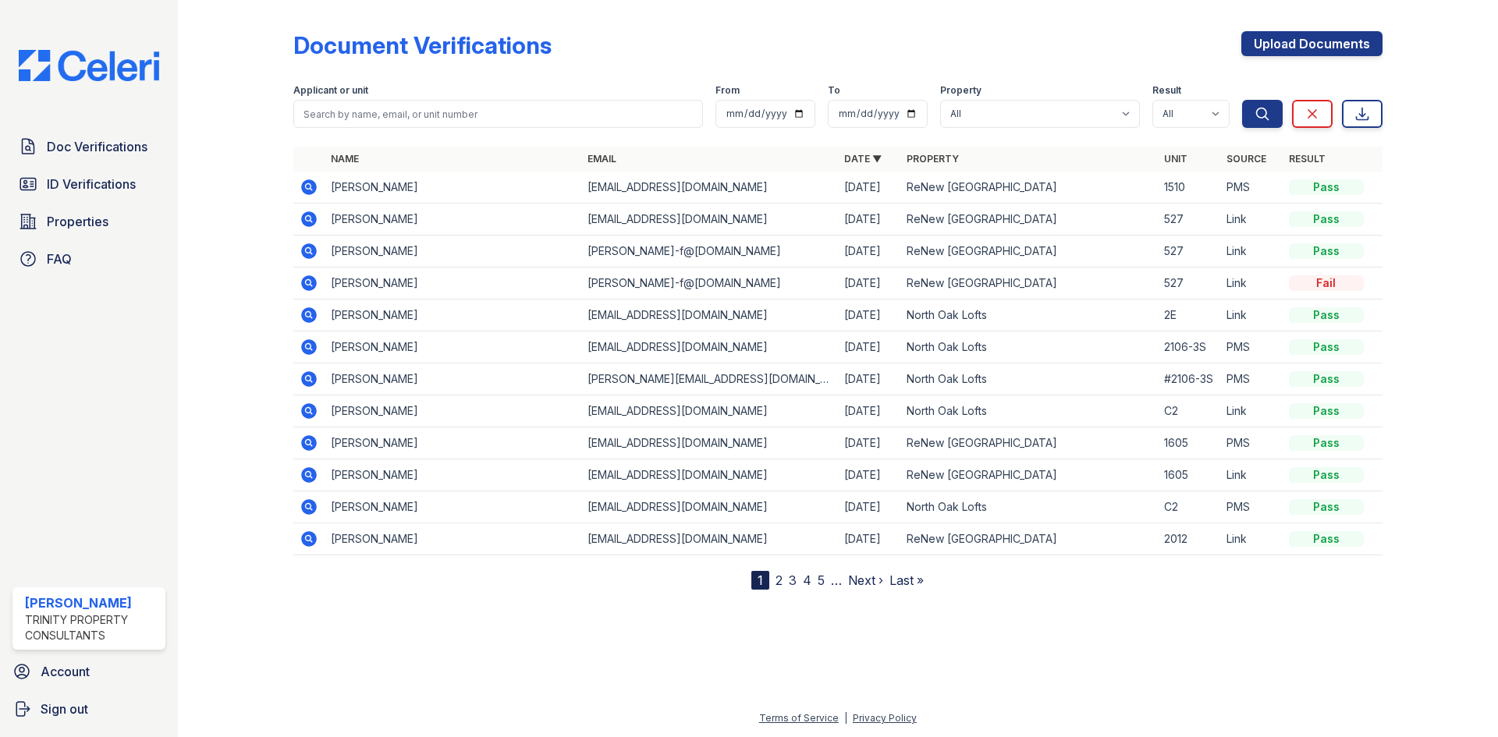
click at [304, 183] on icon at bounding box center [309, 187] width 16 height 16
